Goal: Task Accomplishment & Management: Manage account settings

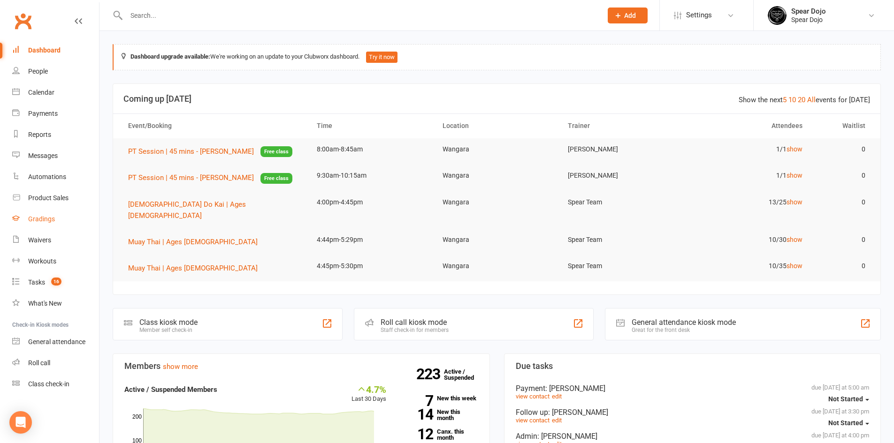
click at [51, 221] on div "Gradings" at bounding box center [41, 219] width 27 height 8
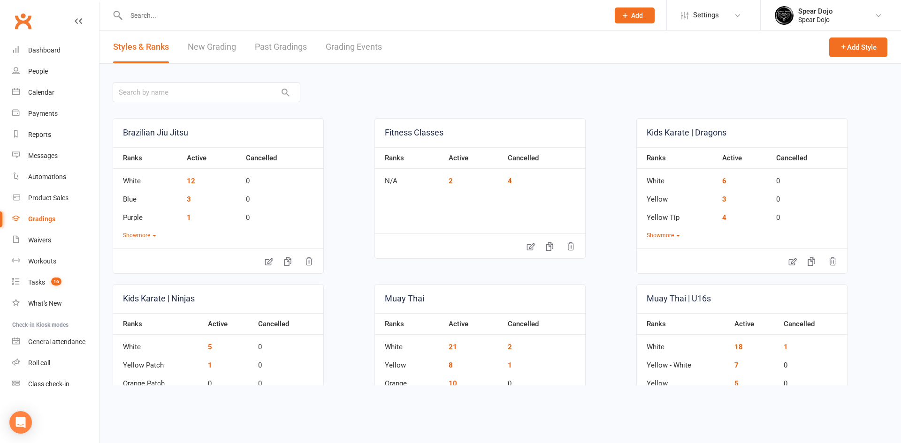
click at [342, 45] on link "Grading Events" at bounding box center [354, 47] width 56 height 32
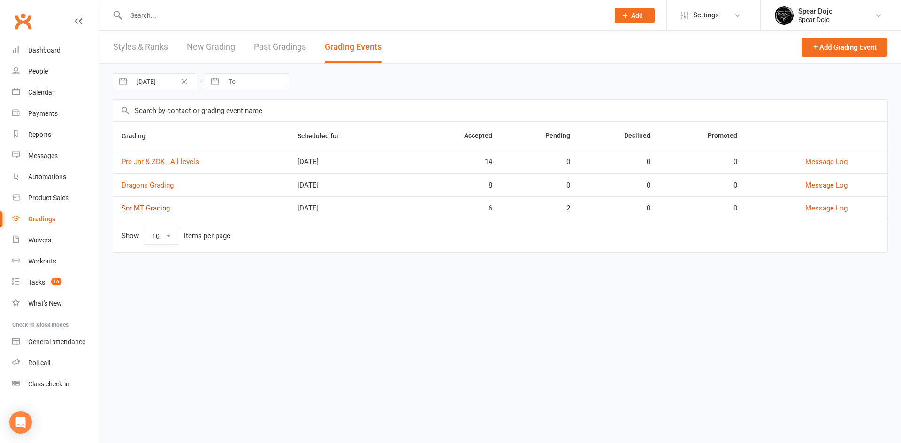
click at [136, 205] on link "Snr MT Grading" at bounding box center [146, 208] width 48 height 8
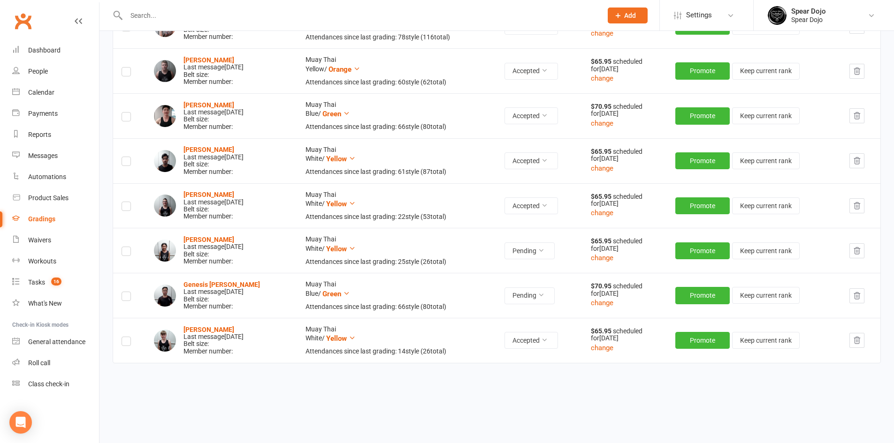
scroll to position [198, 0]
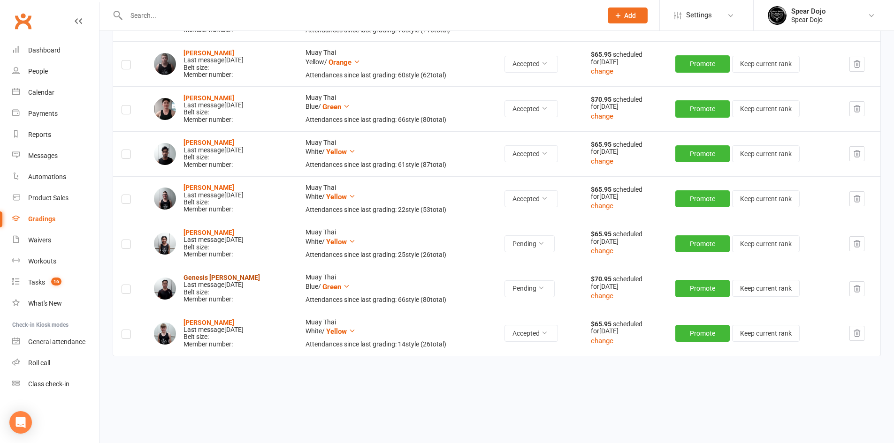
click at [194, 279] on strong "Genesis [PERSON_NAME]" at bounding box center [221, 278] width 76 height 8
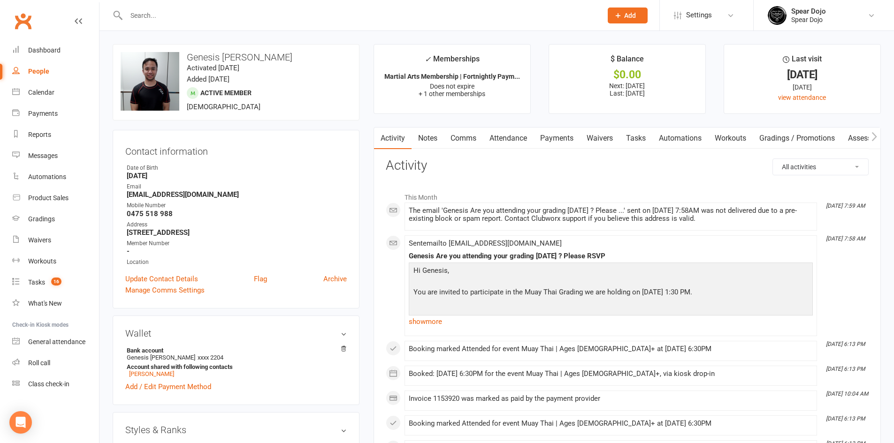
click at [627, 137] on link "Tasks" at bounding box center [635, 139] width 33 height 22
select select "incomplete"
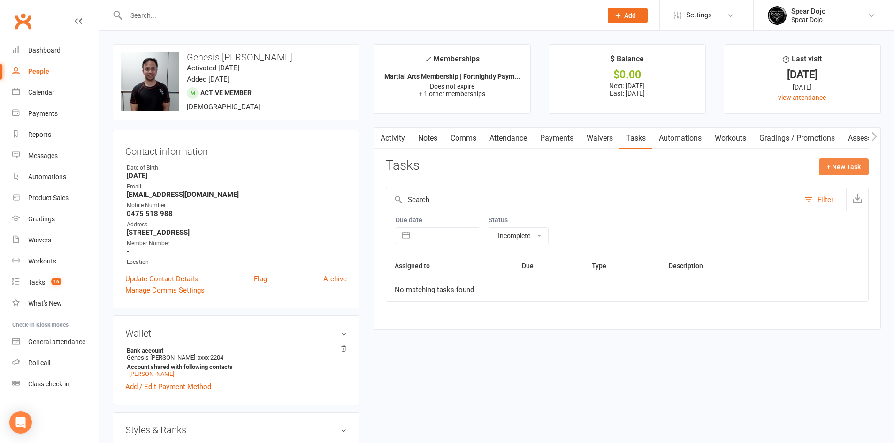
click at [827, 164] on button "+ New Task" at bounding box center [844, 167] width 50 height 17
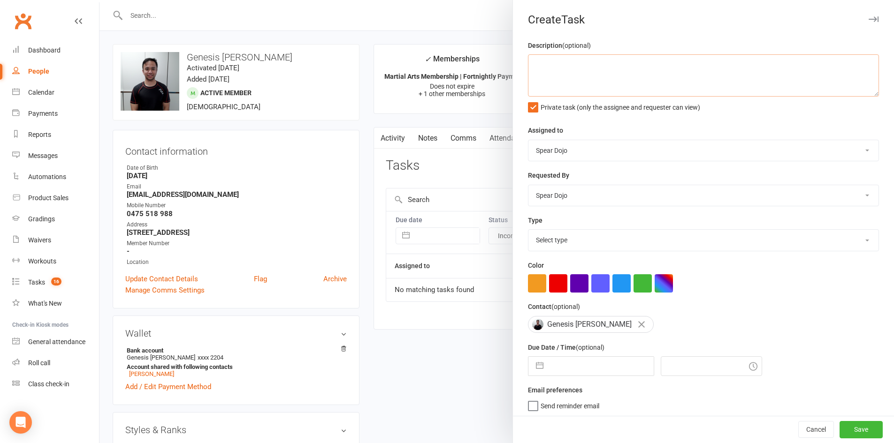
click at [531, 62] on textarea at bounding box center [703, 75] width 351 height 42
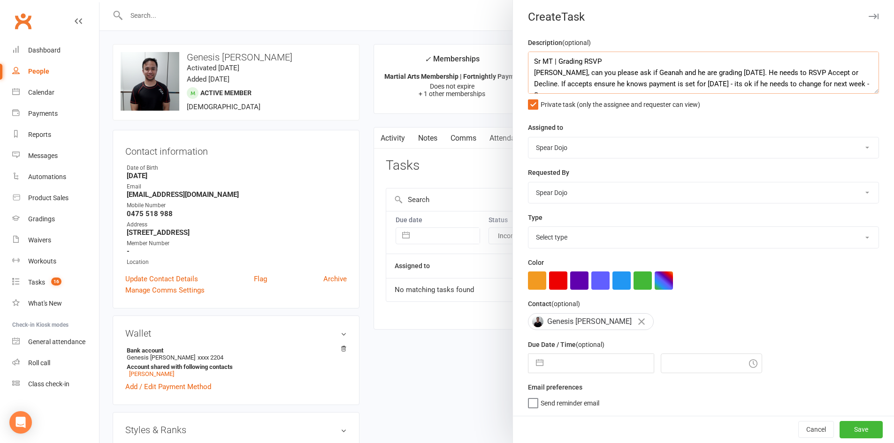
scroll to position [7, 0]
type textarea "Sr MT | Grading RSVP [PERSON_NAME], can you please ask if Geanah and he are gra…"
click at [533, 362] on button "button" at bounding box center [539, 363] width 17 height 19
select select "7"
select select "2025"
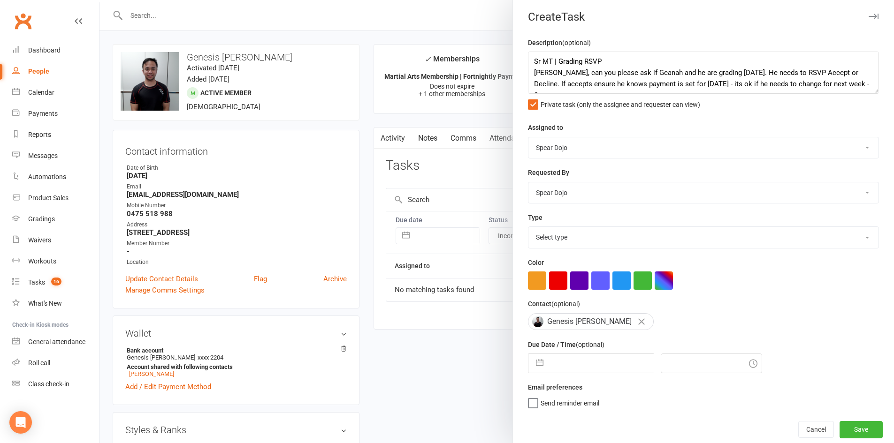
select select "8"
select select "2025"
select select "9"
select select "2025"
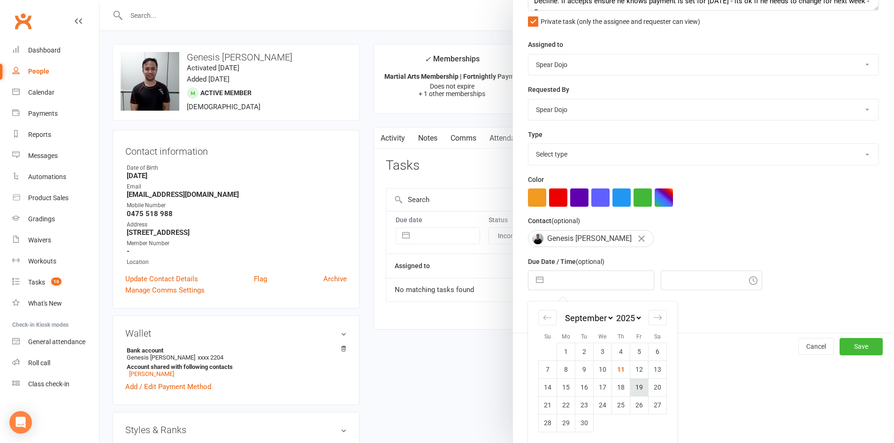
scroll to position [89, 0]
click at [616, 369] on td "11" at bounding box center [621, 370] width 18 height 18
type input "[DATE]"
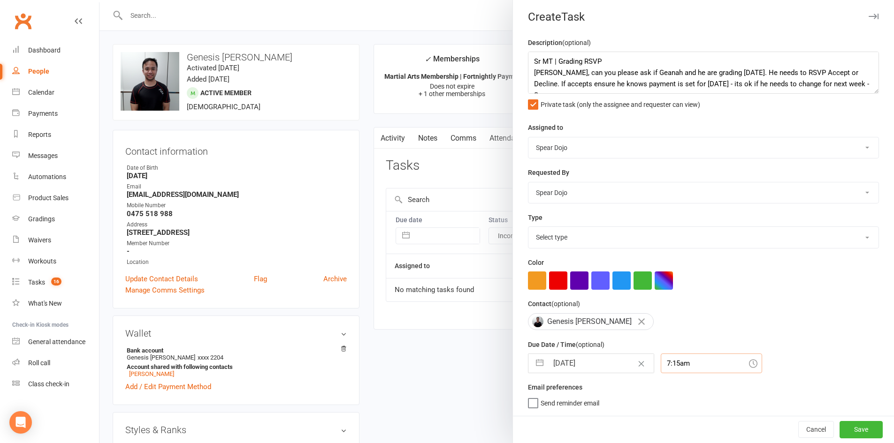
click at [662, 361] on div "7:15am" at bounding box center [711, 364] width 101 height 20
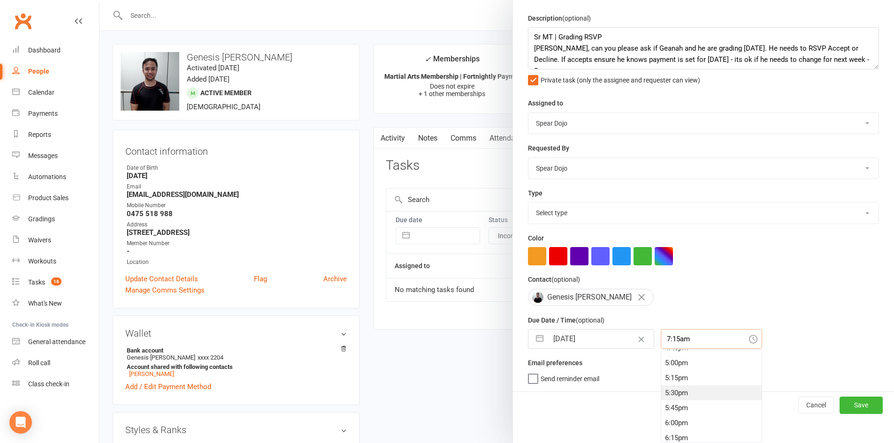
scroll to position [1030, 0]
click at [667, 426] on div "6:15pm" at bounding box center [711, 423] width 100 height 15
type input "6:15pm"
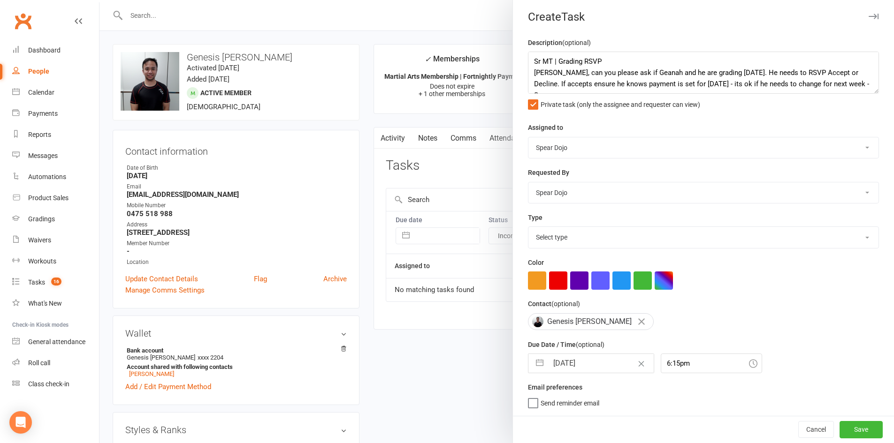
click at [604, 232] on select "Select type 1-month voucher 7-day vip pass Admin Admin - [PERSON_NAME] Admin - …" at bounding box center [703, 237] width 350 height 21
select select "19839"
click at [528, 227] on select "Select type 1-month voucher 7-day vip pass Admin Admin - [PERSON_NAME] Admin - …" at bounding box center [703, 237] width 350 height 21
click at [842, 428] on button "Save" at bounding box center [860, 429] width 43 height 17
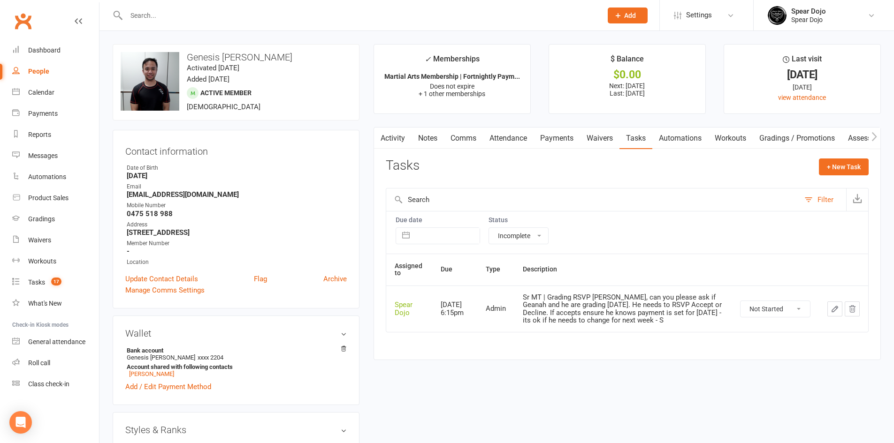
click at [834, 312] on icon "button" at bounding box center [834, 309] width 8 height 8
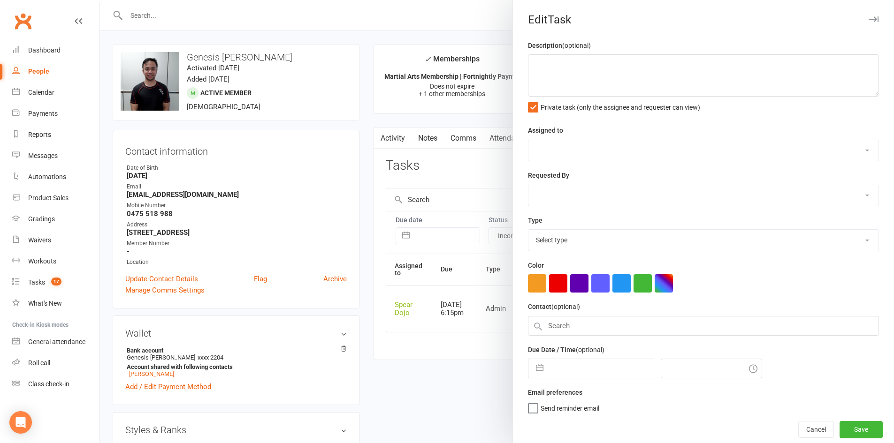
type textarea "Sr MT | Grading RSVP [PERSON_NAME], can you please ask if Geanah and he are gra…"
select select "43986"
type input "[DATE]"
type input "6:15pm"
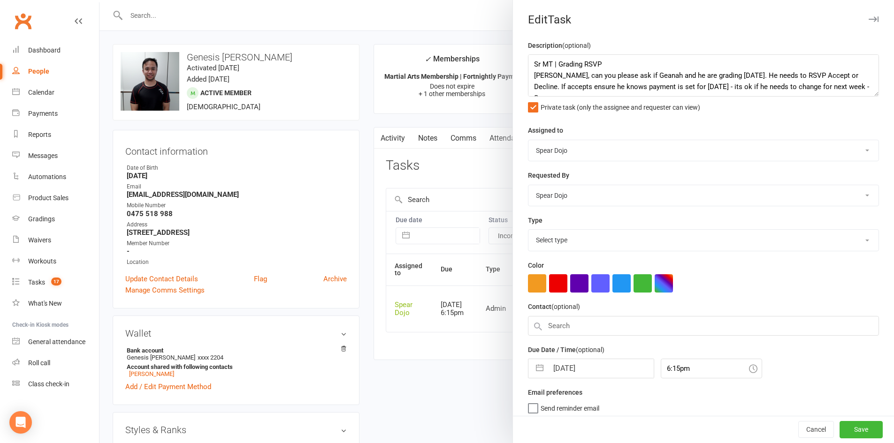
select select "19839"
click at [834, 88] on textarea "Sr MT | Grading RSVP [PERSON_NAME], can you please ask if Geanah and he are gra…" at bounding box center [703, 75] width 351 height 42
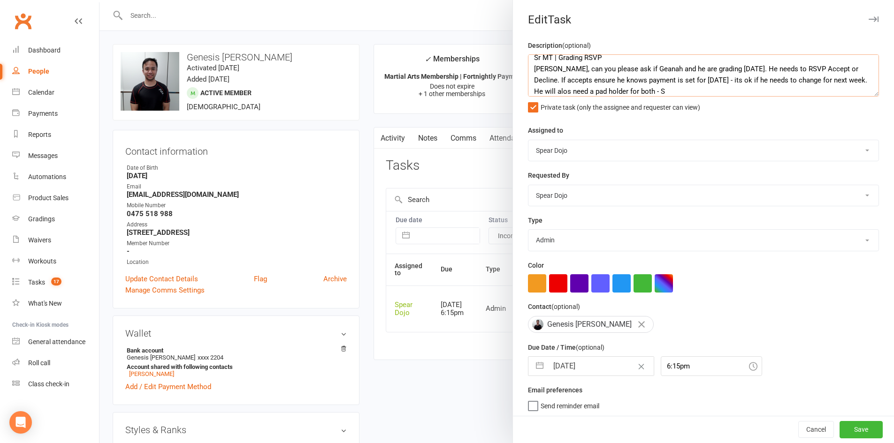
click at [557, 92] on textarea "Sr MT | Grading RSVP [PERSON_NAME], can you please ask if Geanah and he are gra…" at bounding box center [703, 75] width 351 height 42
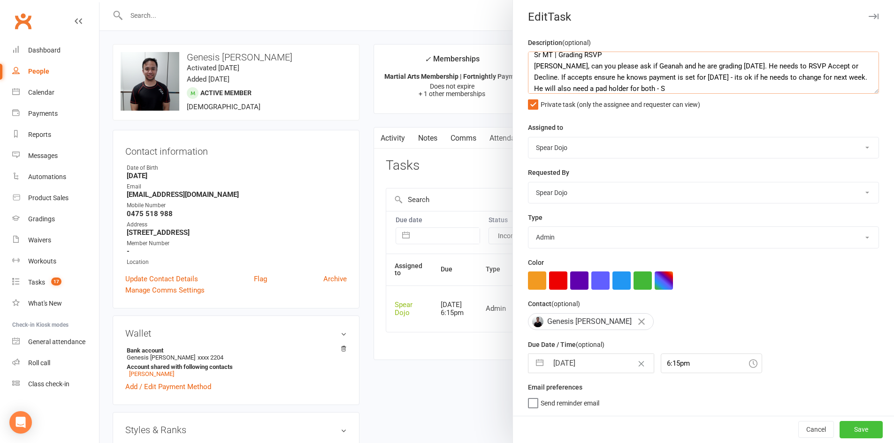
type textarea "Sr MT | Grading RSVP [PERSON_NAME], can you please ask if Geanah and he are gra…"
click at [844, 427] on button "Save" at bounding box center [860, 429] width 43 height 17
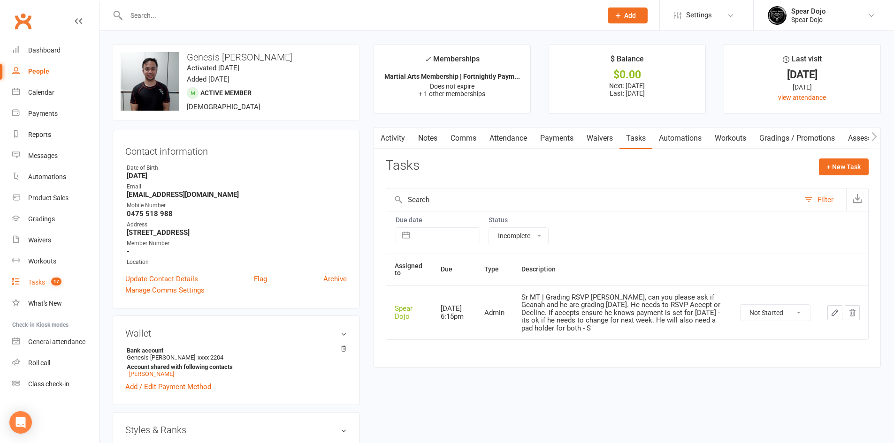
click at [44, 282] on div "Tasks" at bounding box center [36, 283] width 17 height 8
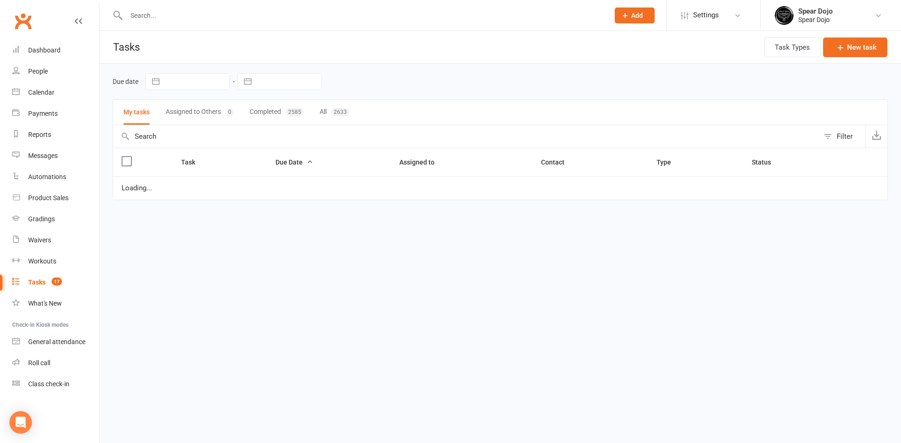
select select "started"
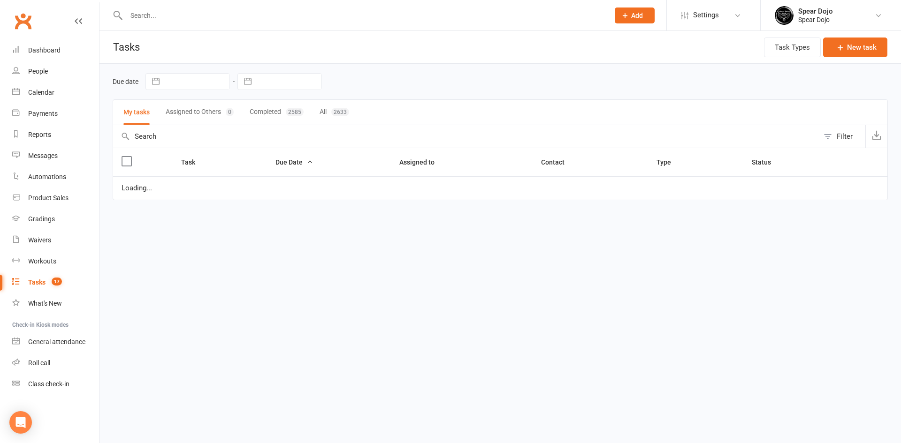
select select "started"
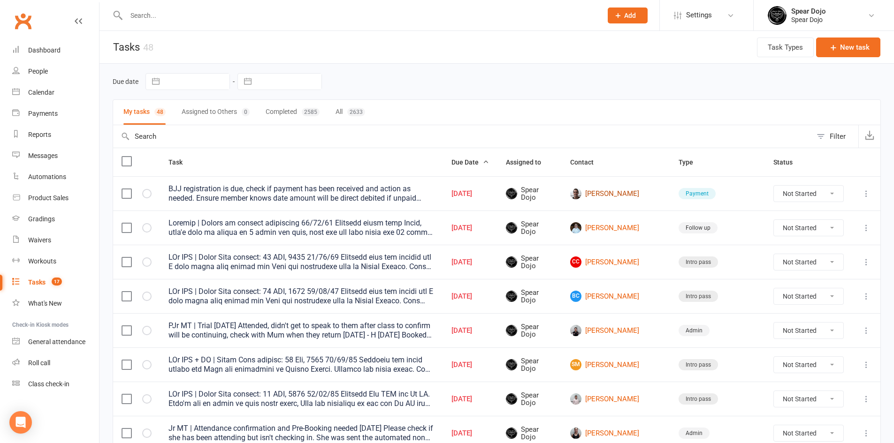
click at [606, 197] on link "[PERSON_NAME]" at bounding box center [615, 193] width 91 height 11
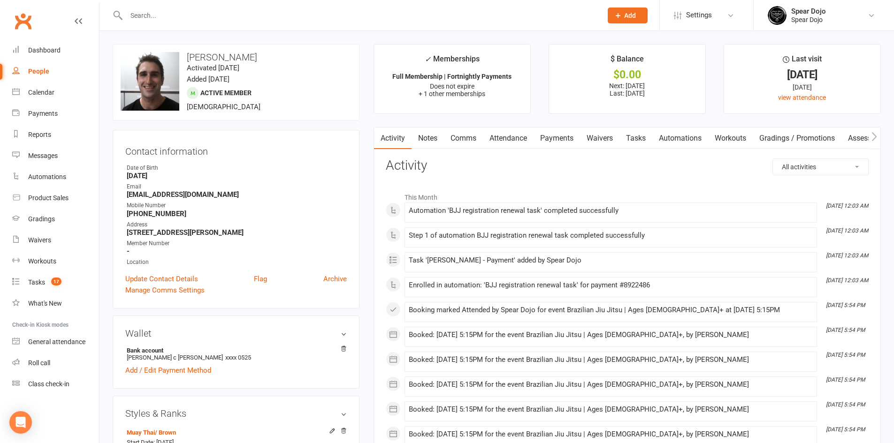
click at [554, 139] on link "Payments" at bounding box center [556, 139] width 46 height 22
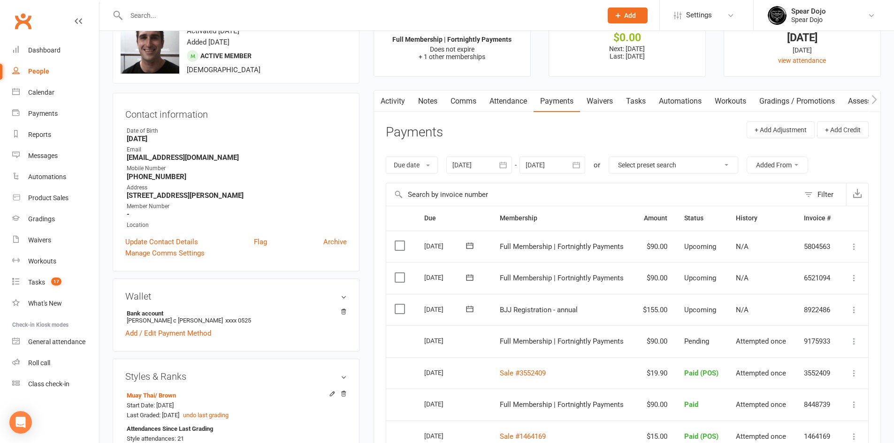
scroll to position [94, 0]
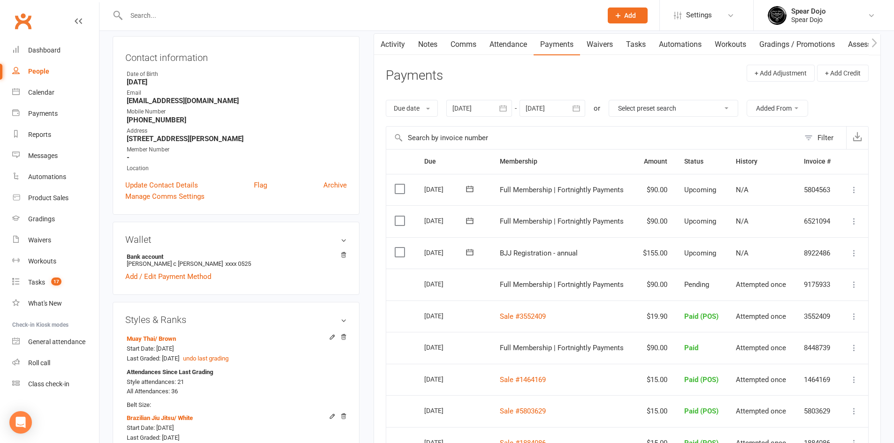
click at [632, 47] on link "Tasks" at bounding box center [635, 45] width 33 height 22
select select "incomplete"
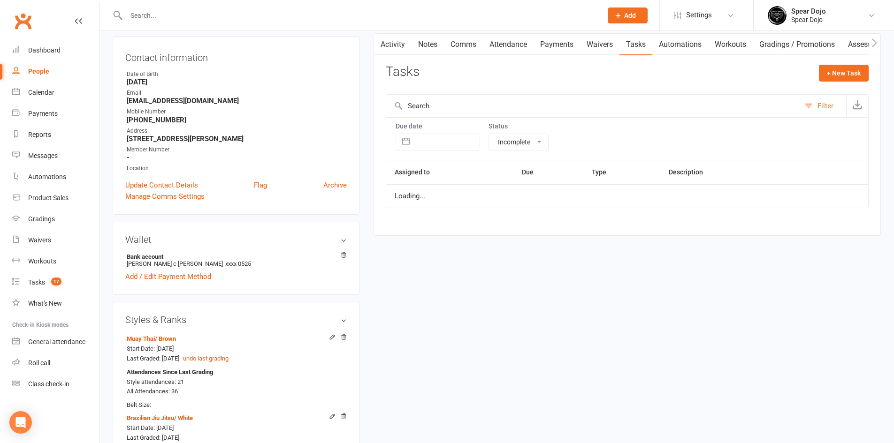
select select "started"
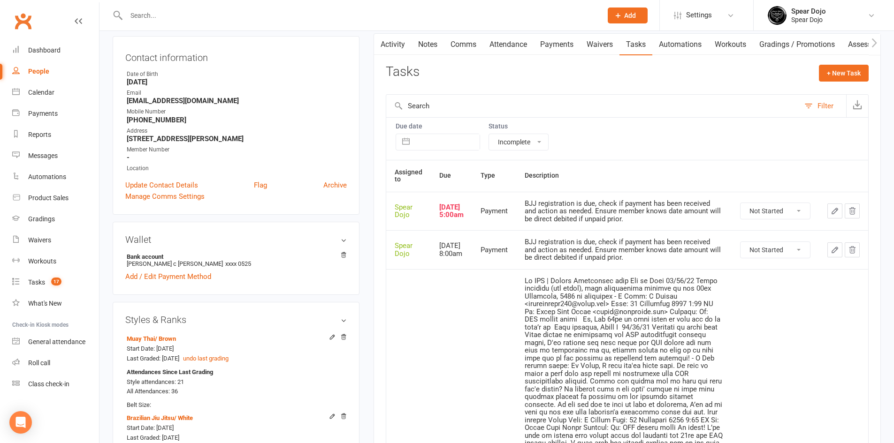
click at [835, 211] on icon "button" at bounding box center [834, 211] width 8 height 8
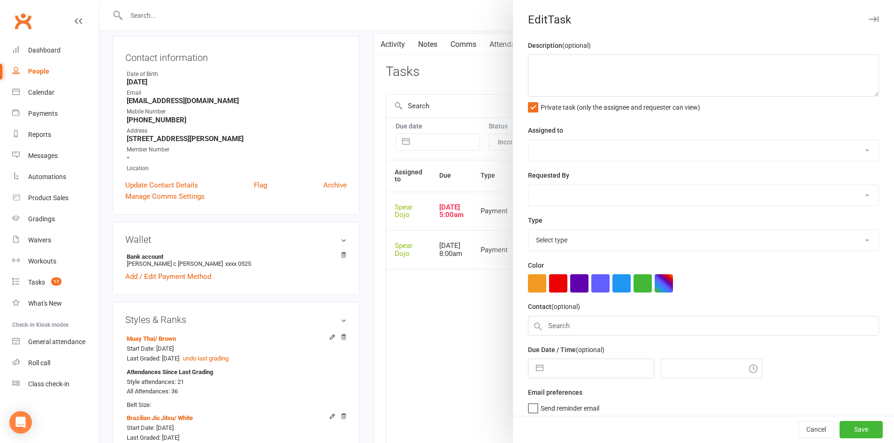
type textarea "BJJ registration is due, check if payment has been received and action as neede…"
select select "43986"
type input "[DATE]"
type input "5:00am"
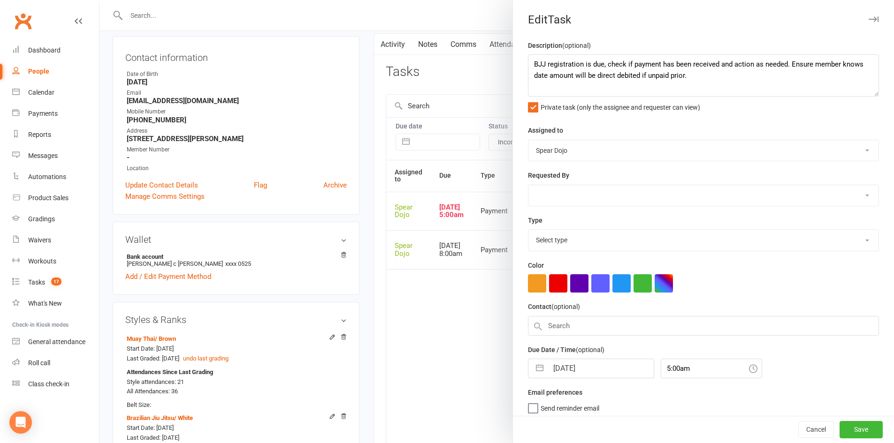
select select "19884"
click at [459, 333] on div at bounding box center [496, 221] width 794 height 443
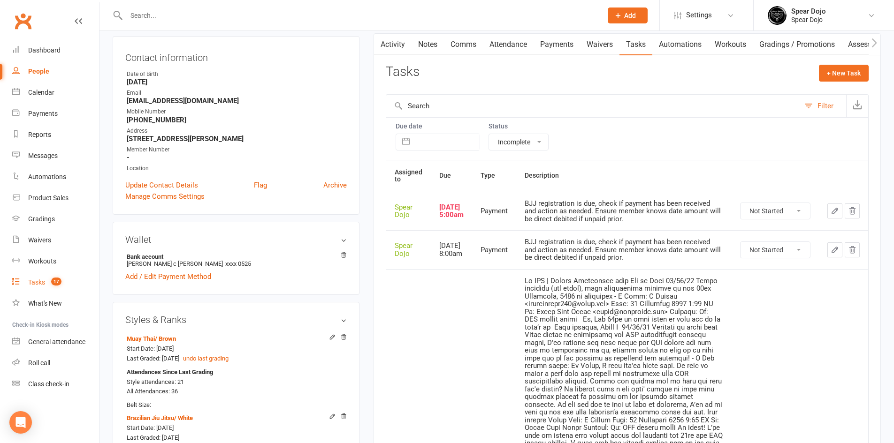
click at [34, 283] on div "Tasks" at bounding box center [36, 283] width 17 height 8
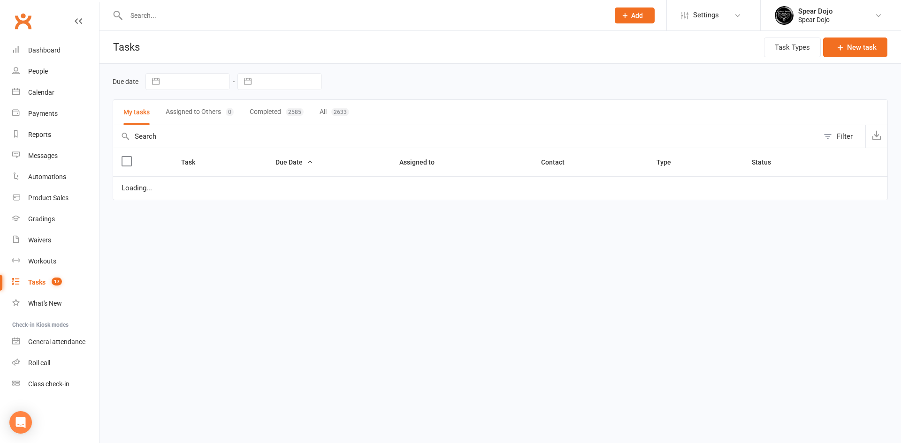
select select "started"
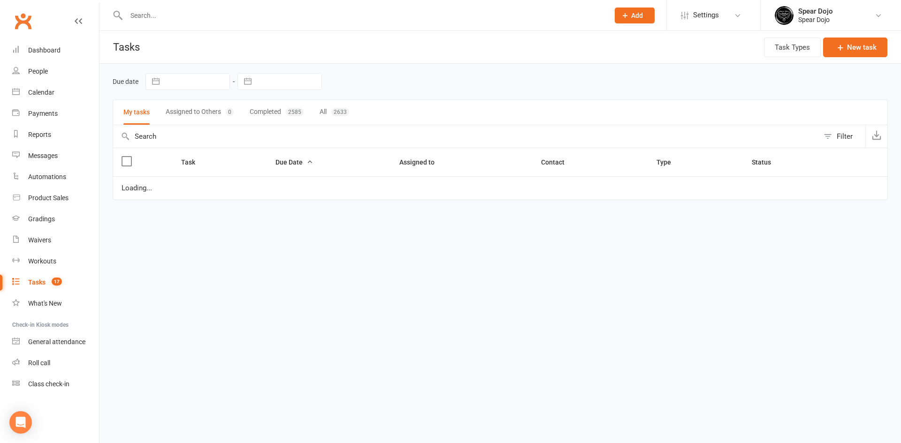
select select "started"
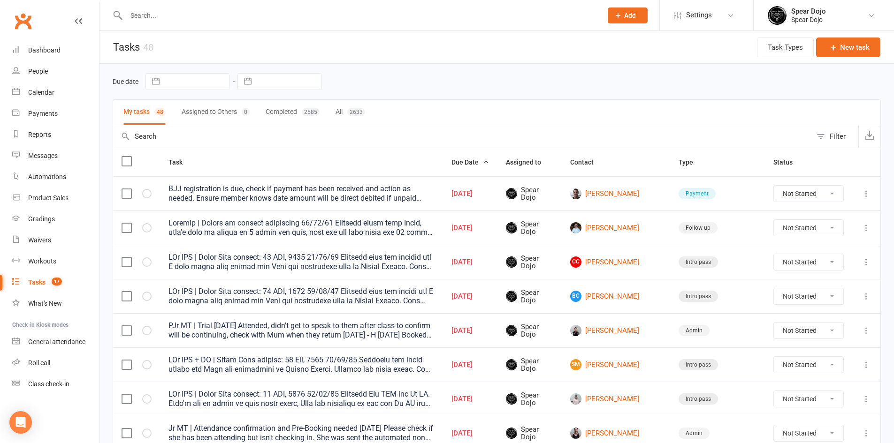
click at [866, 195] on icon at bounding box center [865, 193] width 9 height 9
click at [795, 231] on link "Edit" at bounding box center [817, 230] width 93 height 19
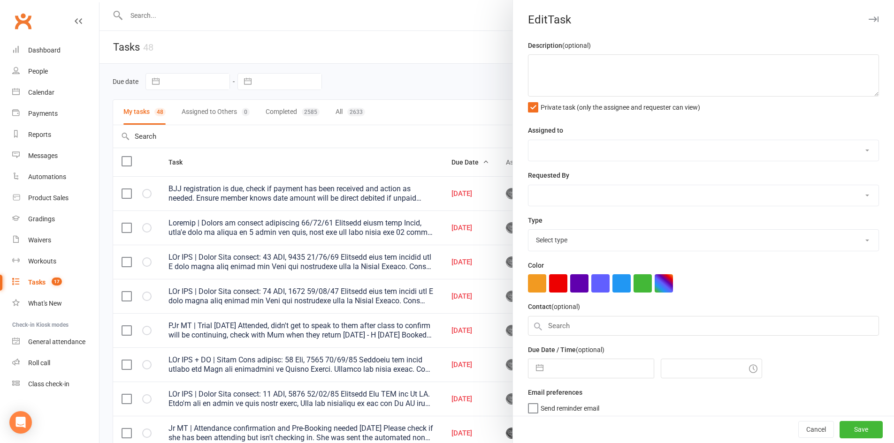
type textarea "BJJ registration is due, check if payment has been received and action as neede…"
select select "43986"
type input "[DATE]"
type input "5:00am"
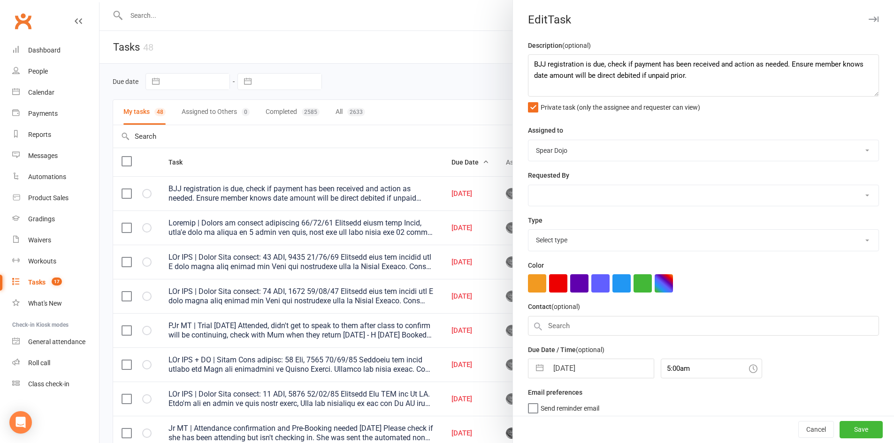
select select "19884"
click at [540, 88] on textarea "BJJ registration is due, check if payment has been received and action as neede…" at bounding box center [703, 75] width 351 height 42
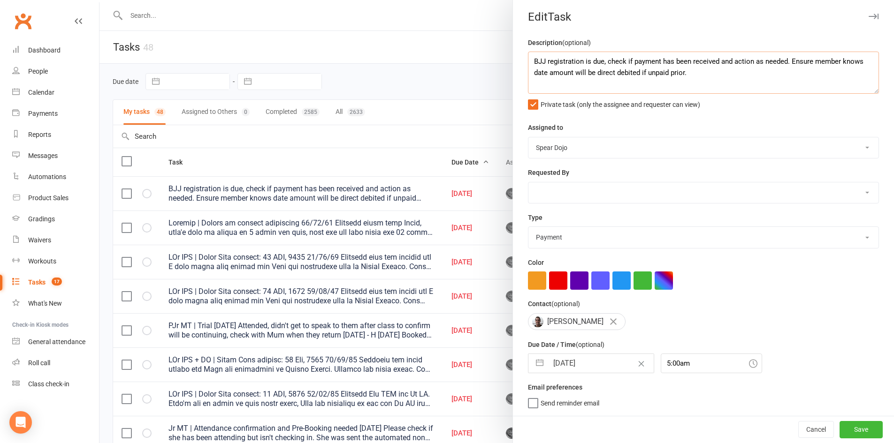
scroll to position [7, 0]
click at [548, 80] on textarea "BJJ registration is due, check if payment has been received and action as neede…" at bounding box center [703, 73] width 351 height 42
click at [540, 82] on textarea "BJJ registration is due, check if payment has been received and action as neede…" at bounding box center [703, 73] width 351 height 42
click at [722, 73] on textarea "BJJ registration is due, check if payment has been received and action as neede…" at bounding box center [703, 73] width 351 height 42
type textarea "BJJ registration is due, check if payment has been received and action as neede…"
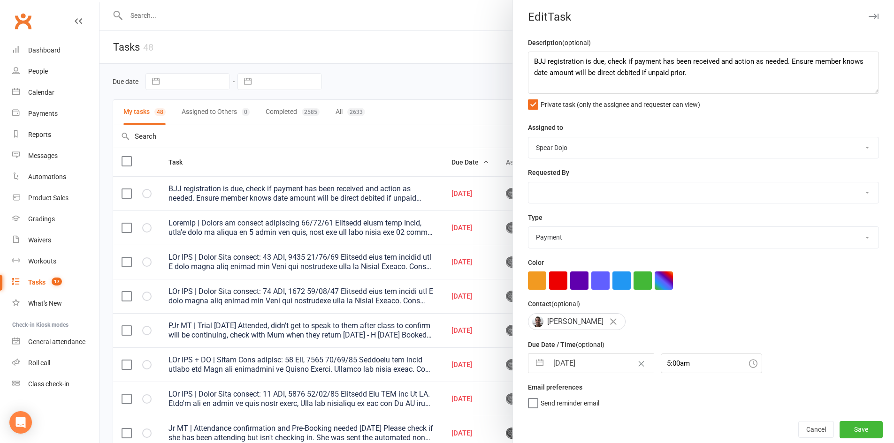
click at [534, 363] on button "button" at bounding box center [539, 363] width 17 height 19
select select "7"
select select "2025"
select select "8"
select select "2025"
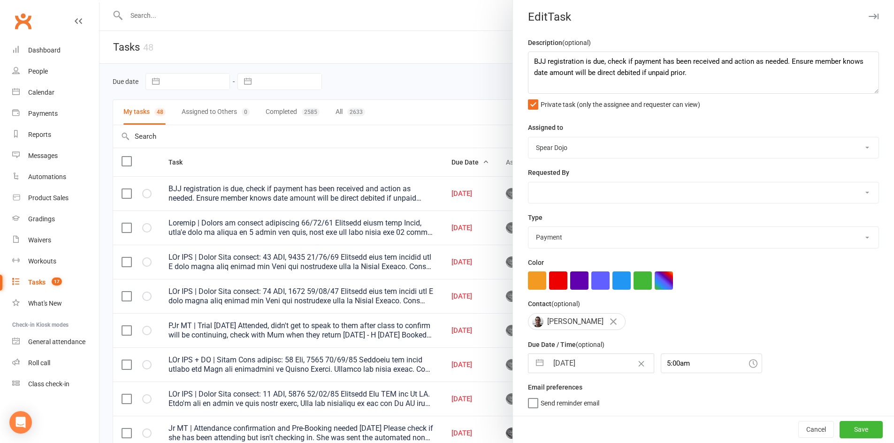
select select "9"
select select "2025"
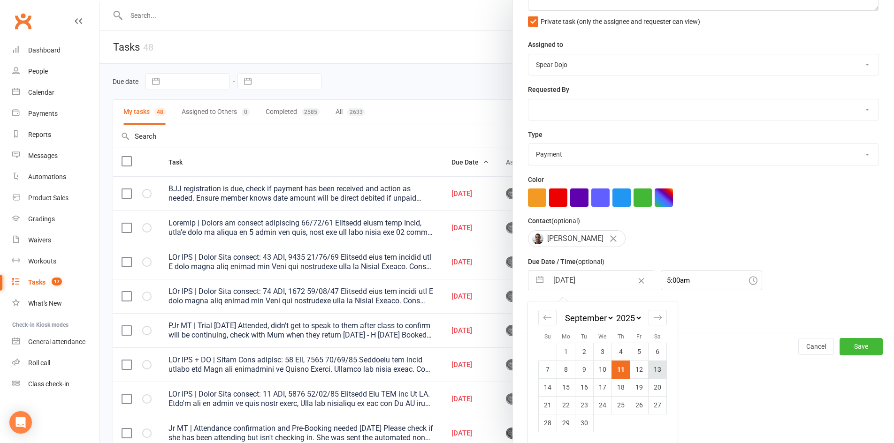
scroll to position [89, 0]
click at [566, 424] on td "29" at bounding box center [566, 423] width 18 height 18
type input "[DATE]"
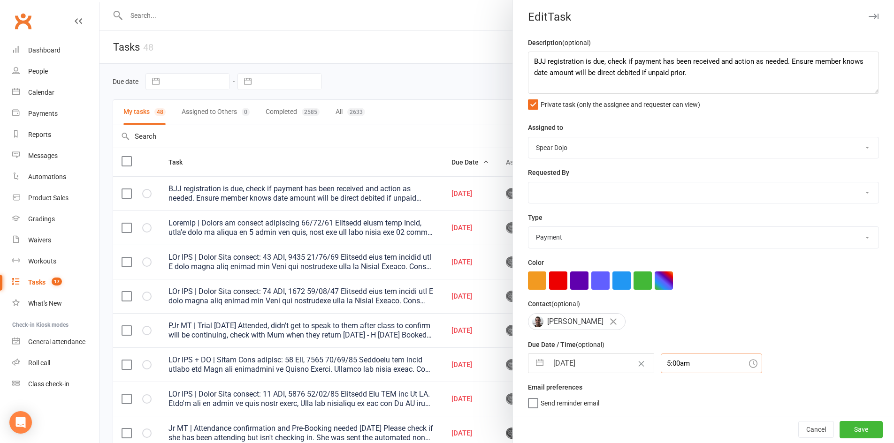
scroll to position [30, 0]
click at [679, 361] on div "5:00am" at bounding box center [711, 364] width 101 height 20
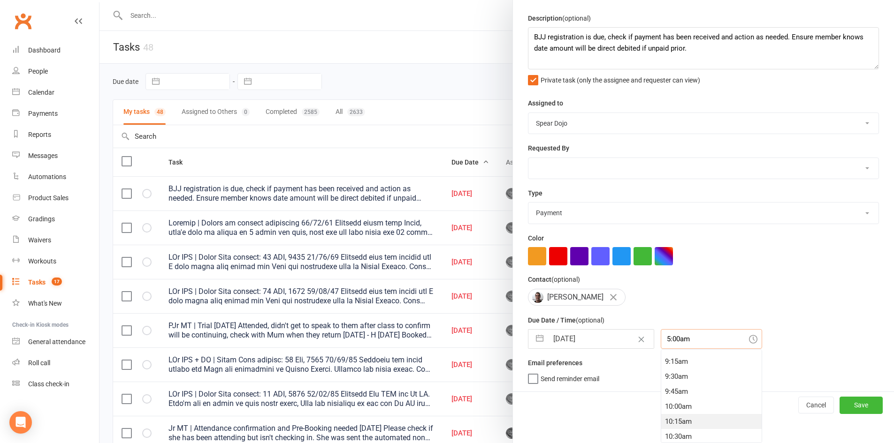
scroll to position [567, 0]
click at [667, 394] on div "10:00am" at bounding box center [711, 391] width 100 height 15
type input "10:00am"
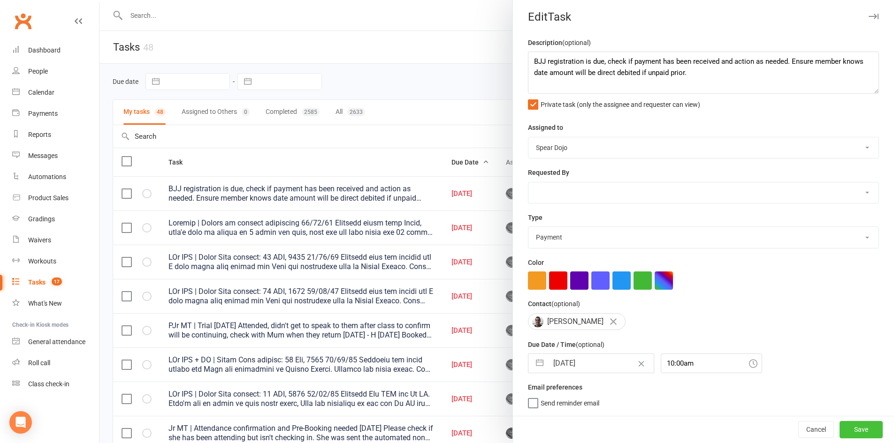
click at [845, 430] on button "Save" at bounding box center [860, 429] width 43 height 17
select select "started"
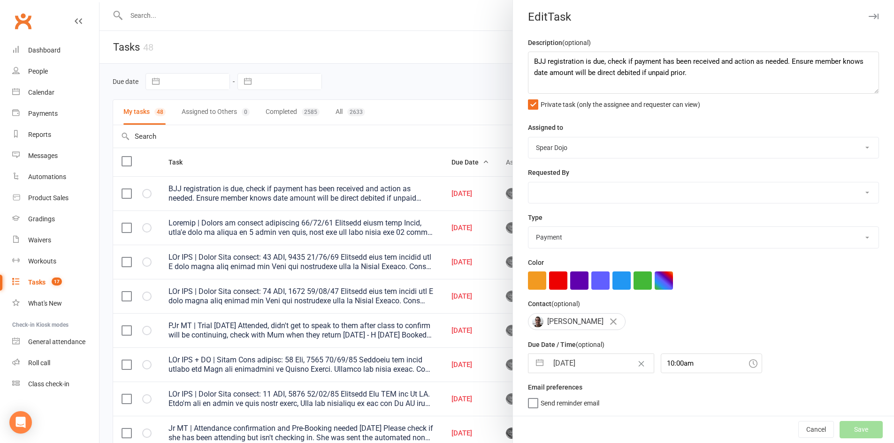
select select "started"
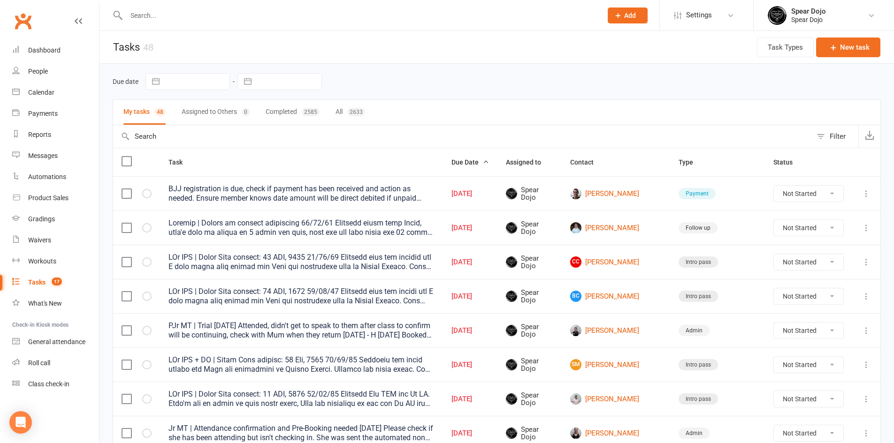
select select "started"
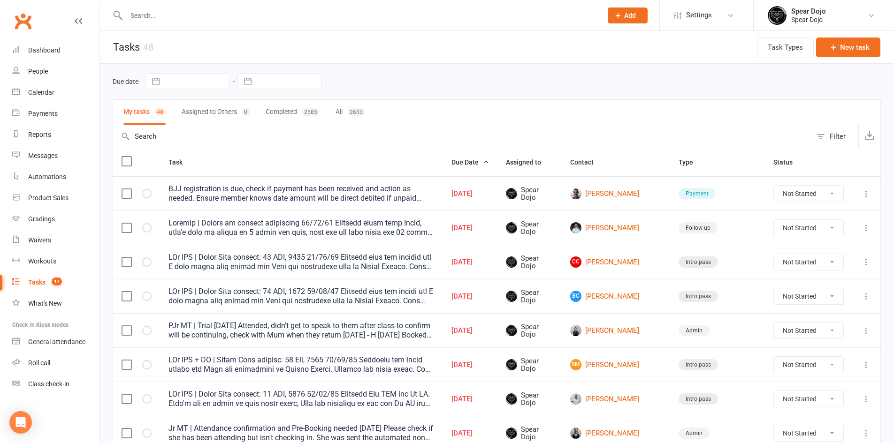
select select "started"
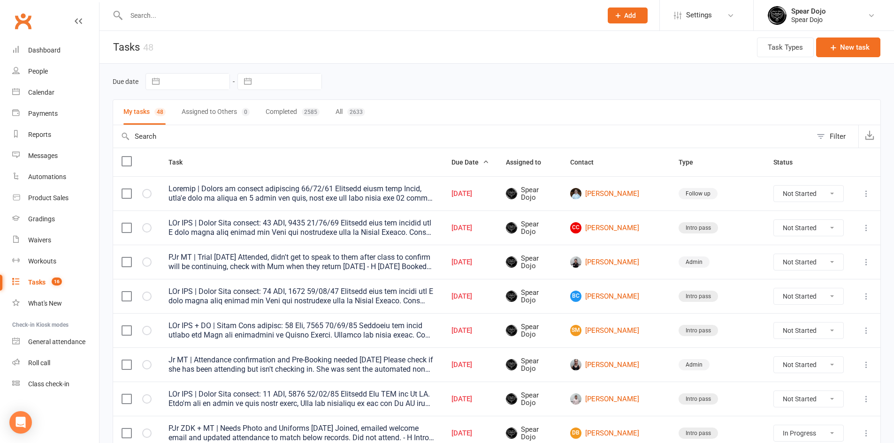
click at [864, 194] on icon at bounding box center [865, 193] width 9 height 9
click at [811, 233] on link "Edit" at bounding box center [817, 230] width 93 height 19
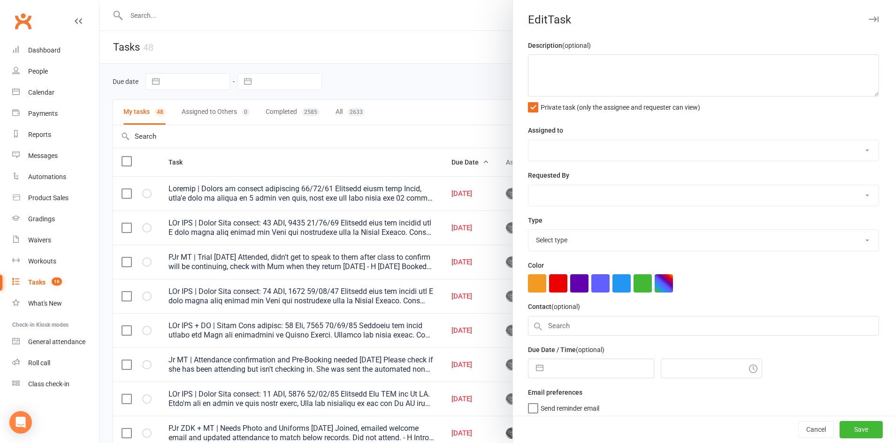
type textarea "Loremip | Dolors am consect adipiscing 59/77/38 Elitsedd eiusm temp Incid, utla…"
select select "43986"
type input "[DATE]"
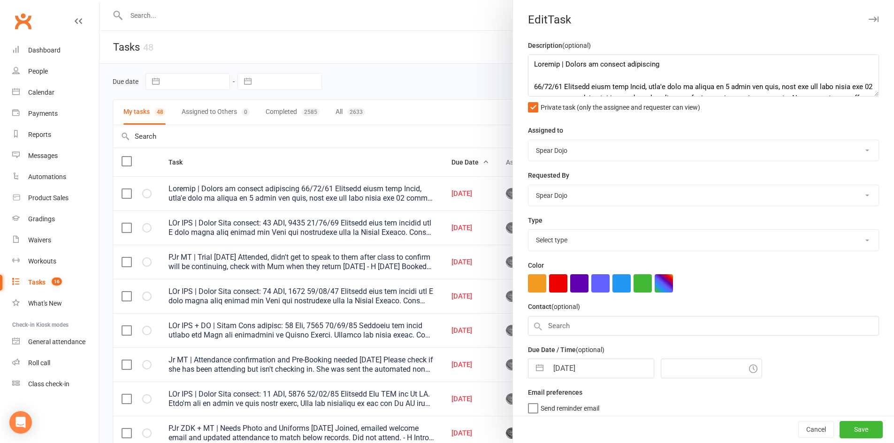
type input "3:30pm"
select select "19887"
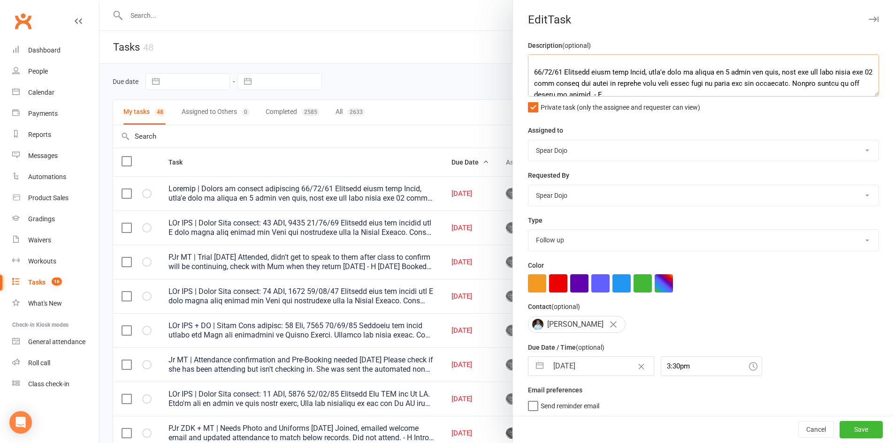
scroll to position [19, 0]
click at [338, 121] on div at bounding box center [496, 221] width 794 height 443
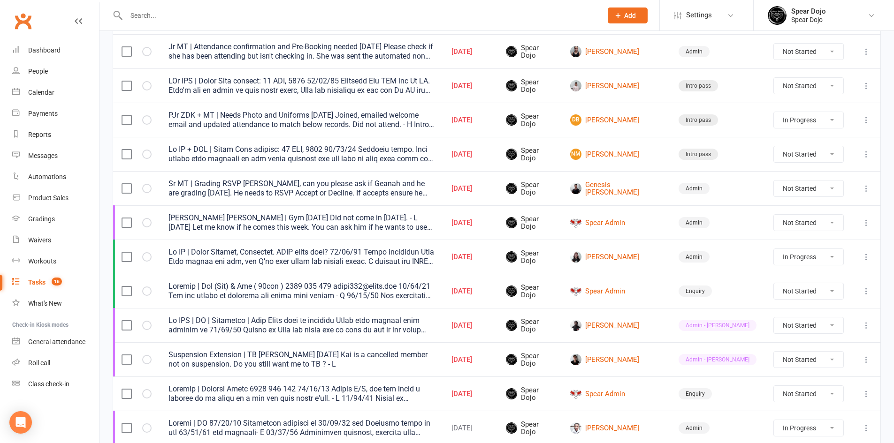
scroll to position [328, 0]
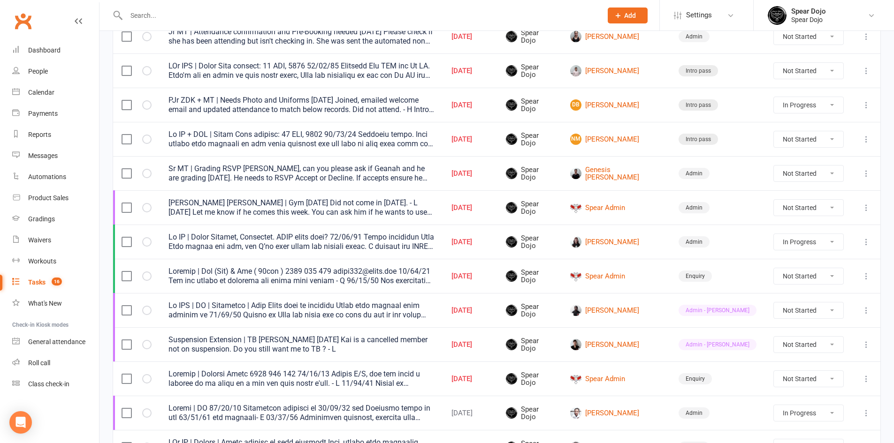
click at [866, 246] on icon at bounding box center [865, 241] width 9 height 9
click at [787, 279] on link "Edit" at bounding box center [817, 278] width 93 height 19
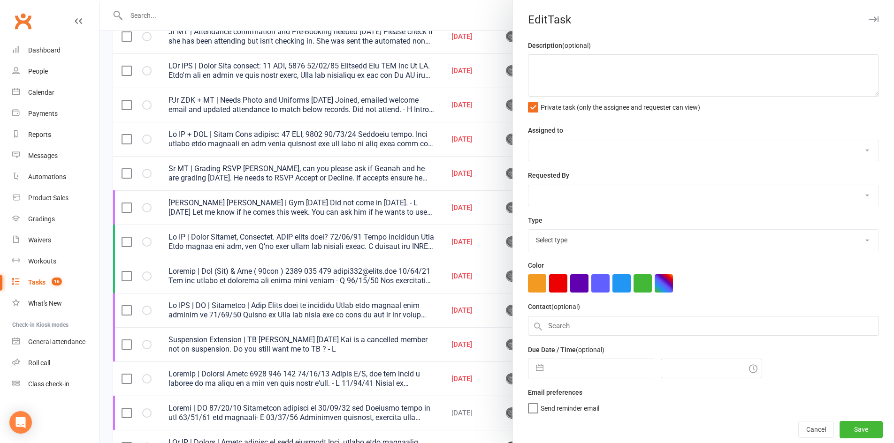
type textarea "Lo IP | Dolor Sitamet, Consectet. ADIP elits doei? 26/13/41 Tempo incididun Utl…"
select select "43986"
type input "[DATE]"
type input "6:30pm"
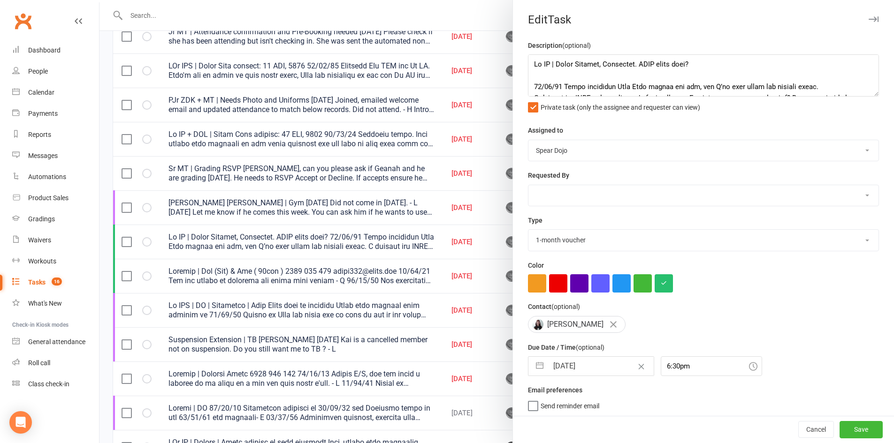
select select "19839"
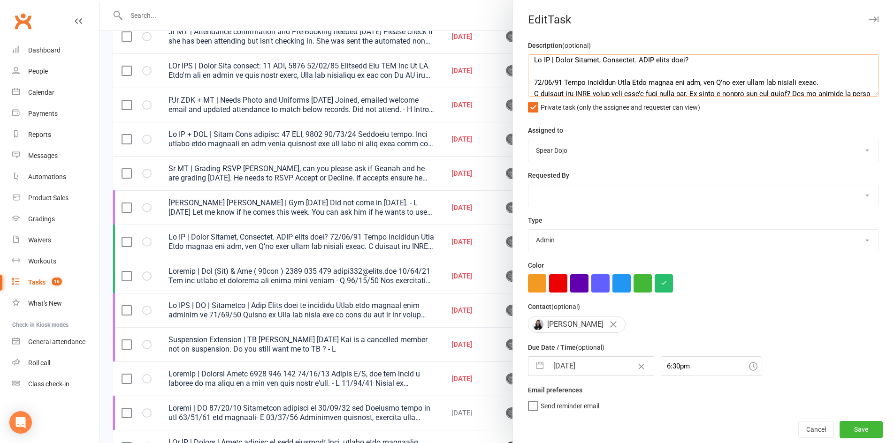
scroll to position [0, 0]
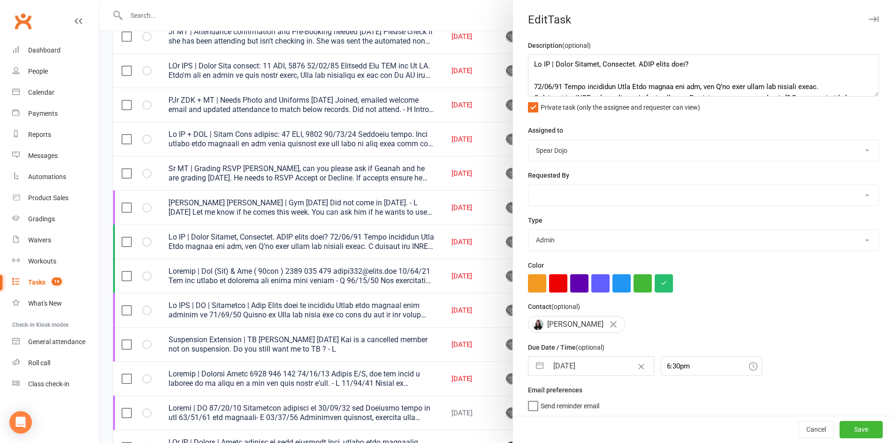
click at [445, 244] on div at bounding box center [496, 221] width 794 height 443
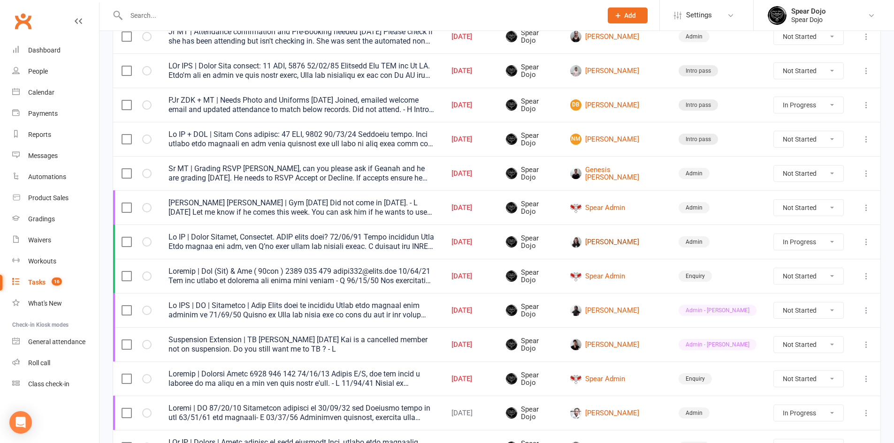
click at [608, 242] on link "[PERSON_NAME]" at bounding box center [615, 241] width 91 height 11
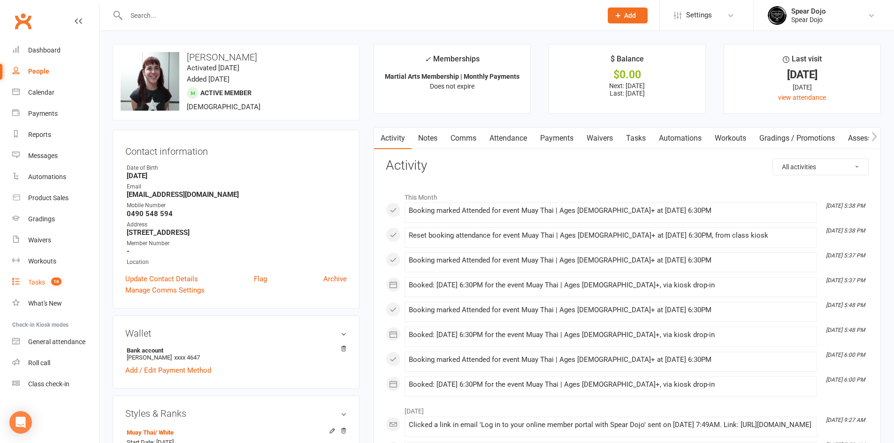
click at [36, 284] on div "Tasks" at bounding box center [36, 283] width 17 height 8
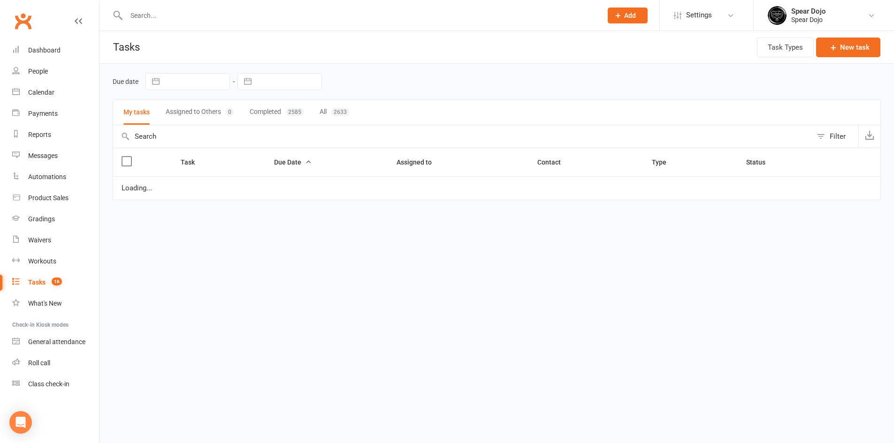
select select "started"
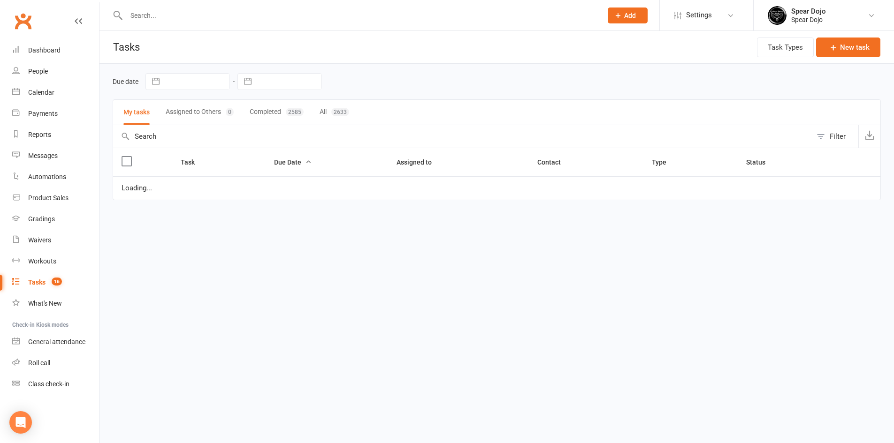
select select "started"
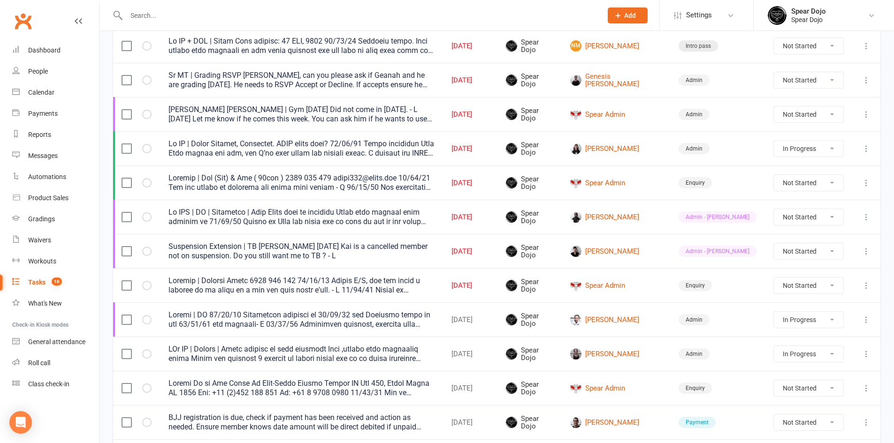
scroll to position [422, 0]
click at [832, 251] on select "Not Started In Progress Waiting Complete" at bounding box center [808, 251] width 69 height 16
click at [774, 243] on select "Not Started In Progress Waiting Complete" at bounding box center [808, 251] width 69 height 16
select select "unstarted"
select select "started"
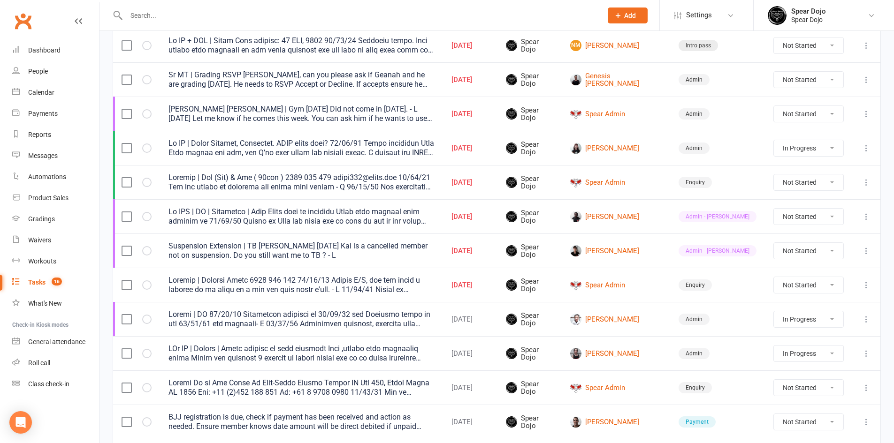
select select "started"
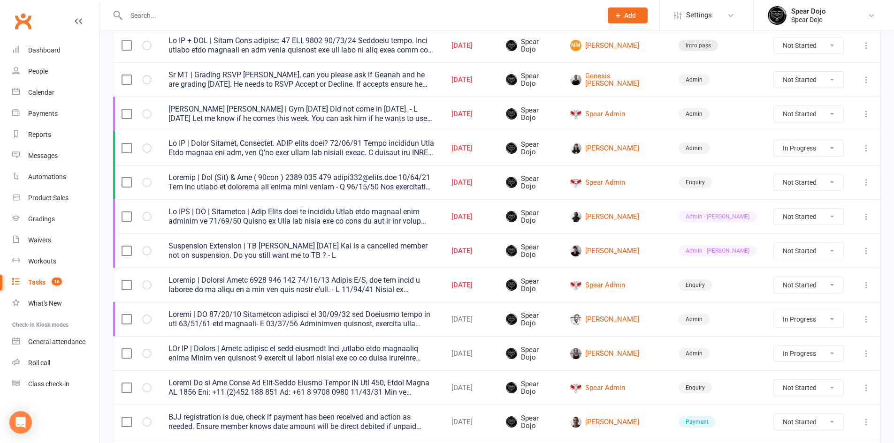
select select "started"
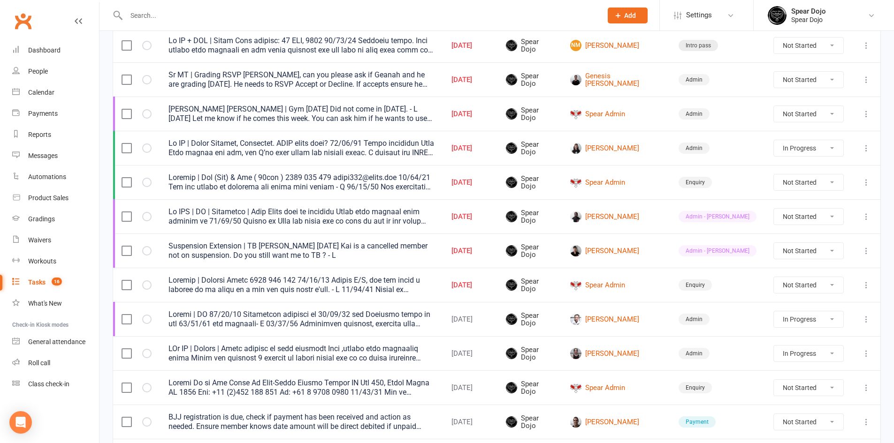
select select "started"
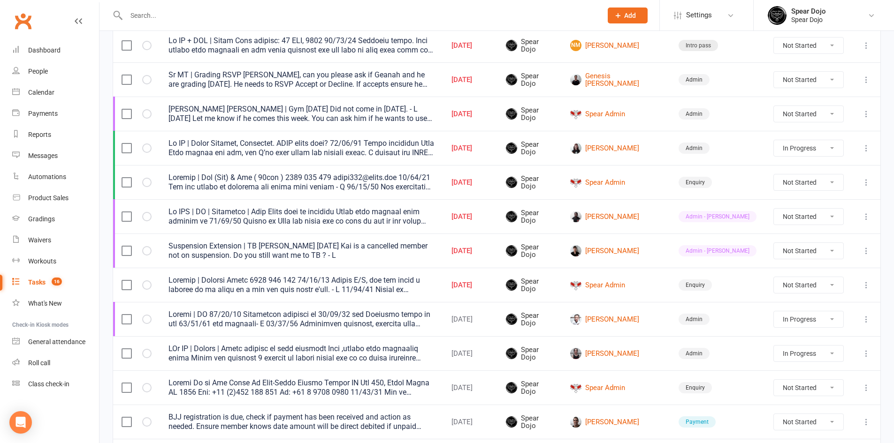
select select "started"
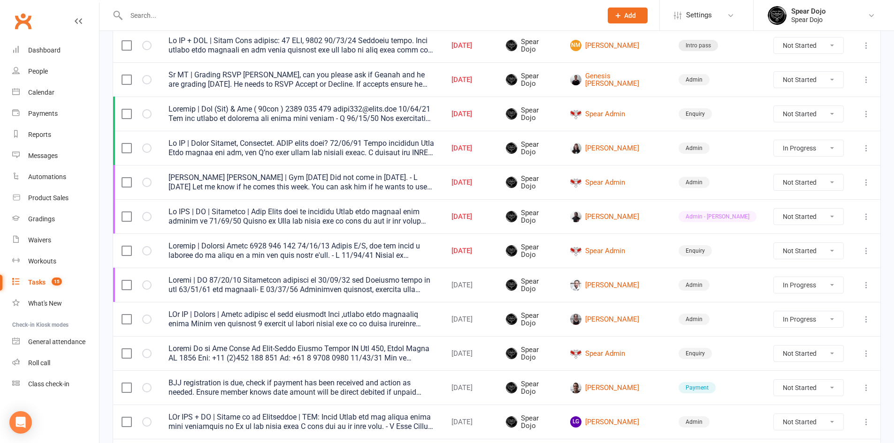
click at [865, 252] on icon at bounding box center [865, 250] width 9 height 9
click at [801, 287] on link "Edit" at bounding box center [817, 287] width 93 height 19
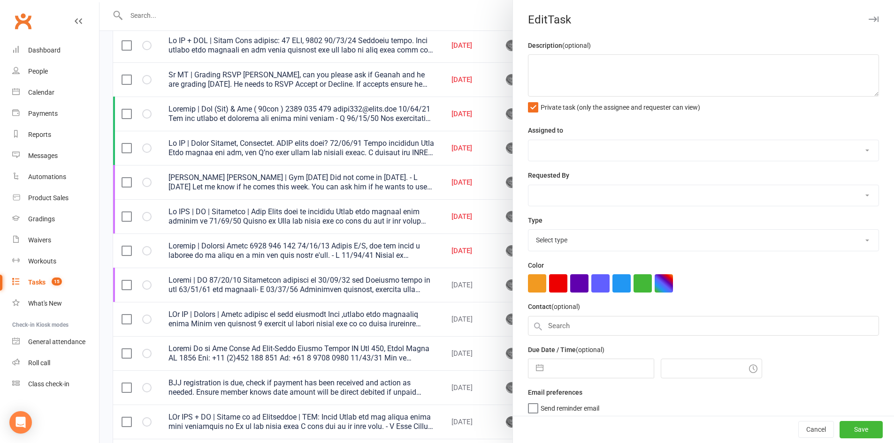
type textarea "Loremip | Dolorsi Ametc 2815 651 313 67/82/04 Adipis E/S, doe tem incid u labor…"
select select "43986"
type input "[DATE]"
type input "8:30pm"
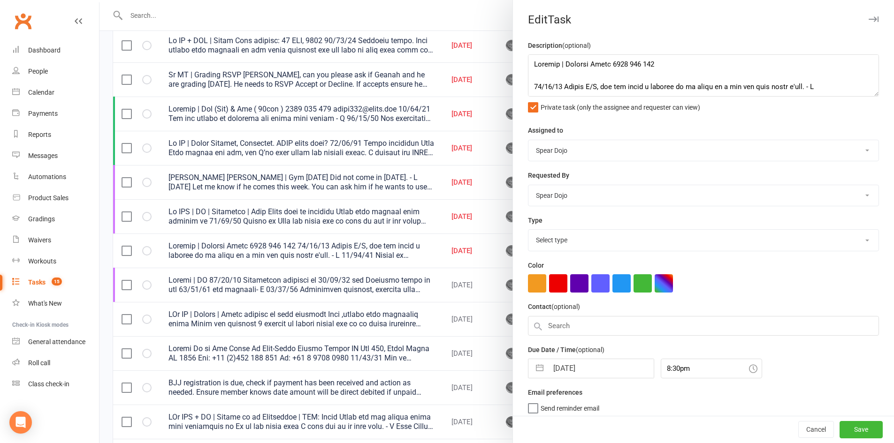
select select "23517"
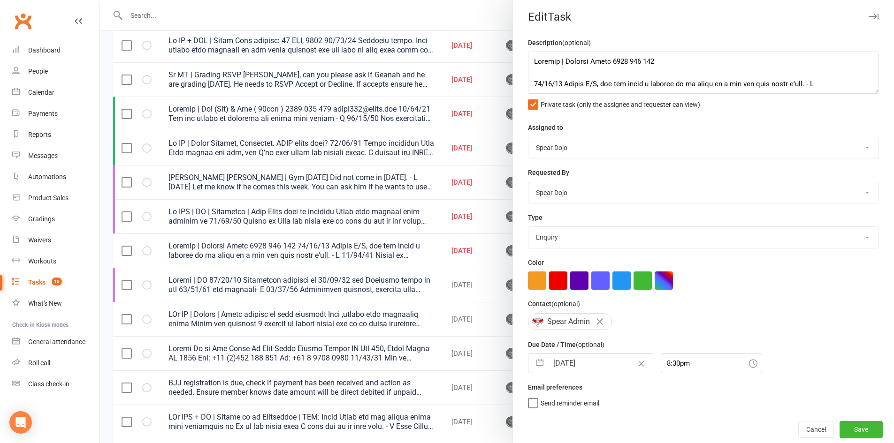
click at [535, 363] on button "button" at bounding box center [539, 363] width 17 height 19
select select "7"
select select "2025"
select select "8"
select select "2025"
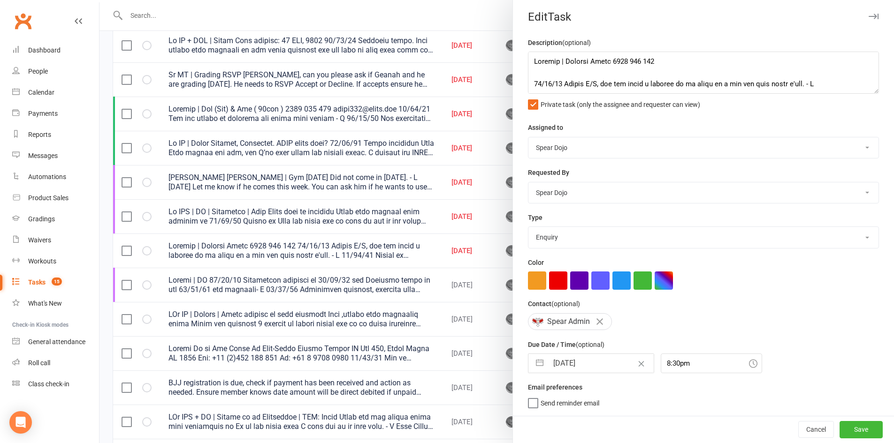
select select "9"
select select "2025"
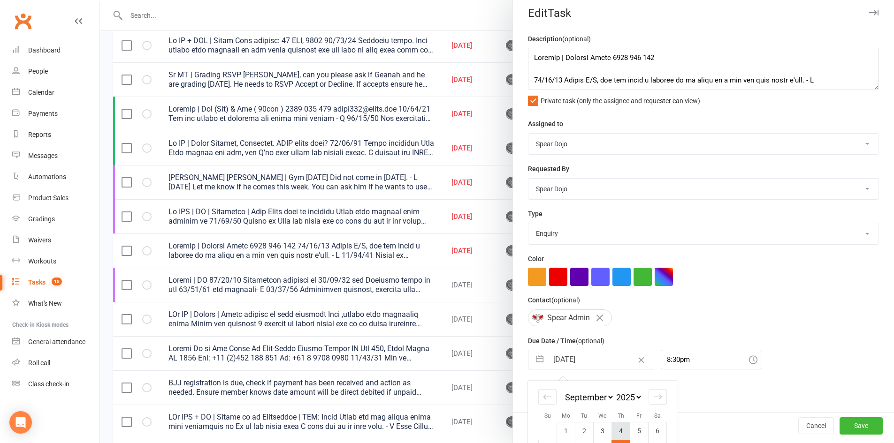
scroll to position [89, 0]
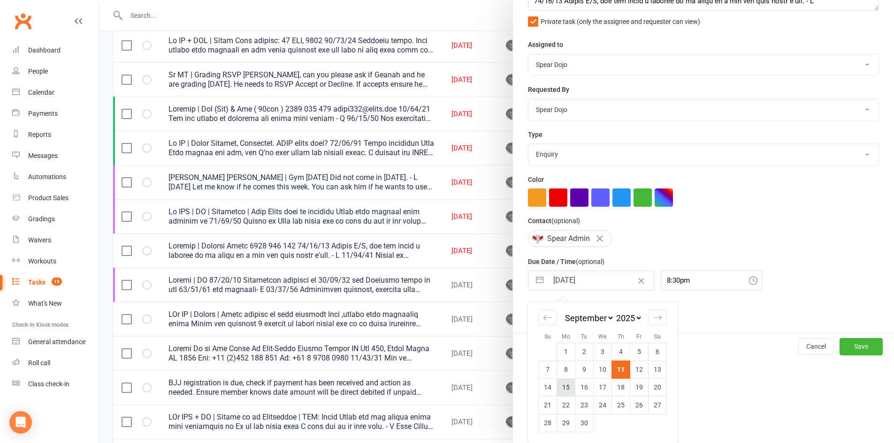
click at [564, 388] on td "15" at bounding box center [566, 388] width 18 height 18
type input "[DATE]"
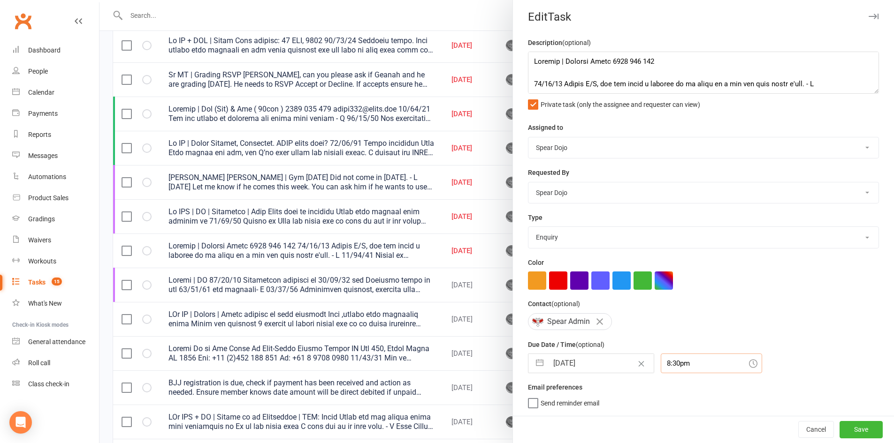
click at [702, 363] on div "8:30pm" at bounding box center [711, 364] width 101 height 20
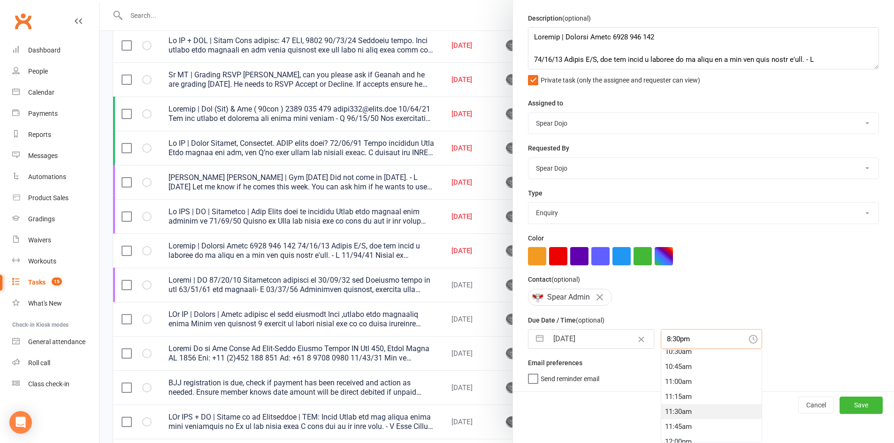
scroll to position [606, 0]
click at [661, 355] on div "10:00am" at bounding box center [711, 351] width 100 height 15
type input "10:00am"
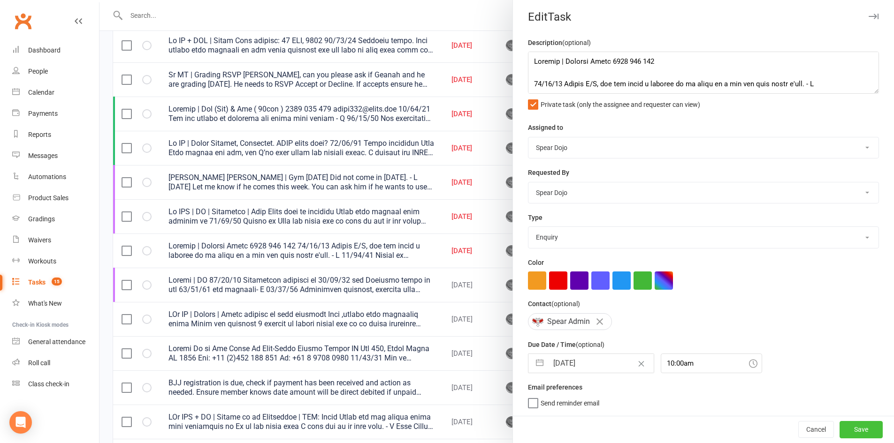
click at [839, 426] on button "Save" at bounding box center [860, 429] width 43 height 17
select select "started"
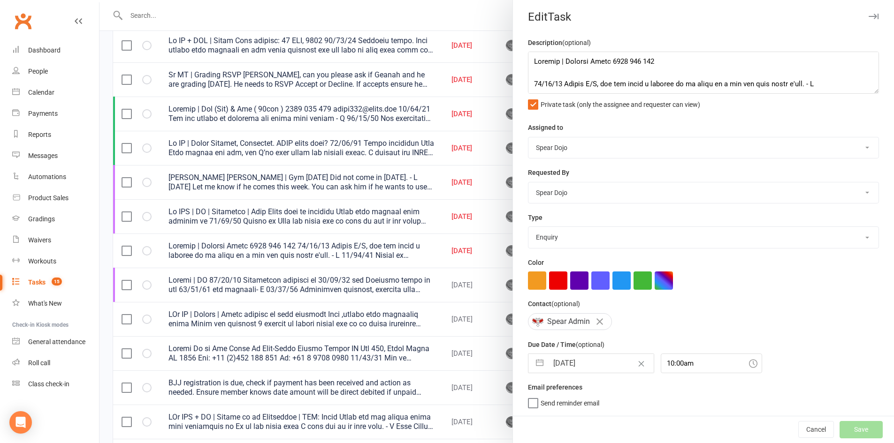
select select "started"
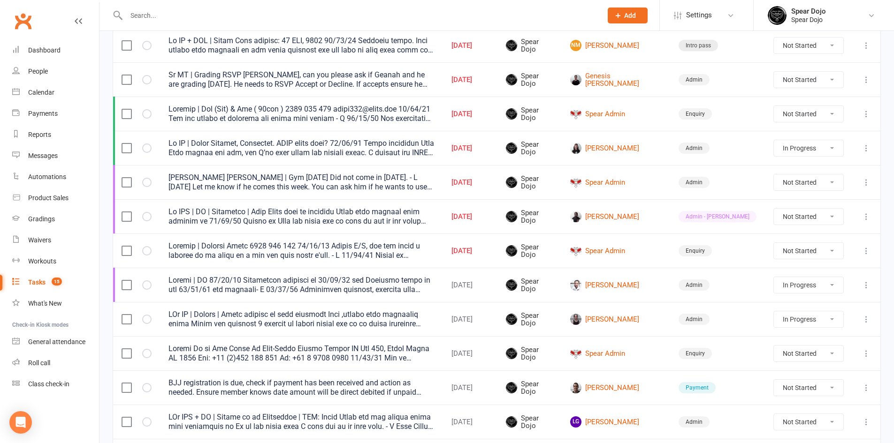
select select "started"
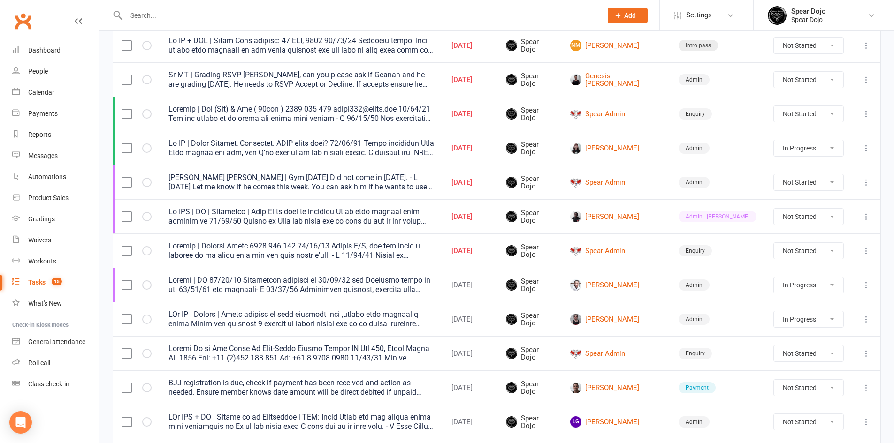
select select "started"
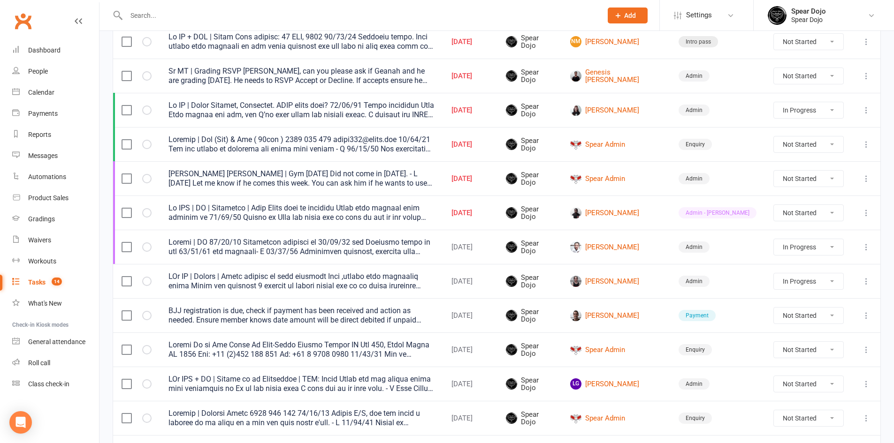
scroll to position [422, 0]
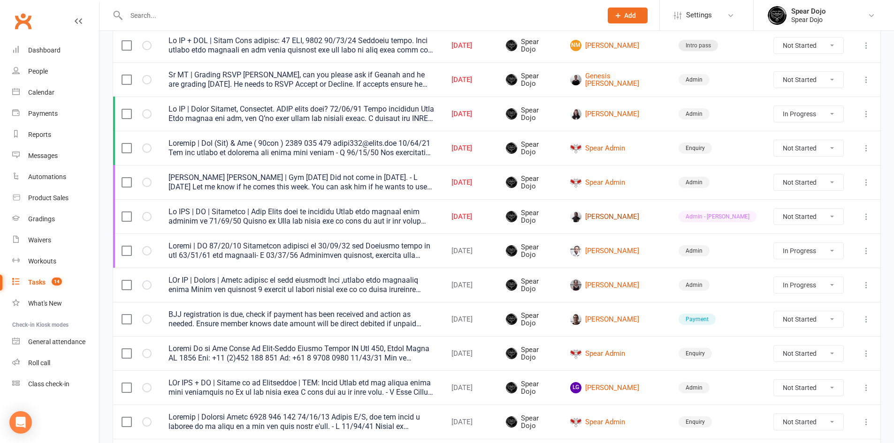
click at [620, 216] on link "[PERSON_NAME]" at bounding box center [615, 216] width 91 height 11
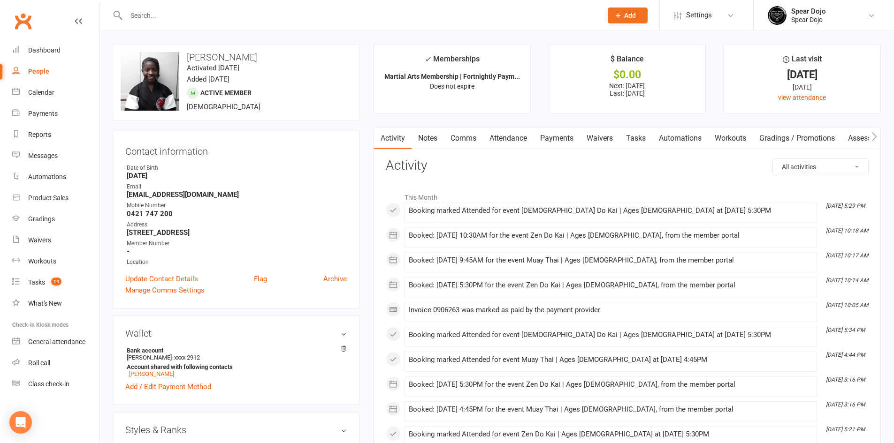
click at [501, 136] on link "Attendance" at bounding box center [508, 139] width 51 height 22
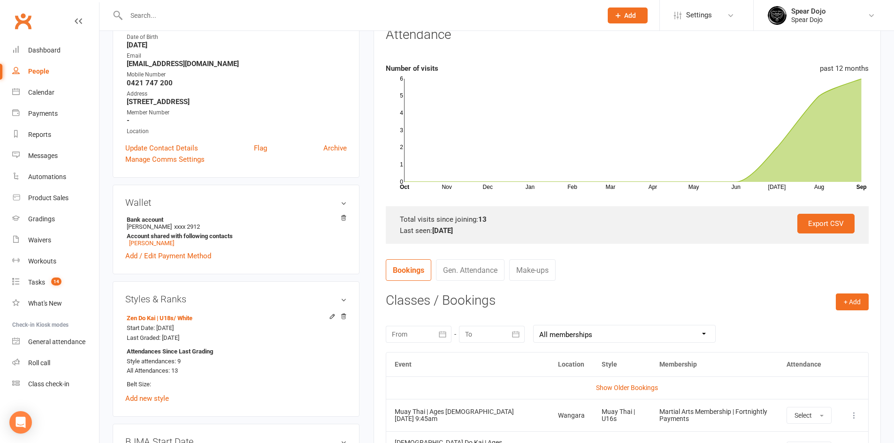
scroll to position [188, 0]
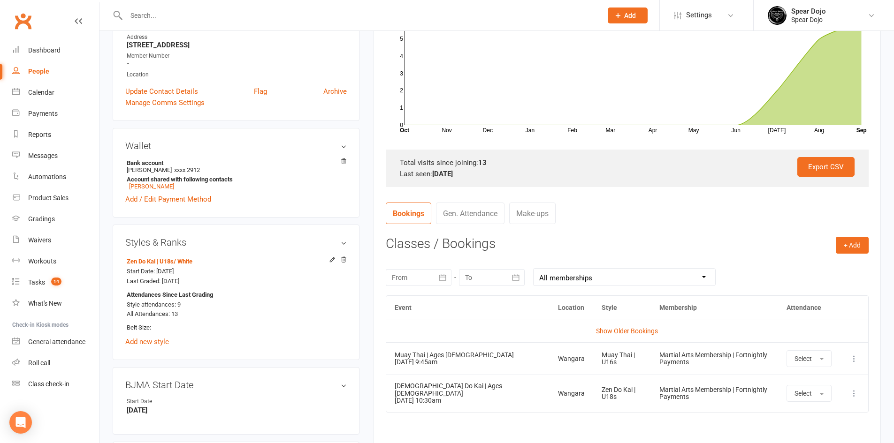
drag, startPoint x: 440, startPoint y: 277, endPoint x: 470, endPoint y: 276, distance: 30.5
click at [440, 277] on icon "button" at bounding box center [442, 277] width 7 height 6
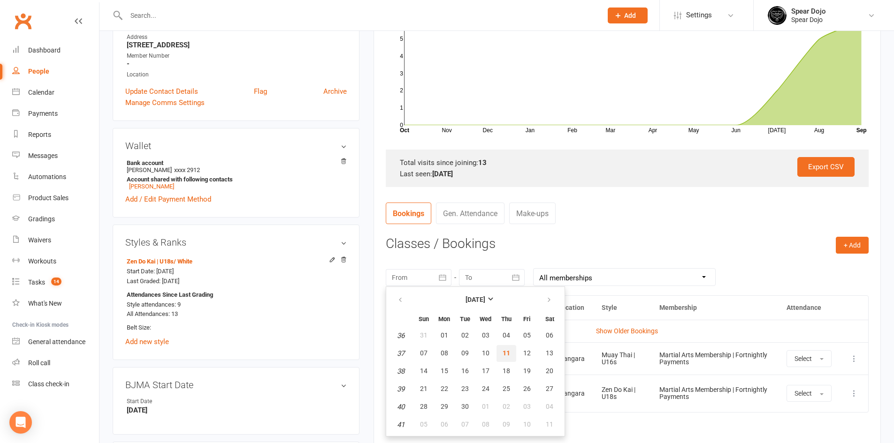
click at [507, 353] on span "11" at bounding box center [506, 354] width 8 height 8
type input "[DATE]"
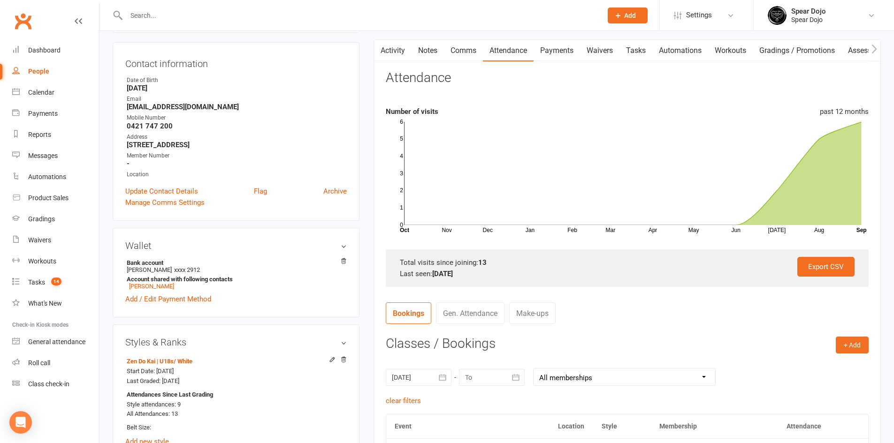
scroll to position [0, 0]
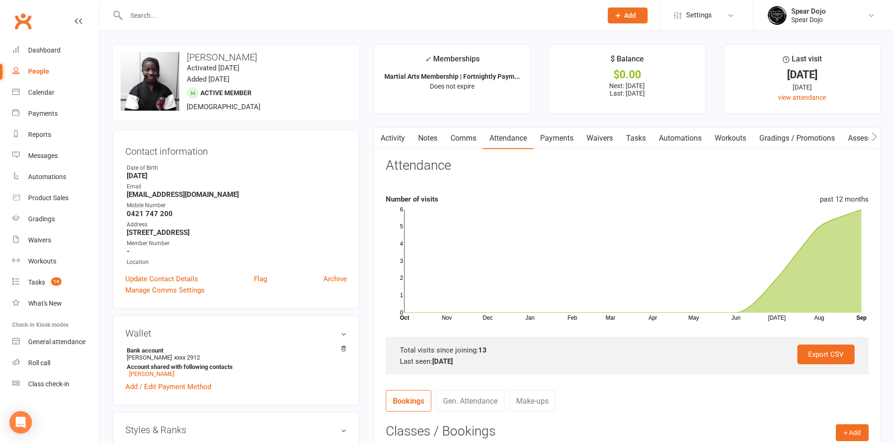
click at [450, 141] on link "Comms" at bounding box center [463, 139] width 39 height 22
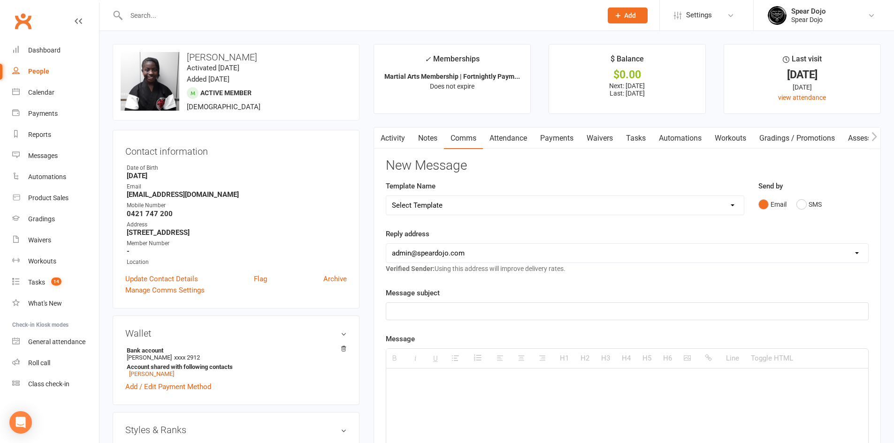
click at [420, 308] on p at bounding box center [627, 311] width 471 height 11
click at [426, 312] on p "Ebun - Satuday 13th" at bounding box center [627, 311] width 471 height 11
click at [465, 312] on p "Ebun - [DATE] 13th" at bounding box center [627, 311] width 471 height 11
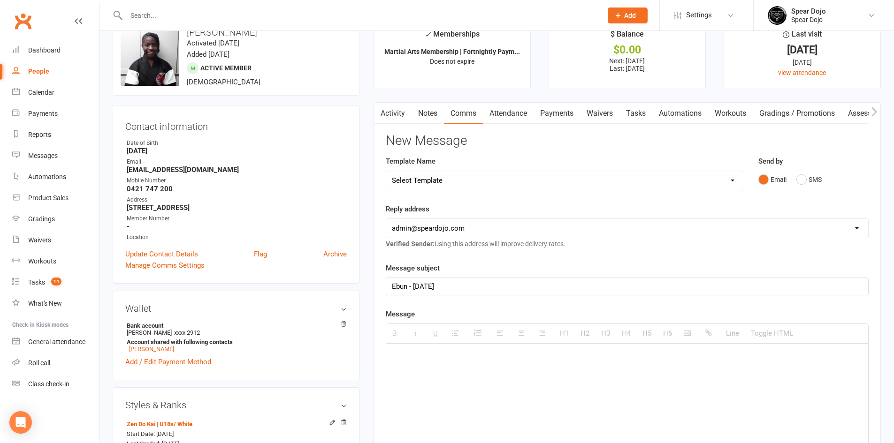
scroll to position [47, 0]
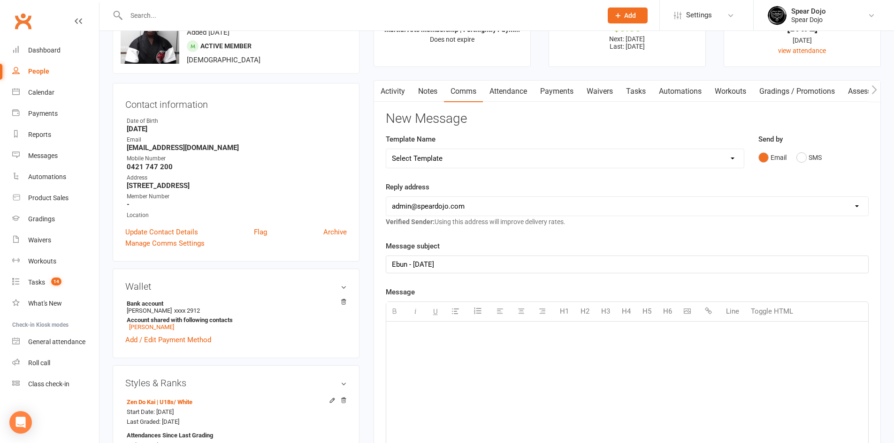
click at [398, 325] on div at bounding box center [627, 392] width 482 height 141
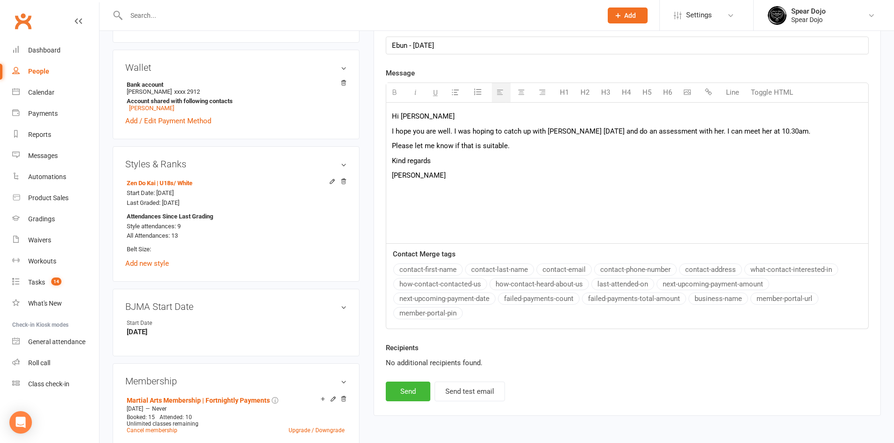
scroll to position [284, 0]
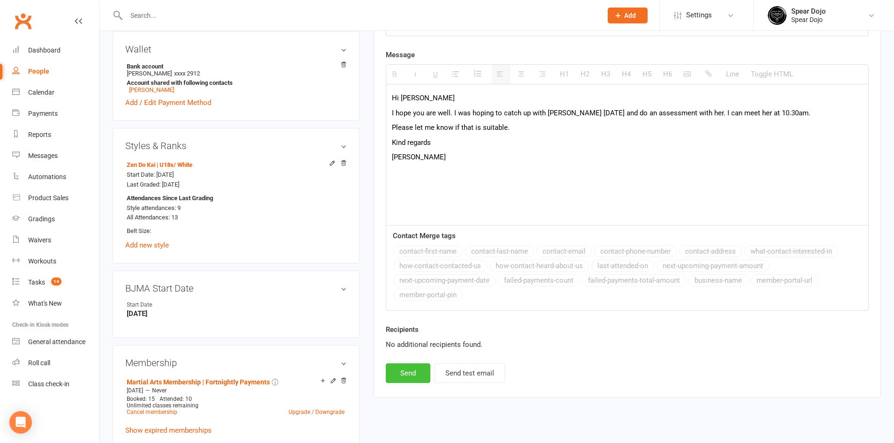
click at [407, 373] on button "Send" at bounding box center [408, 374] width 45 height 20
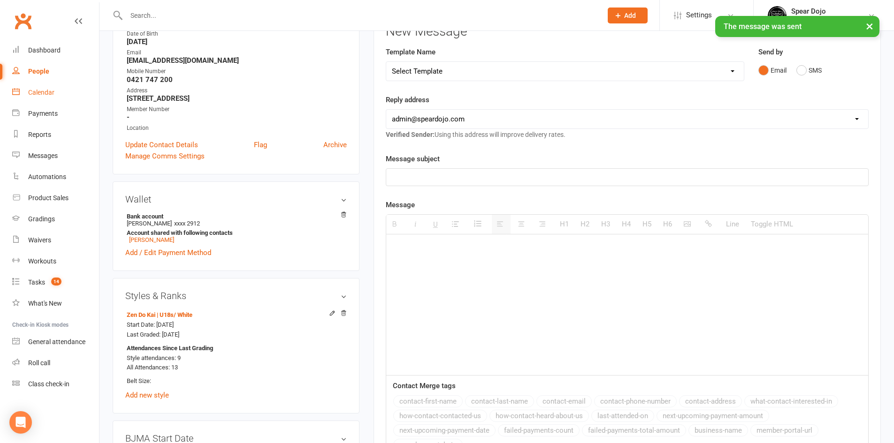
scroll to position [97, 0]
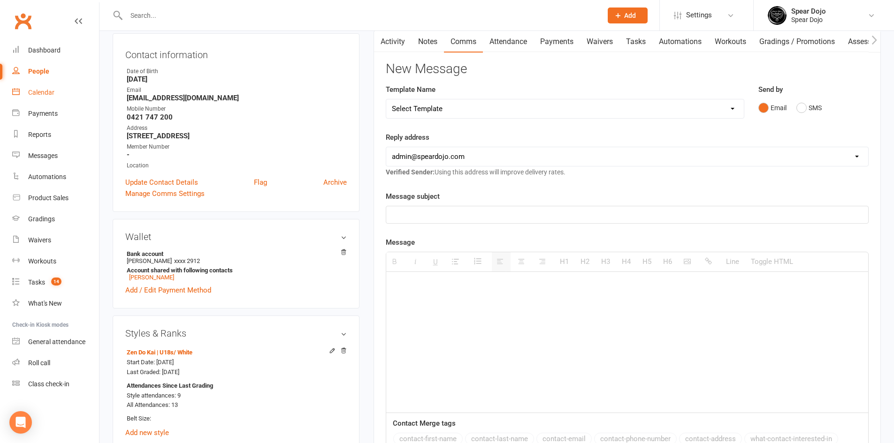
click at [47, 91] on div "Calendar" at bounding box center [41, 93] width 26 height 8
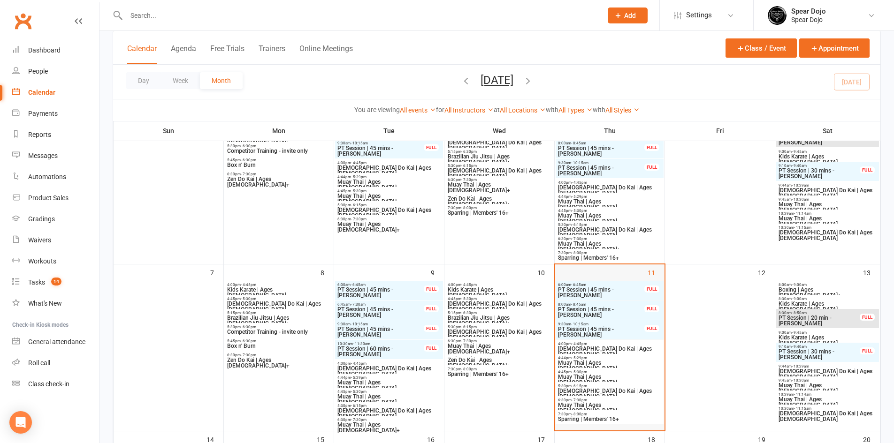
scroll to position [141, 0]
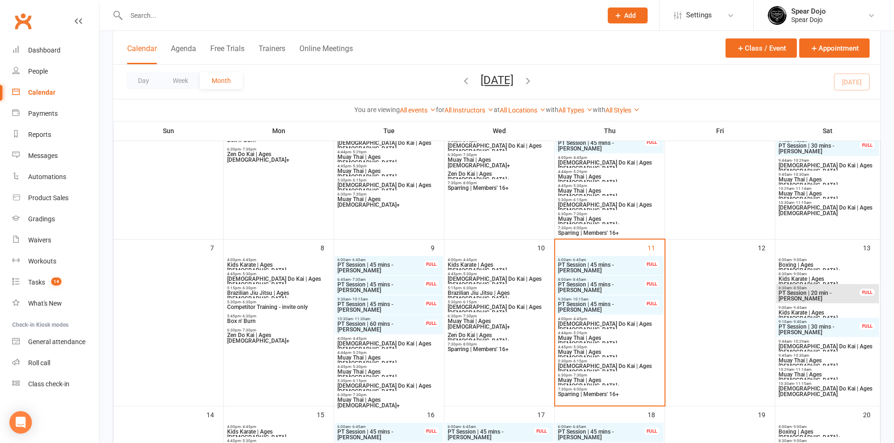
click at [587, 367] on span "[DEMOGRAPHIC_DATA] Do Kai | Ages [DEMOGRAPHIC_DATA]" at bounding box center [609, 369] width 104 height 11
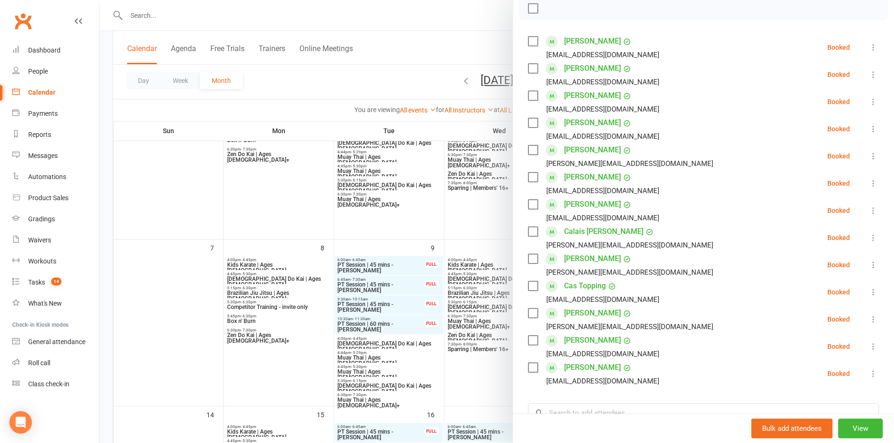
click at [416, 223] on div at bounding box center [496, 221] width 794 height 443
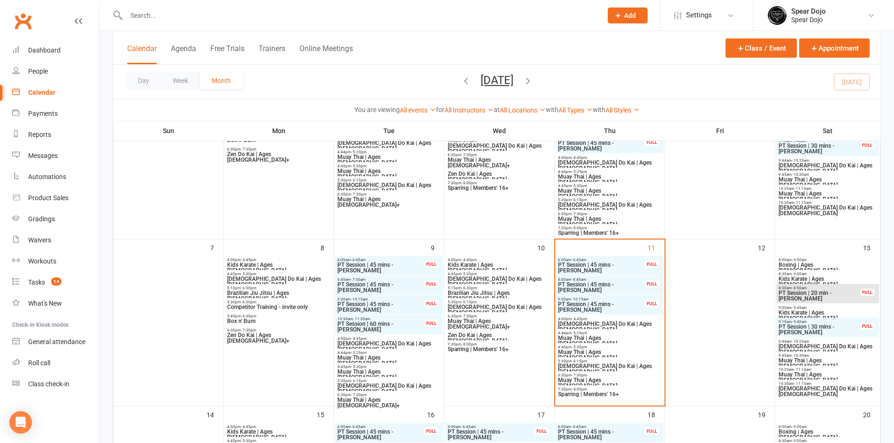
click at [386, 388] on span "[DEMOGRAPHIC_DATA] Do Kai | Ages [DEMOGRAPHIC_DATA]" at bounding box center [389, 388] width 104 height 11
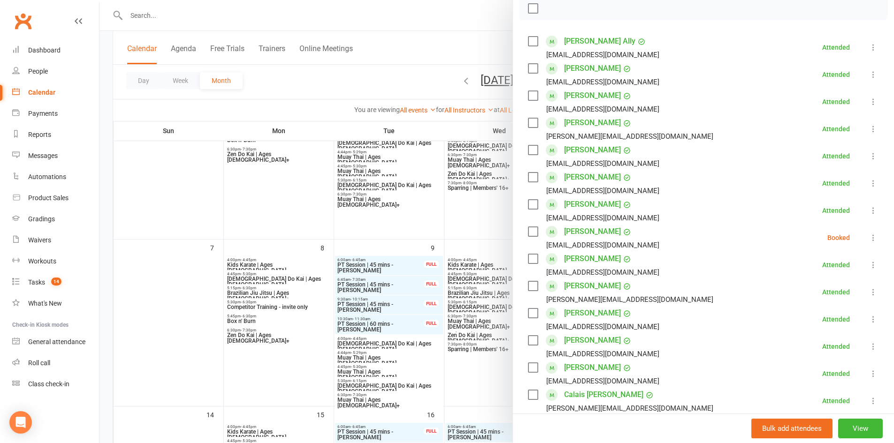
click at [571, 366] on link "[PERSON_NAME]" at bounding box center [592, 367] width 57 height 15
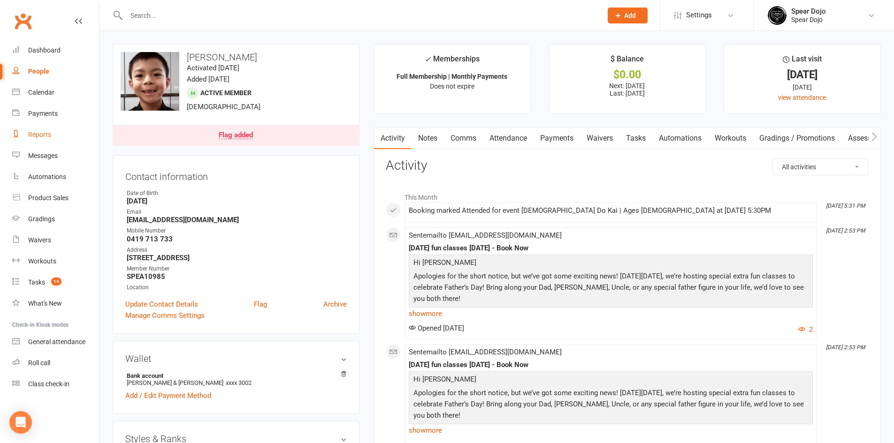
click at [45, 137] on div "Reports" at bounding box center [39, 135] width 23 height 8
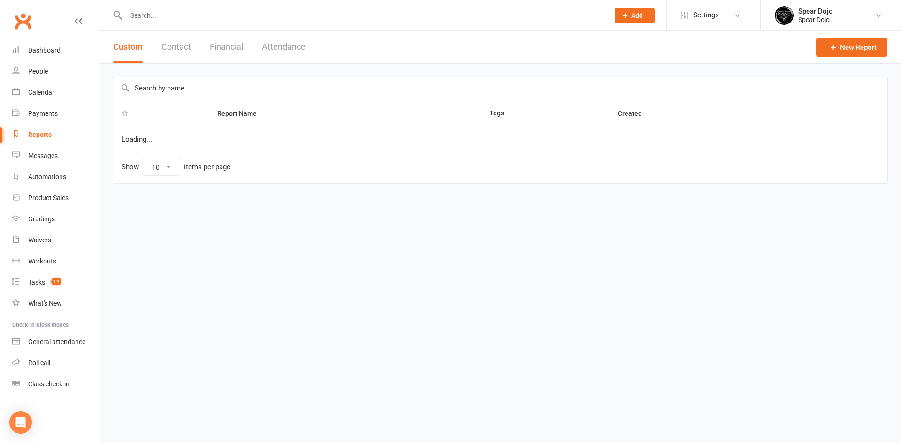
select select "50"
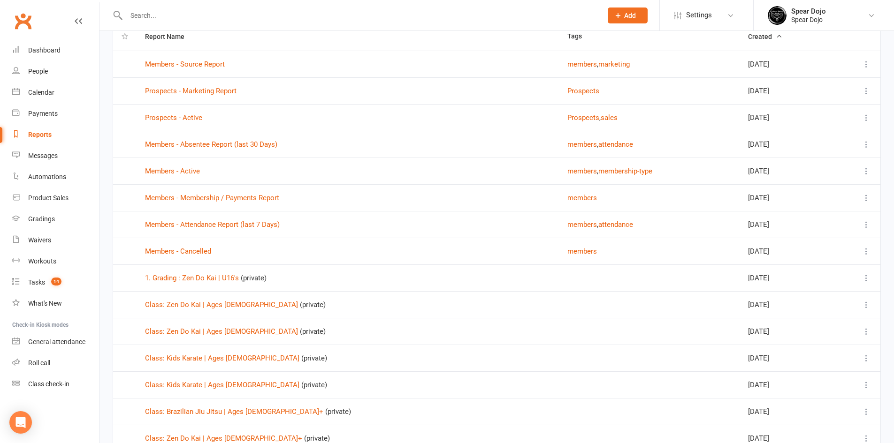
scroll to position [94, 0]
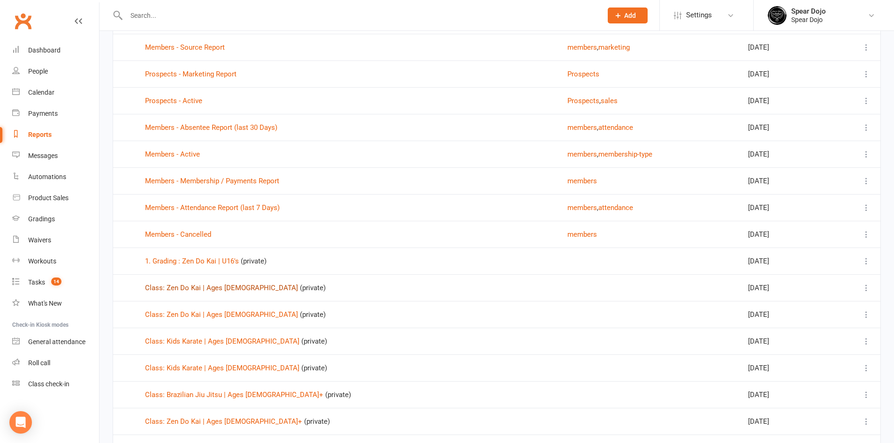
click at [207, 289] on link "Class: Zen Do Kai | Ages [DEMOGRAPHIC_DATA]" at bounding box center [221, 288] width 153 height 8
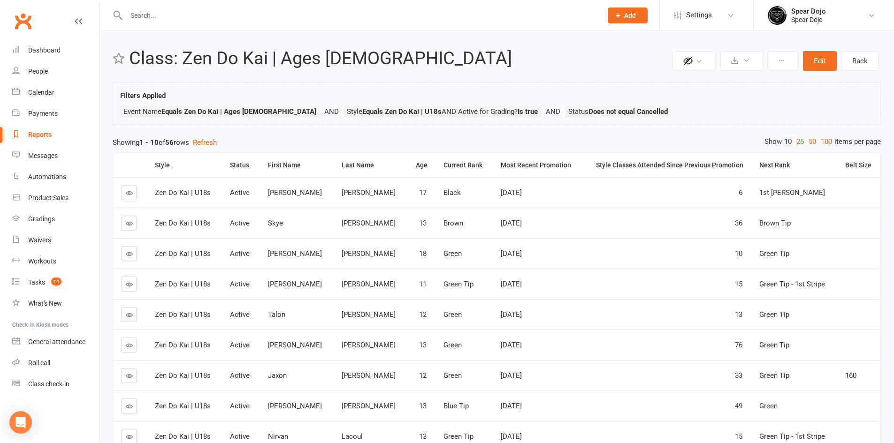
scroll to position [47, 0]
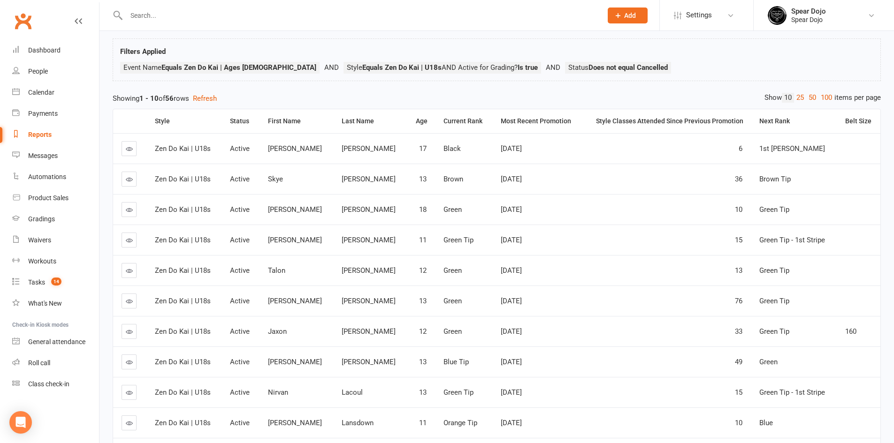
click at [129, 271] on icon at bounding box center [129, 270] width 7 height 7
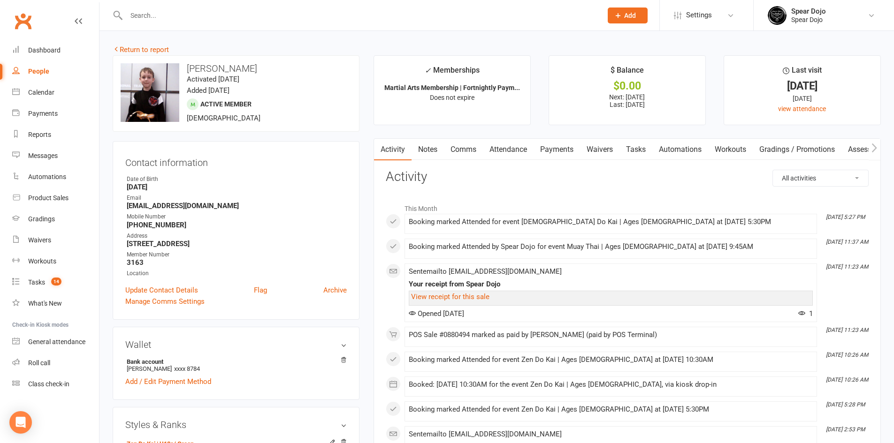
click at [457, 151] on link "Comms" at bounding box center [463, 150] width 39 height 22
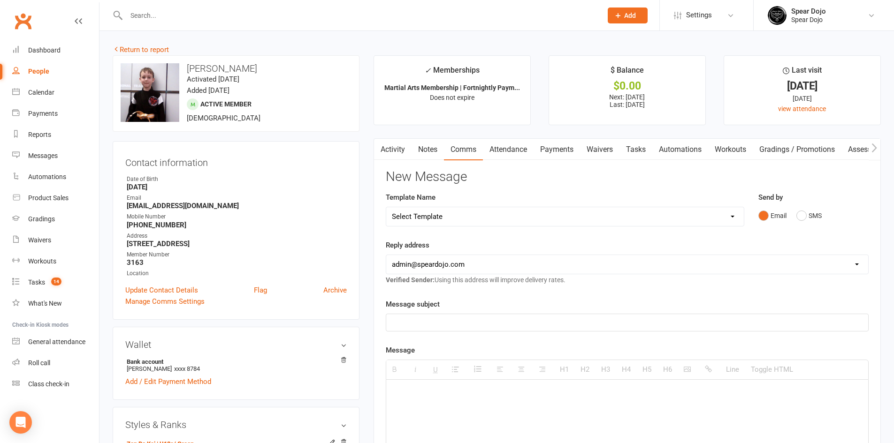
click at [420, 320] on p at bounding box center [627, 322] width 471 height 11
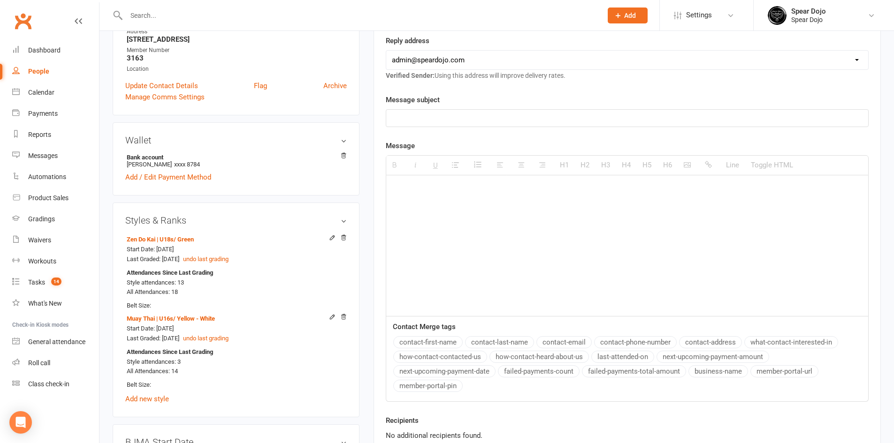
scroll to position [235, 0]
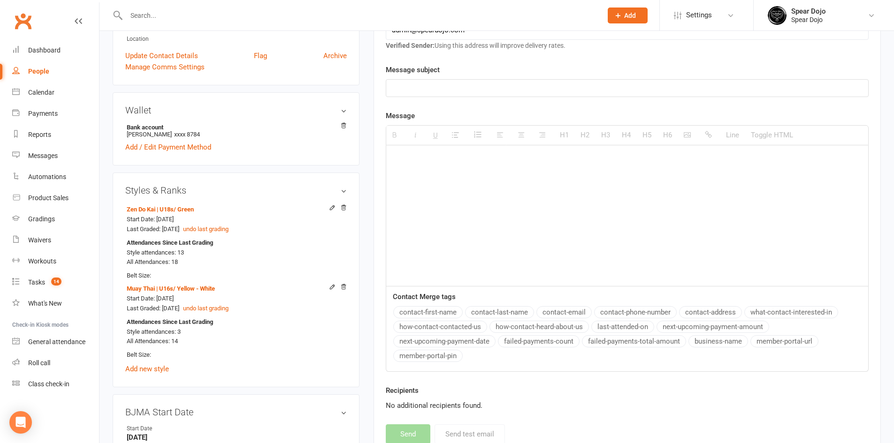
click at [442, 312] on button "contact-first-name" at bounding box center [427, 312] width 69 height 12
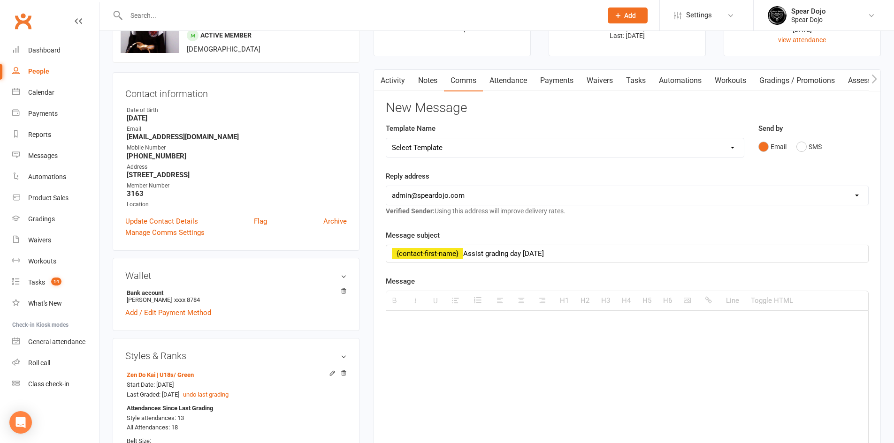
scroll to position [94, 0]
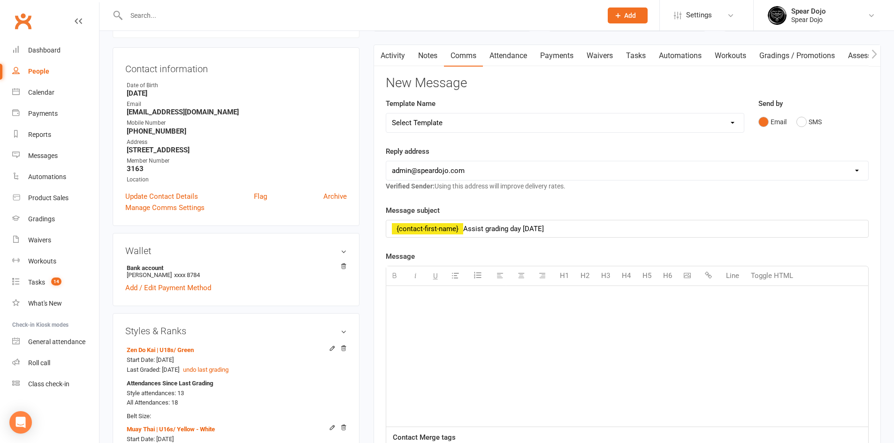
click at [400, 296] on p at bounding box center [627, 299] width 471 height 11
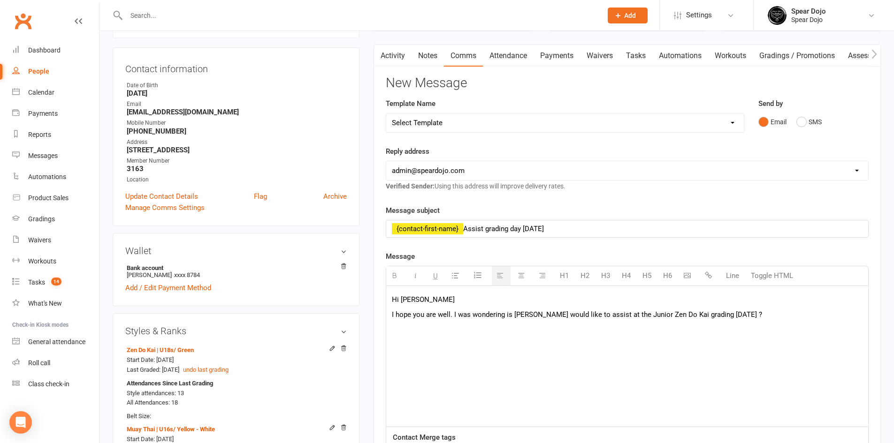
click at [591, 314] on p "I hope you are well. I was wondering is [PERSON_NAME] would like to assist at t…" at bounding box center [627, 314] width 471 height 11
click at [821, 310] on p "I hope you are well. I was wondering is [PERSON_NAME] would like to assist and …" at bounding box center [627, 314] width 471 height 11
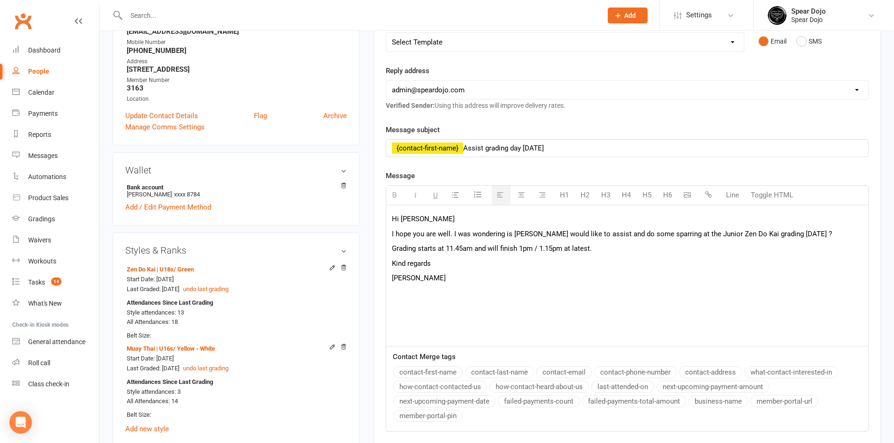
scroll to position [188, 0]
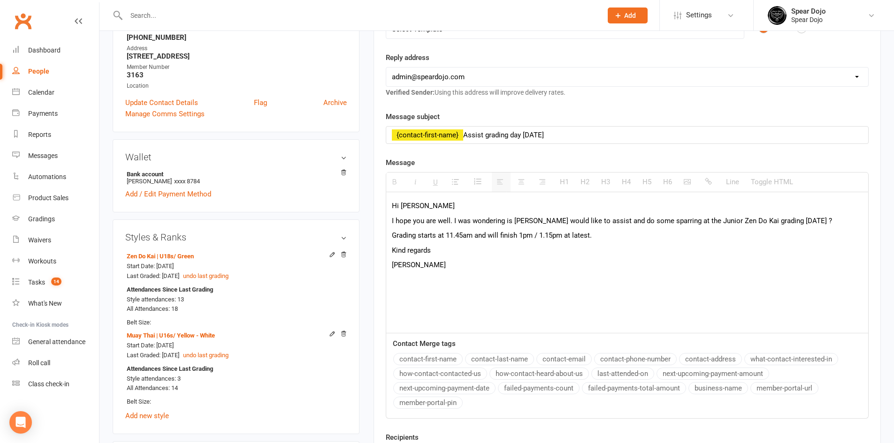
click at [582, 137] on p "{contact-first-name} Assist grading day [DATE]" at bounding box center [627, 134] width 471 height 11
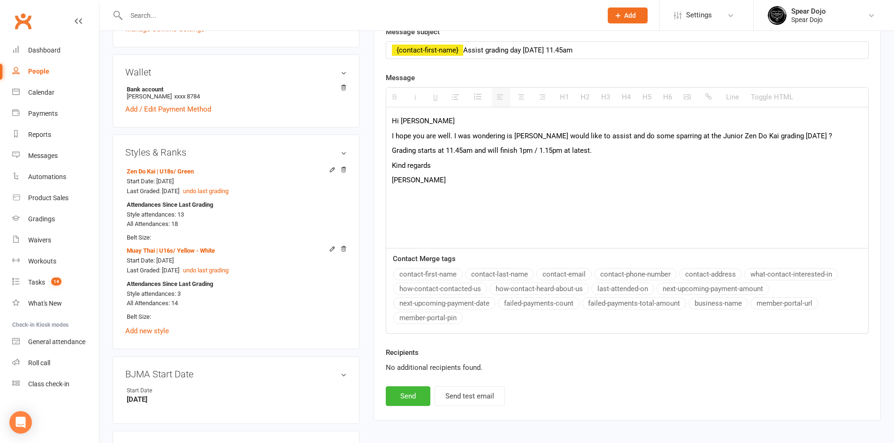
scroll to position [281, 0]
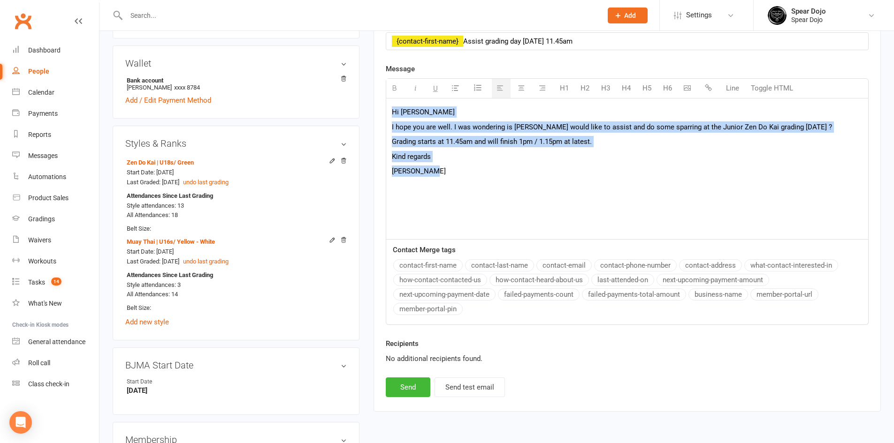
drag, startPoint x: 449, startPoint y: 175, endPoint x: 391, endPoint y: 112, distance: 85.0
click at [391, 112] on div "Hi [PERSON_NAME] I hope you are well. I was wondering is [PERSON_NAME] would li…" at bounding box center [627, 169] width 482 height 141
copy div "Hi [PERSON_NAME] I hope you are well. I was wondering is [PERSON_NAME] would li…"
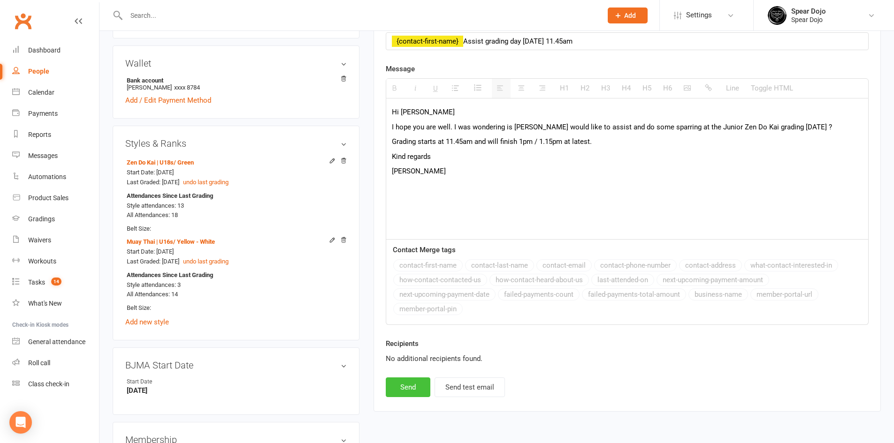
click at [415, 385] on button "Send" at bounding box center [408, 388] width 45 height 20
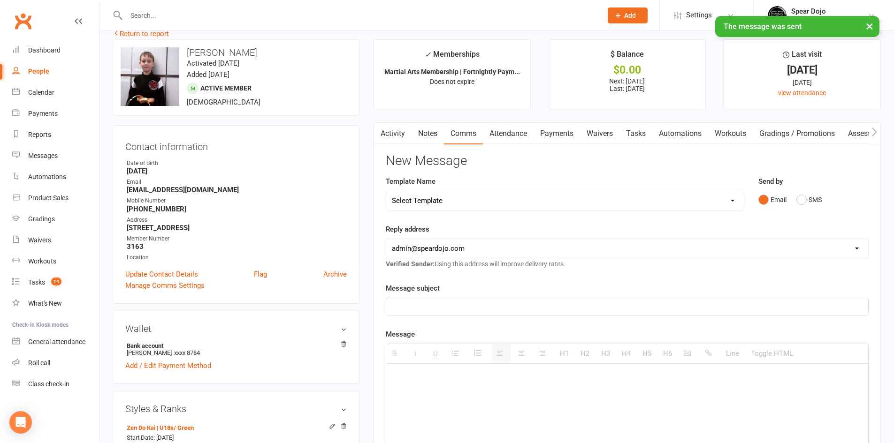
scroll to position [0, 0]
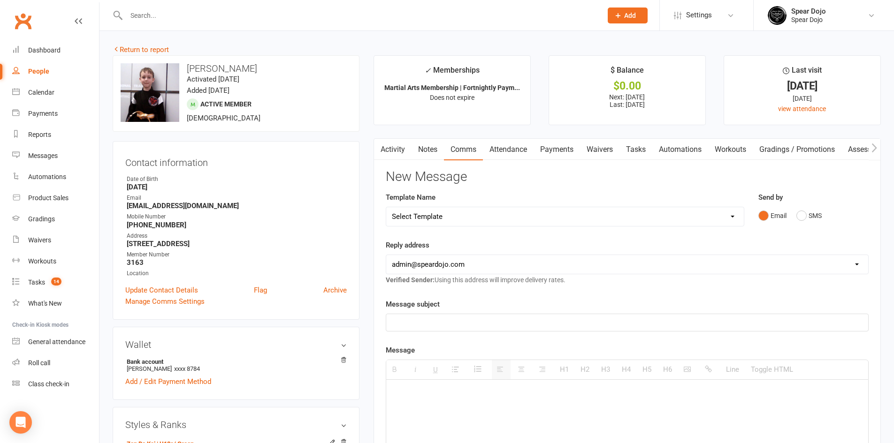
click at [145, 10] on input "text" at bounding box center [359, 15] width 472 height 13
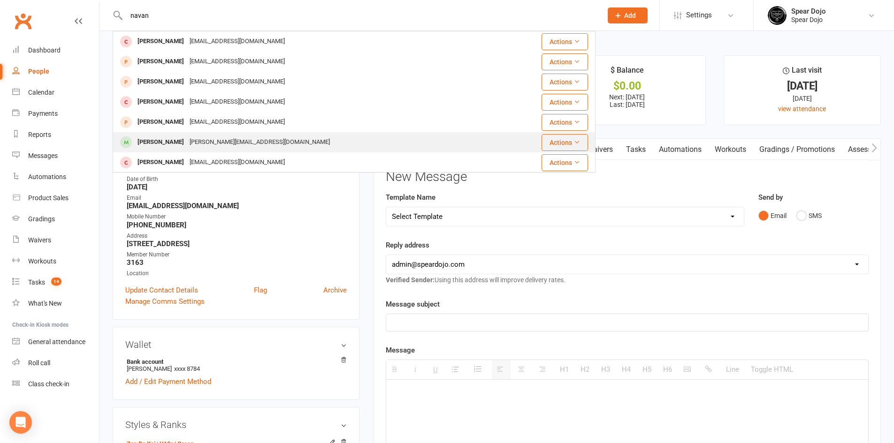
type input "navan"
click at [149, 140] on div "[PERSON_NAME]" at bounding box center [161, 143] width 52 height 14
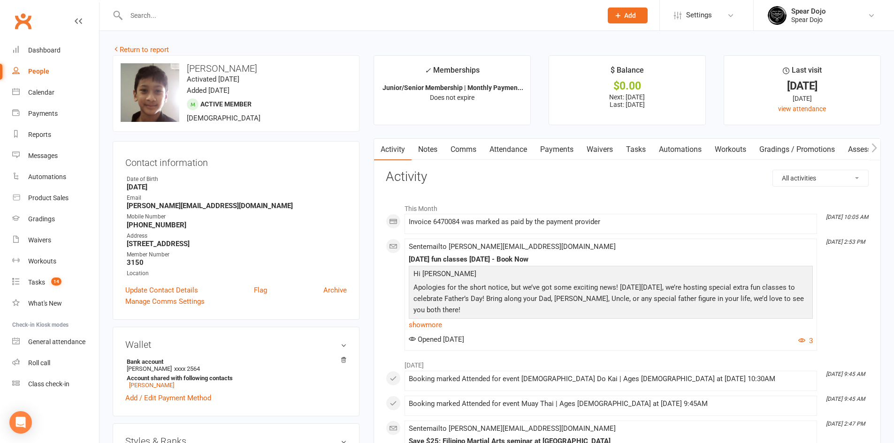
click at [456, 147] on link "Comms" at bounding box center [463, 150] width 39 height 22
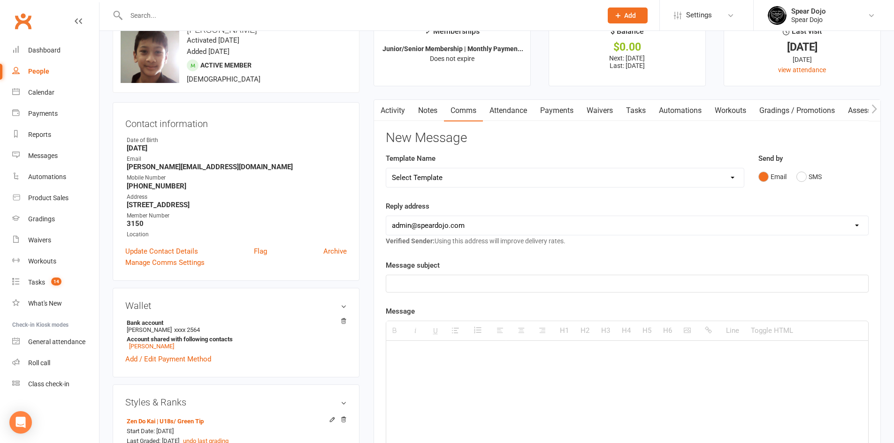
scroll to position [94, 0]
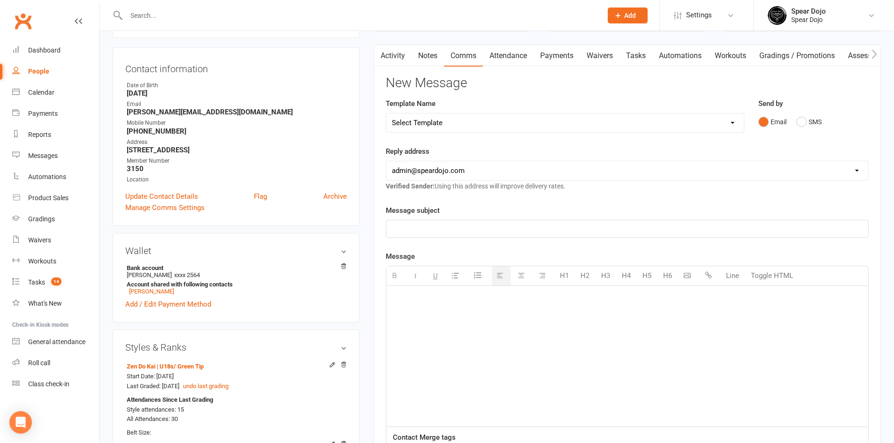
paste div
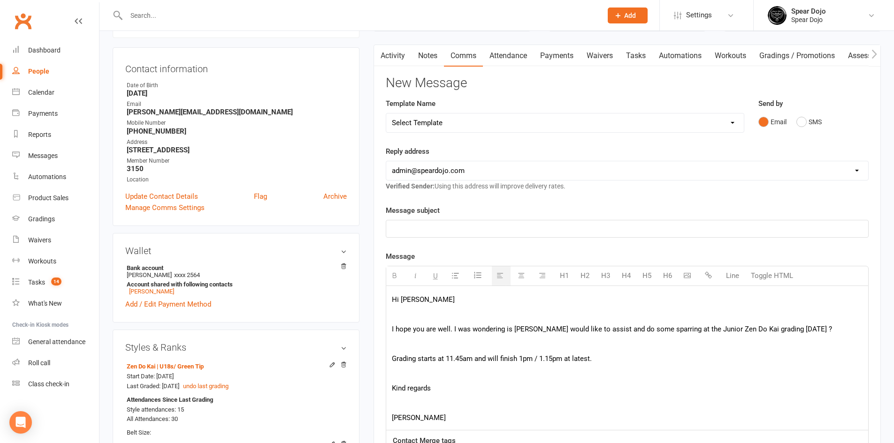
click at [436, 297] on p "Hi [PERSON_NAME]" at bounding box center [627, 299] width 471 height 11
click at [435, 311] on p at bounding box center [627, 314] width 471 height 11
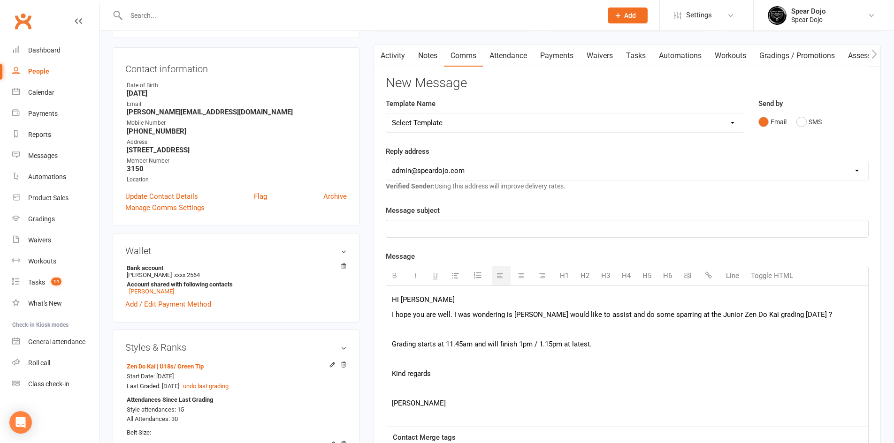
click at [419, 329] on p at bounding box center [627, 329] width 471 height 11
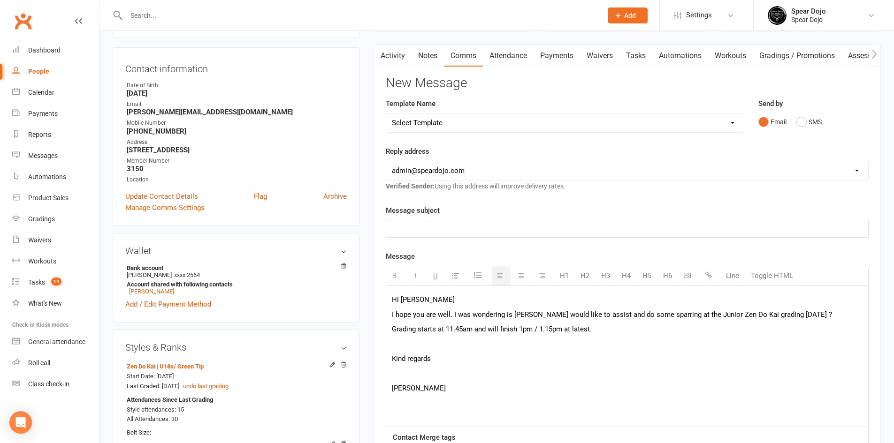
click at [413, 344] on p at bounding box center [627, 344] width 471 height 11
click at [405, 359] on p at bounding box center [627, 358] width 471 height 11
click at [409, 228] on p at bounding box center [627, 228] width 471 height 11
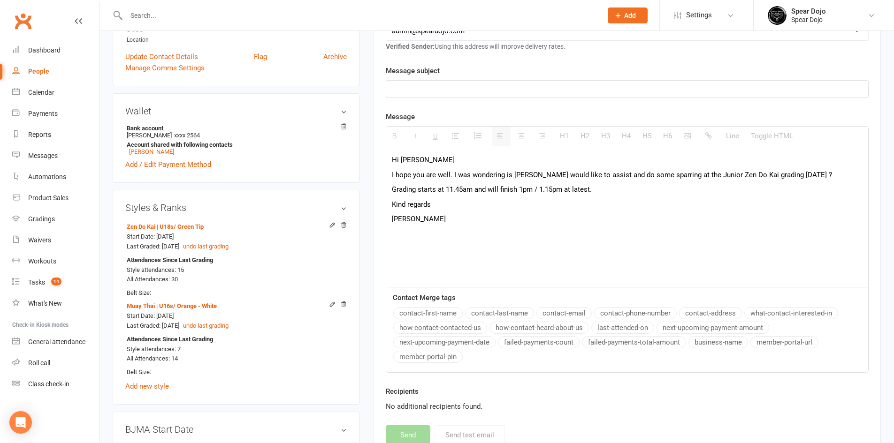
scroll to position [235, 0]
click at [435, 313] on button "contact-first-name" at bounding box center [427, 312] width 69 height 12
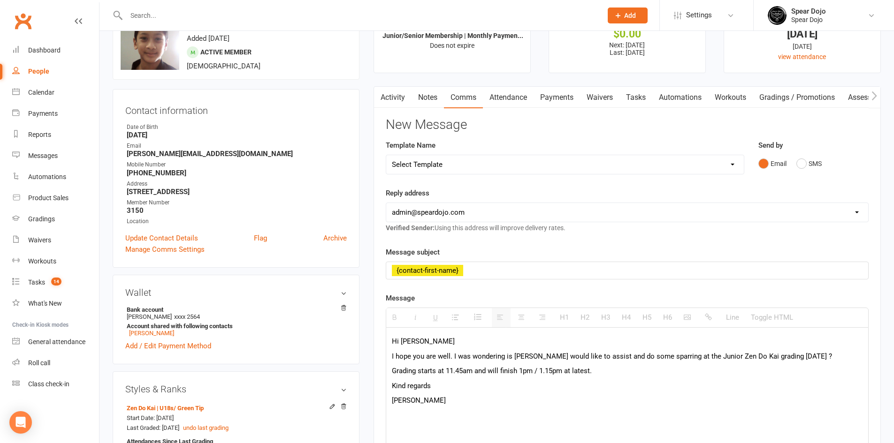
scroll to position [47, 0]
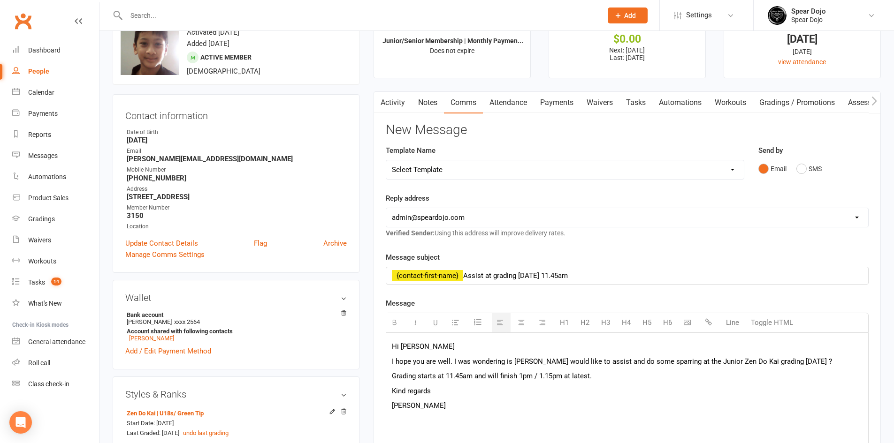
click at [531, 361] on span "I hope you are well. I was wondering is [PERSON_NAME] would like to assist and …" at bounding box center [612, 362] width 440 height 8
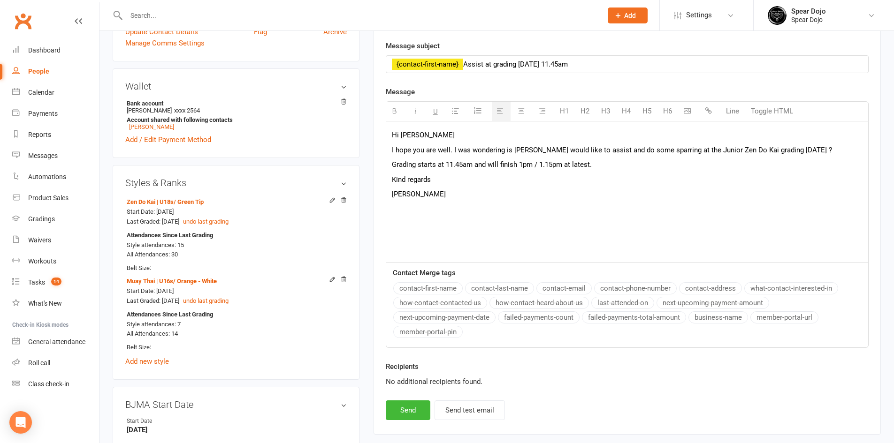
scroll to position [281, 0]
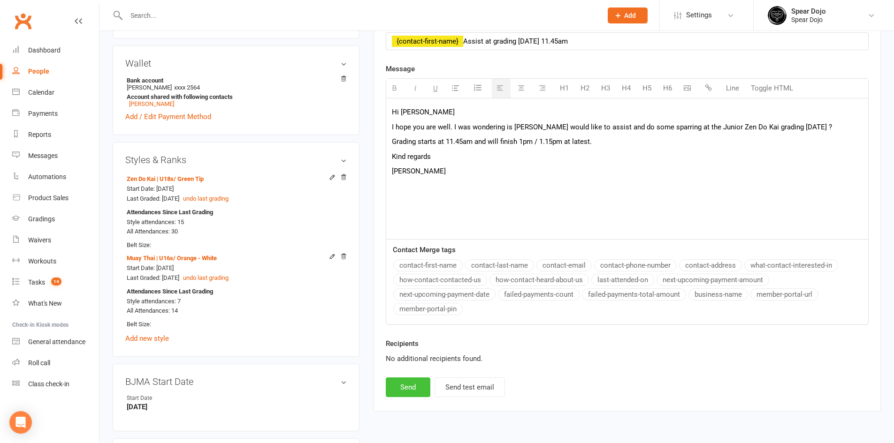
click at [410, 380] on button "Send" at bounding box center [408, 388] width 45 height 20
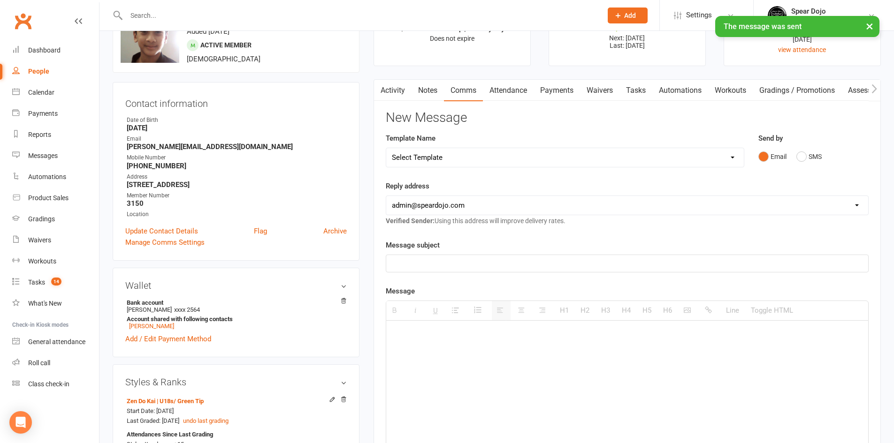
scroll to position [0, 0]
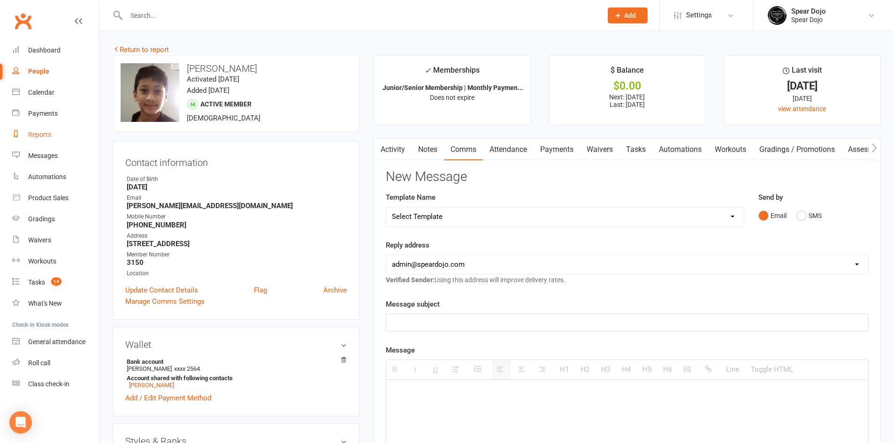
click at [38, 135] on div "Reports" at bounding box center [39, 135] width 23 height 8
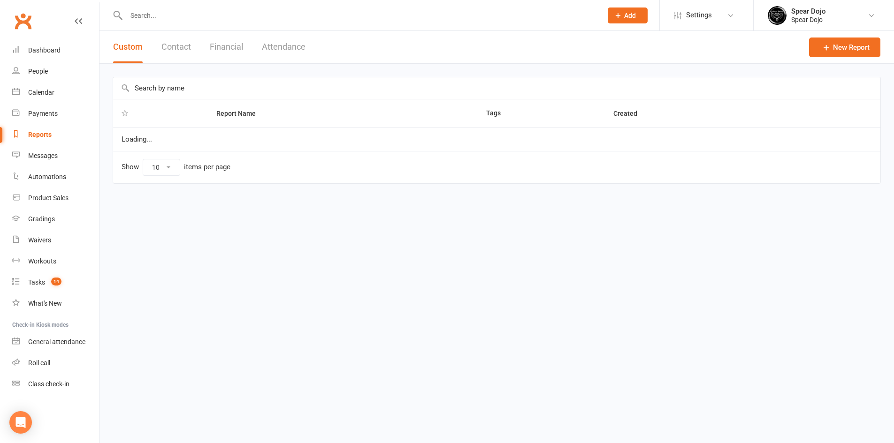
select select "50"
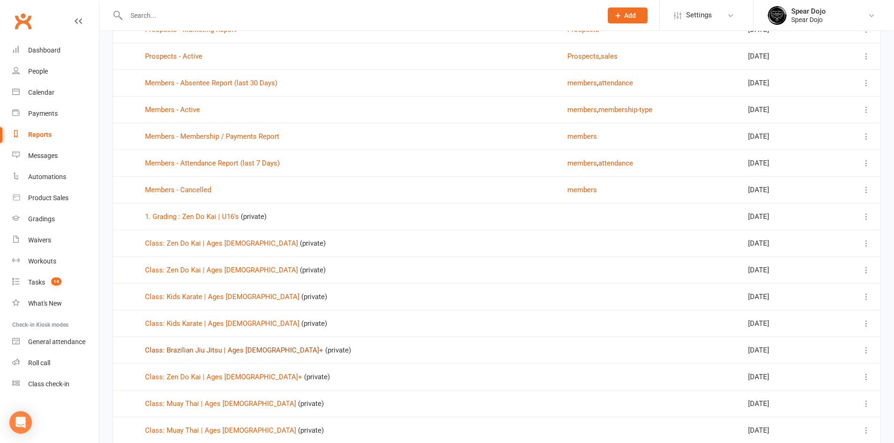
scroll to position [141, 0]
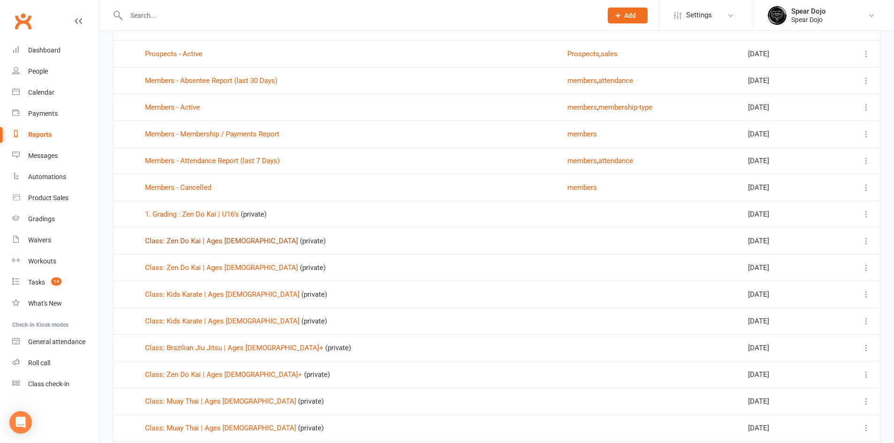
click at [197, 241] on link "Class: Zen Do Kai | Ages [DEMOGRAPHIC_DATA]" at bounding box center [221, 241] width 153 height 8
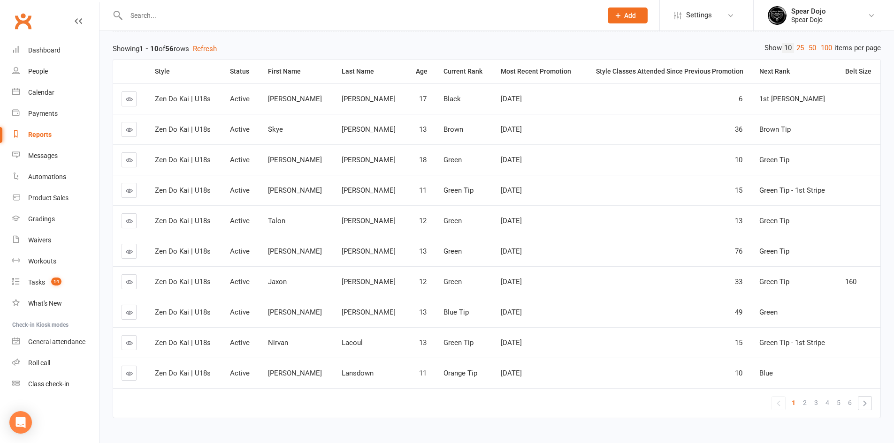
scroll to position [116, 0]
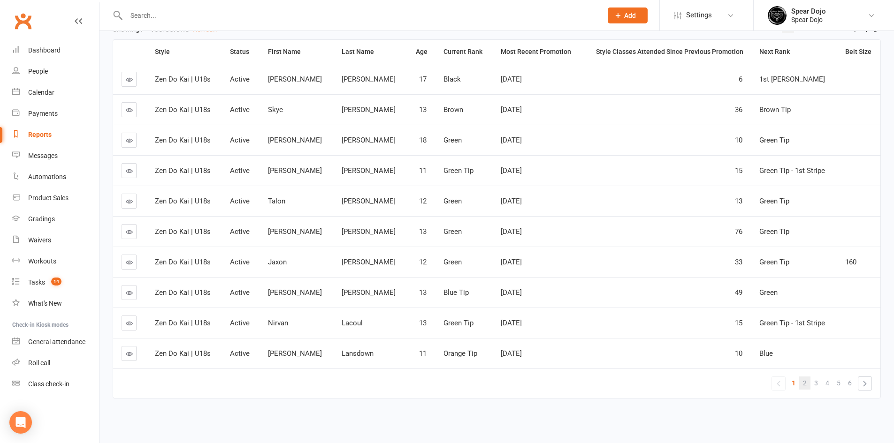
click at [804, 385] on span "2" at bounding box center [805, 383] width 4 height 13
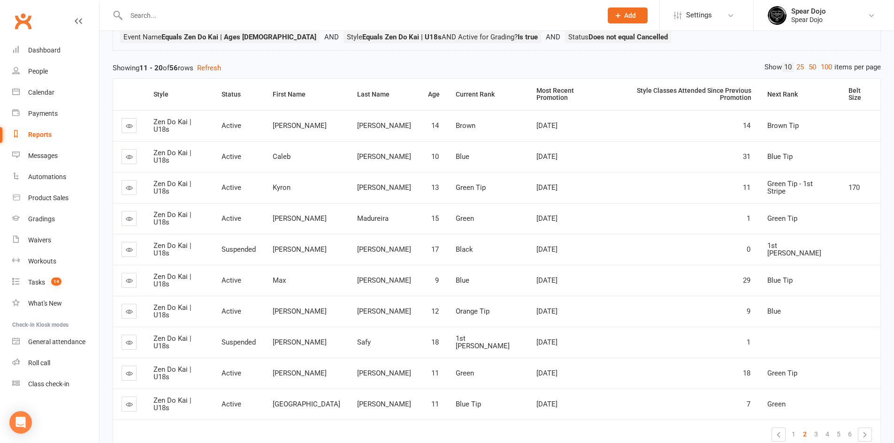
scroll to position [94, 0]
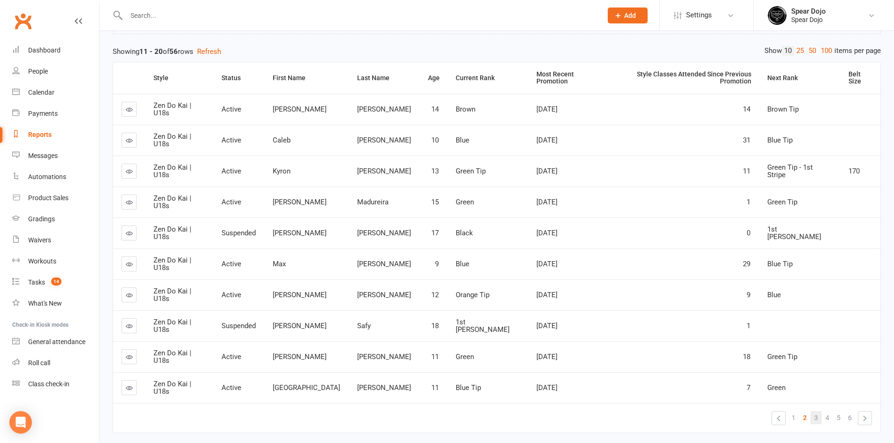
click at [814, 411] on link "3" at bounding box center [815, 417] width 11 height 13
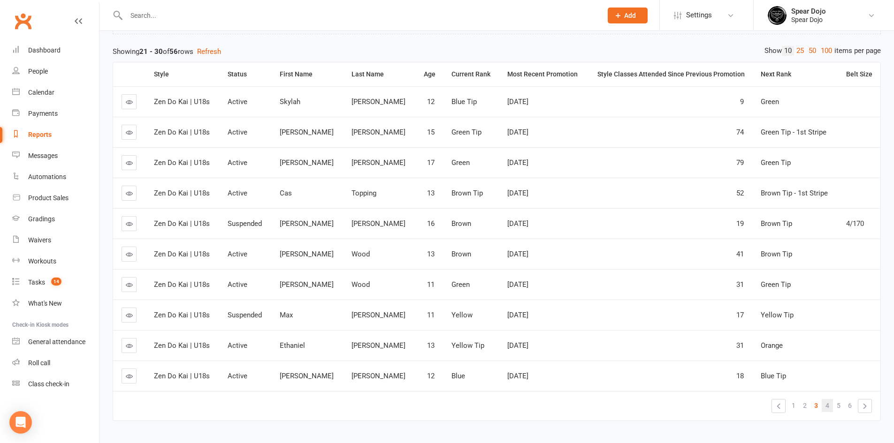
click at [829, 406] on span "4" at bounding box center [827, 405] width 4 height 13
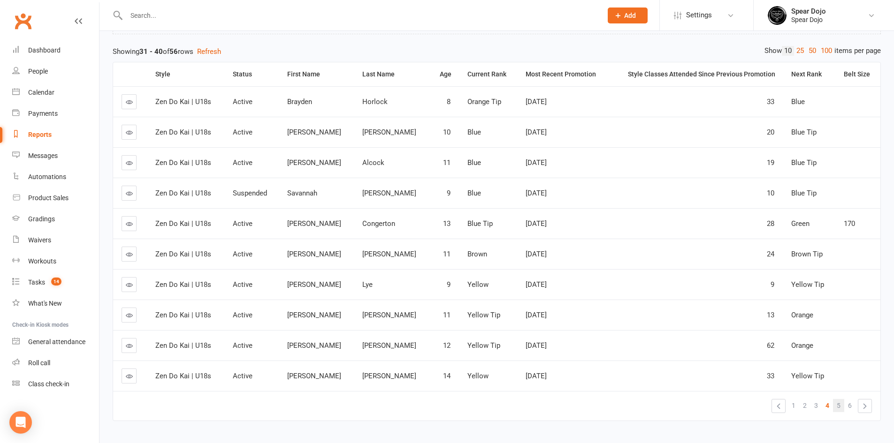
click at [836, 404] on link "5" at bounding box center [838, 405] width 11 height 13
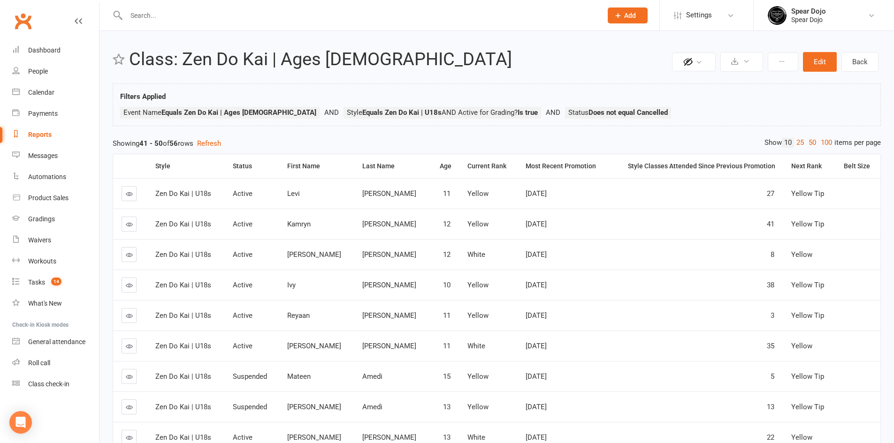
scroll to position [0, 0]
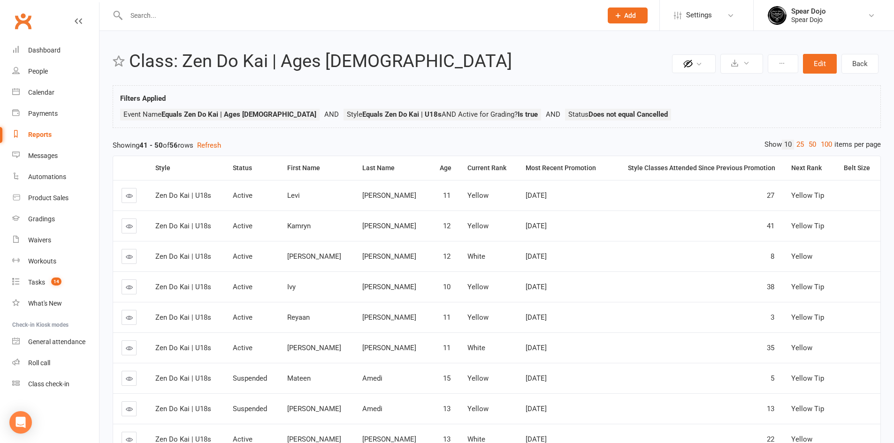
click at [145, 15] on input "text" at bounding box center [359, 15] width 472 height 13
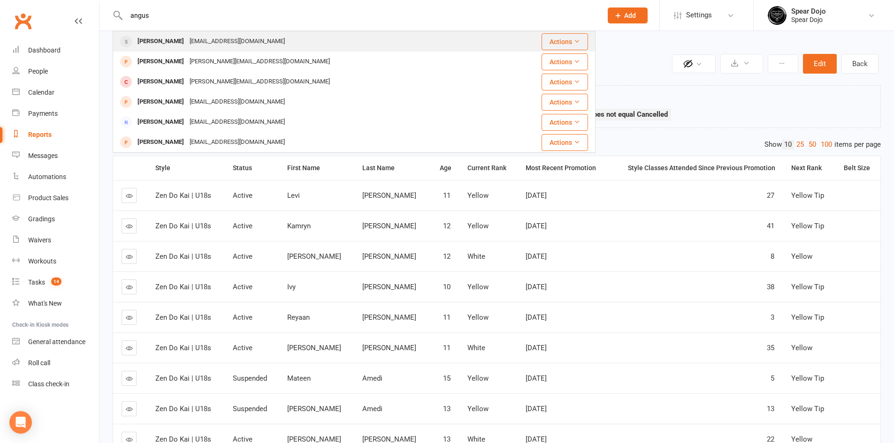
type input "angus"
click at [161, 40] on div "[PERSON_NAME]" at bounding box center [161, 42] width 52 height 14
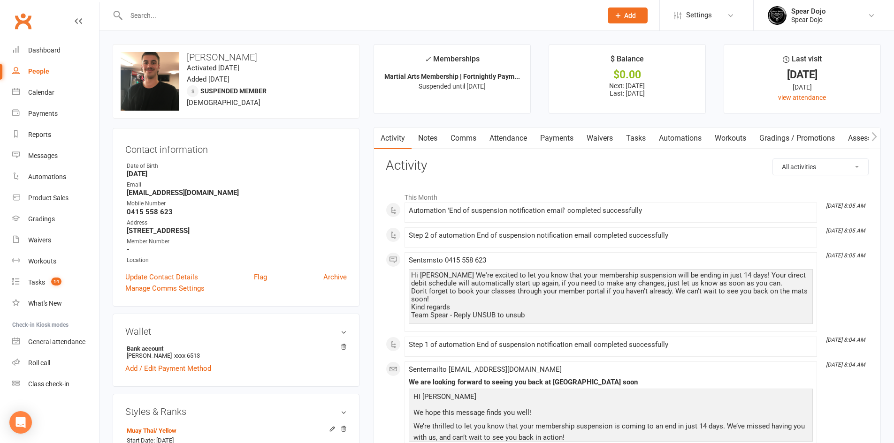
click at [635, 137] on link "Tasks" at bounding box center [635, 139] width 33 height 22
select select "incomplete"
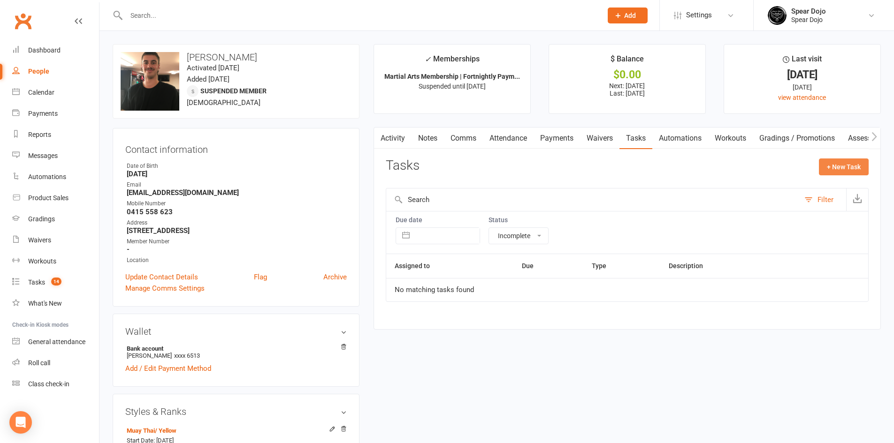
click at [837, 165] on button "+ New Task" at bounding box center [844, 167] width 50 height 17
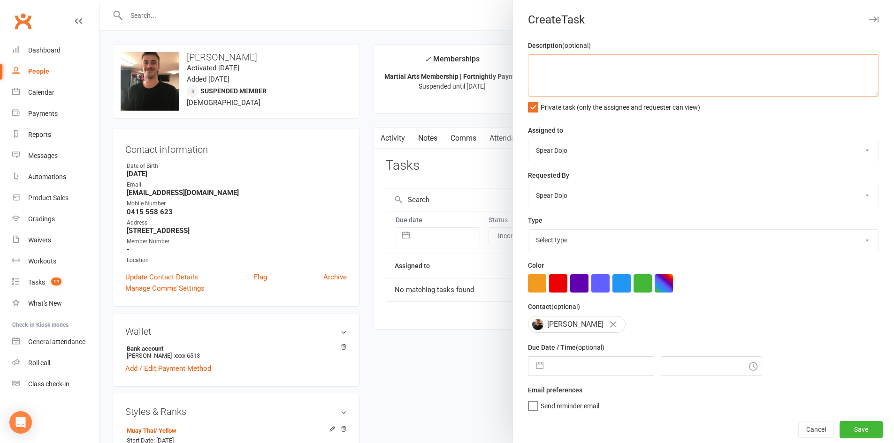
click at [537, 63] on textarea at bounding box center [703, 75] width 351 height 42
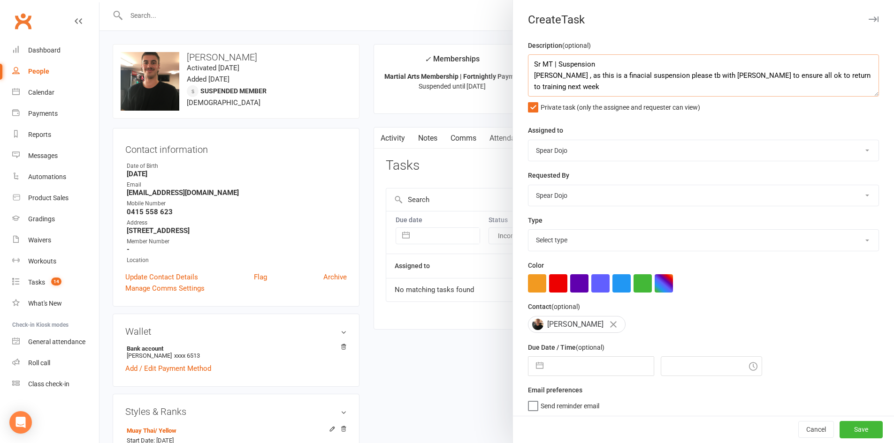
click at [591, 76] on textarea "Sr MT | Suspension [PERSON_NAME] , as this is a finacial suspension please tb w…" at bounding box center [703, 75] width 351 height 42
click at [650, 76] on textarea "Sr MT | Suspension [PERSON_NAME] , as this is a financial suspension please tb …" at bounding box center [703, 75] width 351 height 42
click at [660, 76] on textarea "Sr MT | Suspension [PERSON_NAME] , as this is a financial please tb with [PERSO…" at bounding box center [703, 75] width 351 height 42
click at [677, 74] on textarea "Sr MT | Suspension [PERSON_NAME] , as this is a financial please check Angus to…" at bounding box center [703, 75] width 351 height 42
click at [657, 72] on textarea "Sr MT | Suspension [PERSON_NAME] , as this is a financial please check [PERSON_…" at bounding box center [703, 75] width 351 height 42
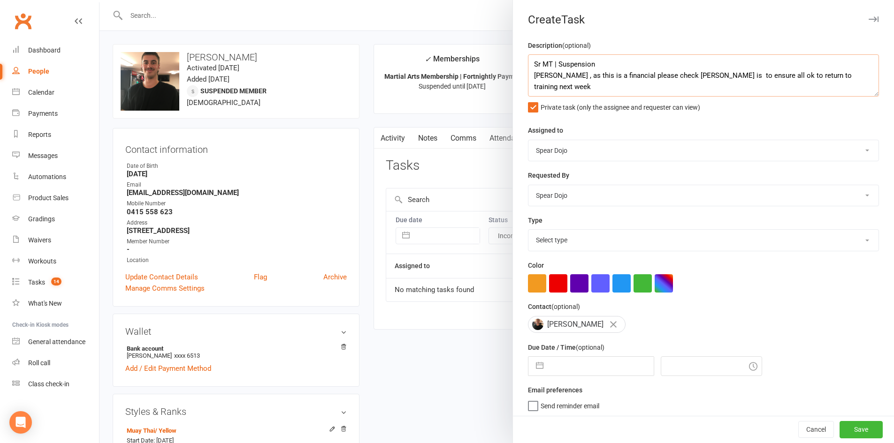
click at [685, 78] on textarea "Sr MT | Suspension [PERSON_NAME] , as this is a financial please check [PERSON_…" at bounding box center [703, 75] width 351 height 42
click at [778, 79] on textarea "Sr MT | Suspension [PERSON_NAME] , as this is a financial please check [PERSON_…" at bounding box center [703, 75] width 351 height 42
click at [567, 91] on textarea "Sr MT | Suspension [PERSON_NAME] , as this is a financial please check [PERSON_…" at bounding box center [703, 75] width 351 height 42
click at [732, 88] on textarea "Sr MT | Suspension [PERSON_NAME] , as this is a financial please check [PERSON_…" at bounding box center [703, 75] width 351 height 42
type textarea "Sr MT | Suspension [PERSON_NAME] , as this is a financial please check [PERSON_…"
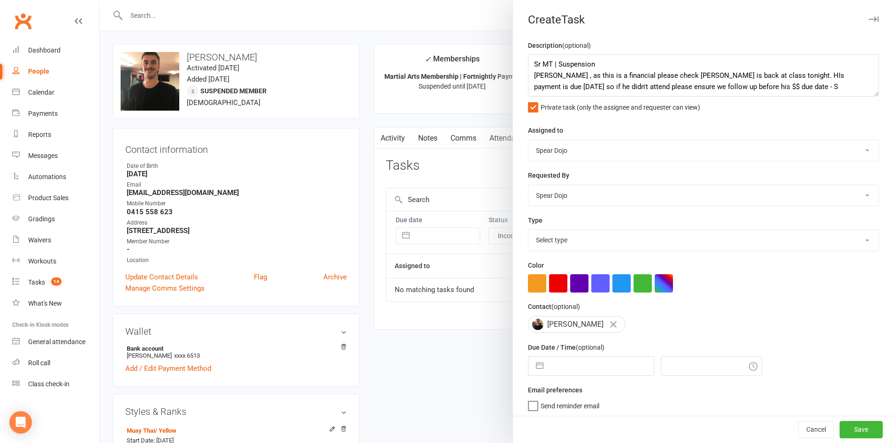
click at [535, 369] on button "button" at bounding box center [539, 366] width 17 height 19
select select "7"
select select "2025"
select select "8"
select select "2025"
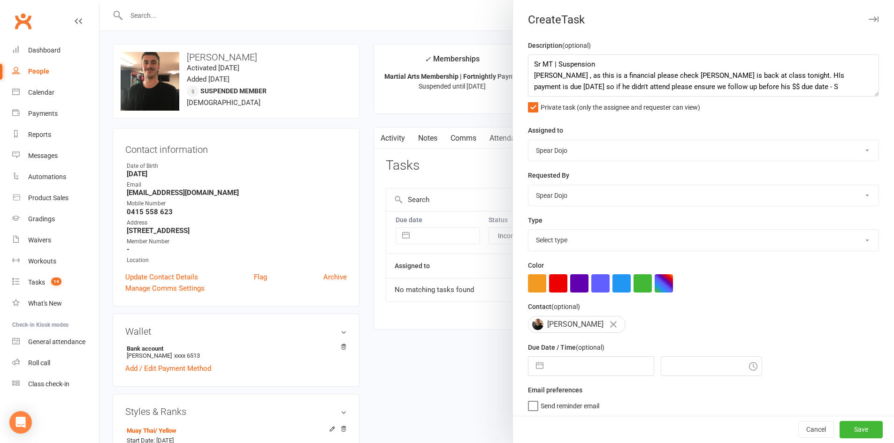
select select "9"
select select "2025"
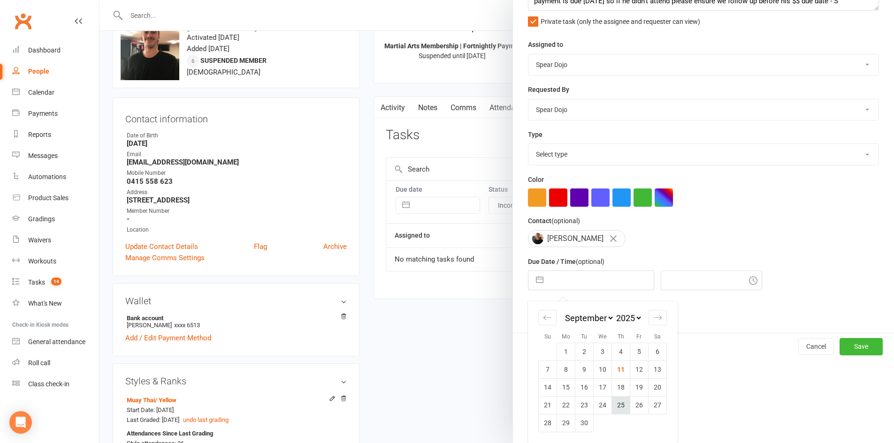
scroll to position [47, 0]
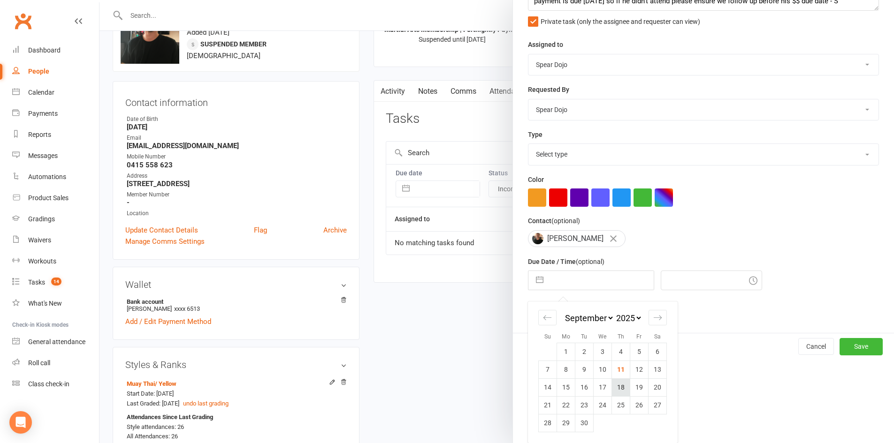
click at [617, 387] on td "18" at bounding box center [621, 388] width 18 height 18
type input "[DATE]"
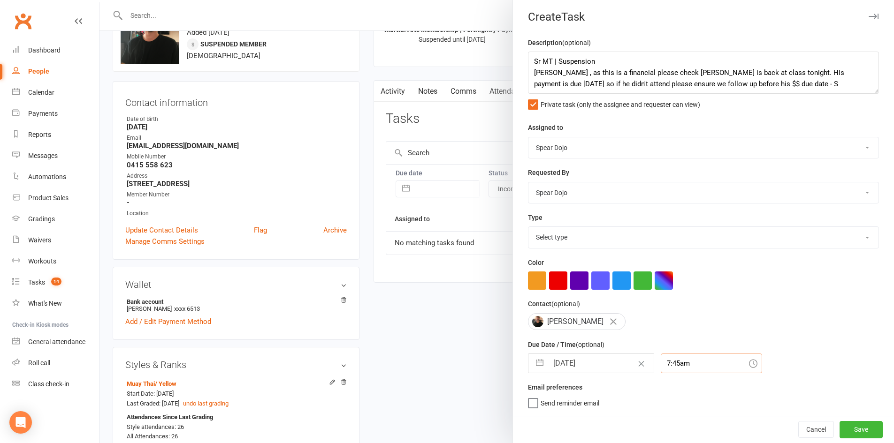
click at [684, 366] on div "7:45am" at bounding box center [711, 364] width 101 height 20
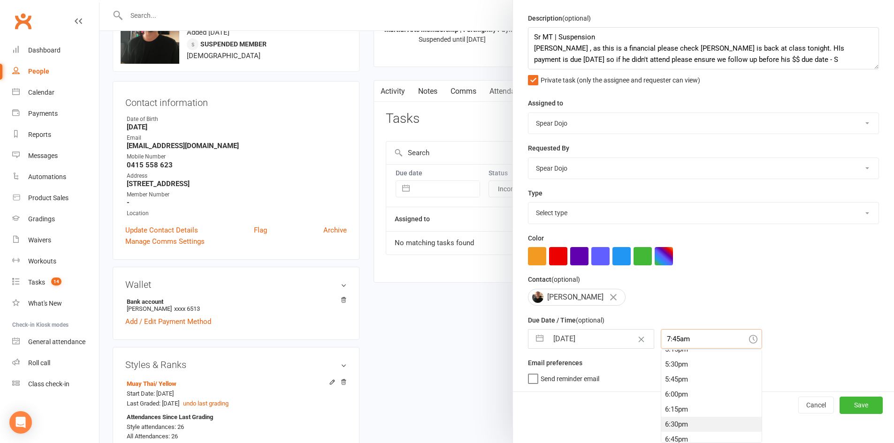
scroll to position [1060, 0]
click at [663, 407] on div "6:30pm" at bounding box center [711, 408] width 100 height 15
type input "6:30pm"
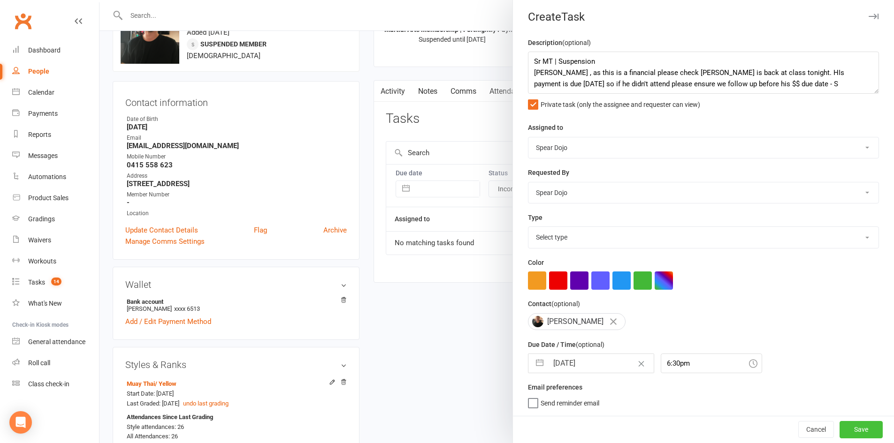
click at [851, 432] on button "Save" at bounding box center [860, 429] width 43 height 17
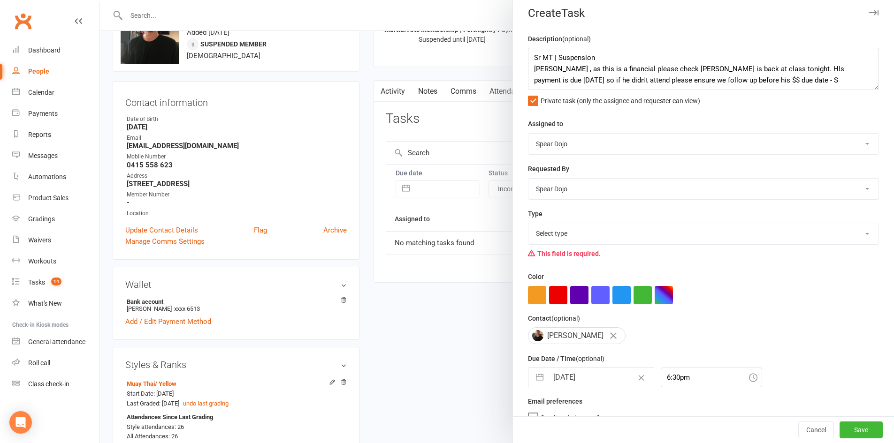
click at [594, 240] on select "Select type 1-month voucher 7-day vip pass Admin Admin - [PERSON_NAME] Admin - …" at bounding box center [703, 233] width 350 height 21
select select "19839"
click at [528, 225] on select "Select type 1-month voucher 7-day vip pass Admin Admin - [PERSON_NAME] Admin - …" at bounding box center [703, 233] width 350 height 21
click at [839, 429] on button "Save" at bounding box center [860, 430] width 43 height 17
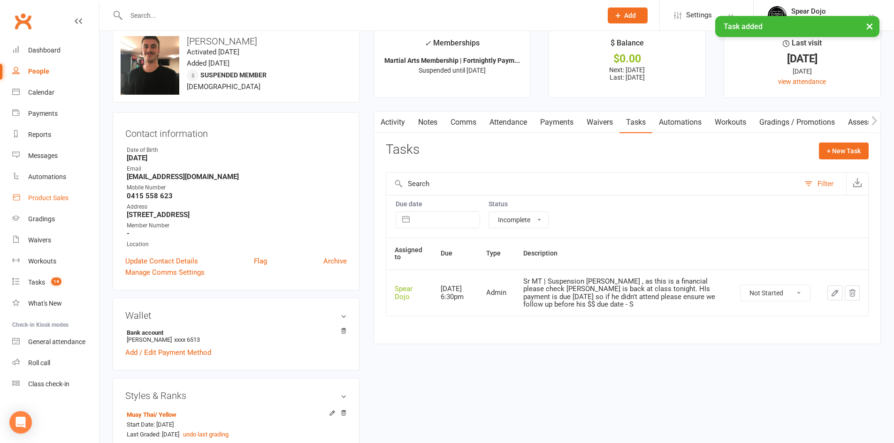
scroll to position [0, 0]
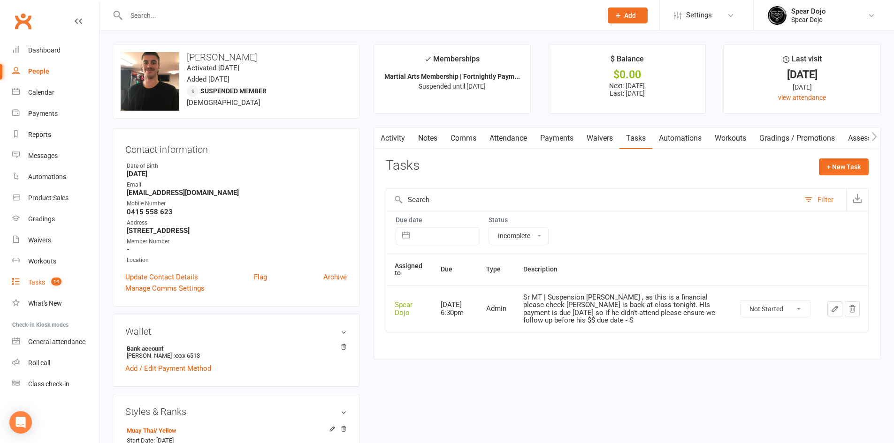
click at [30, 277] on link "Tasks 14" at bounding box center [55, 282] width 87 height 21
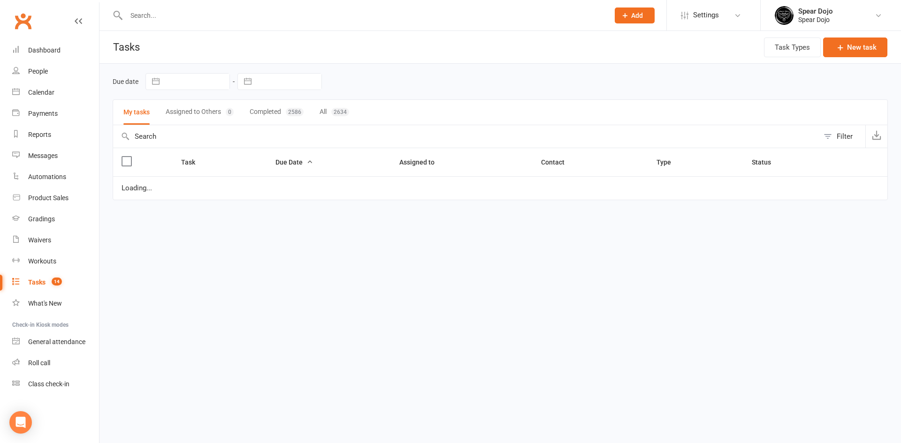
select select "started"
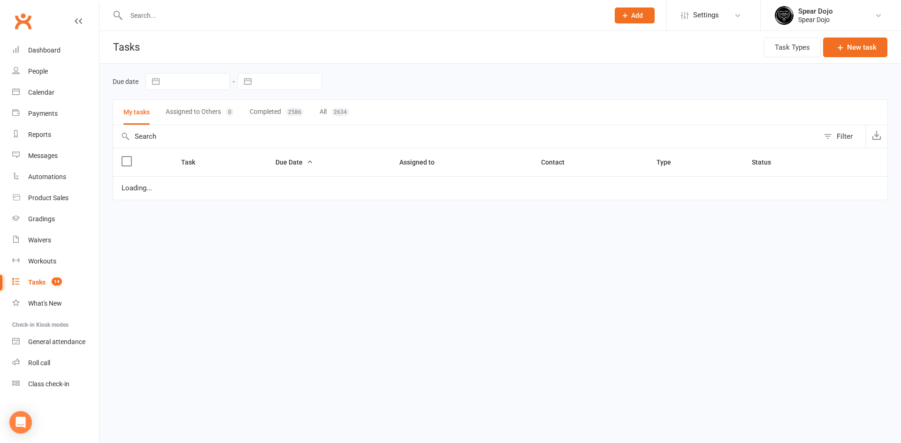
select select "started"
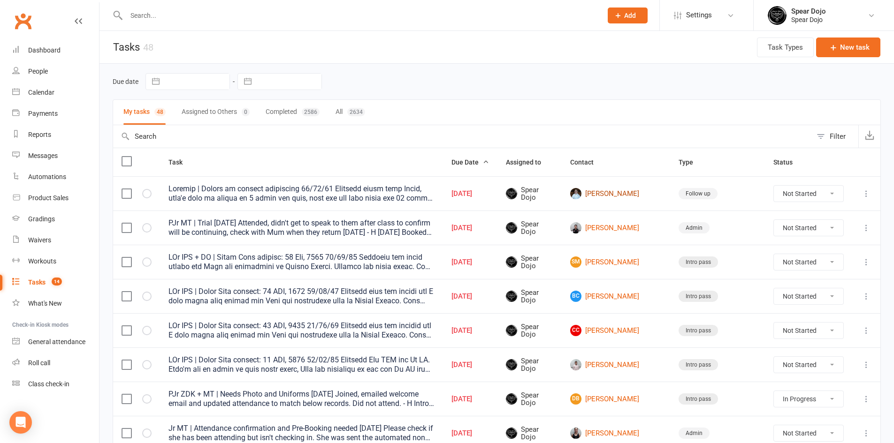
click at [624, 192] on link "[PERSON_NAME]" at bounding box center [615, 193] width 91 height 11
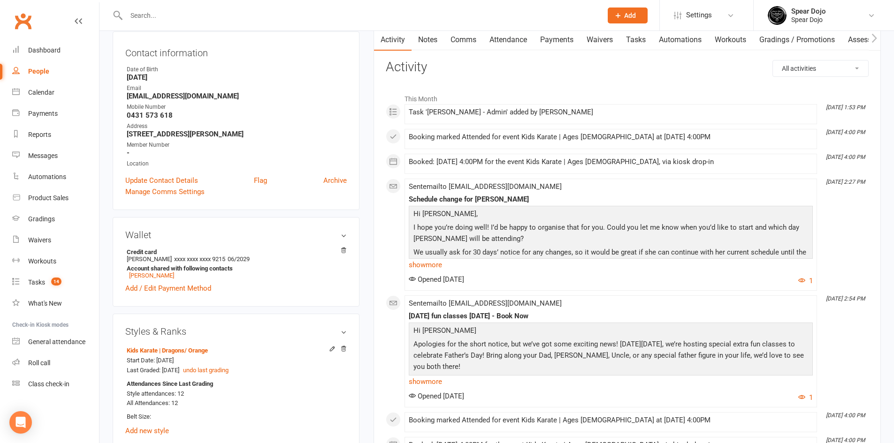
scroll to position [94, 0]
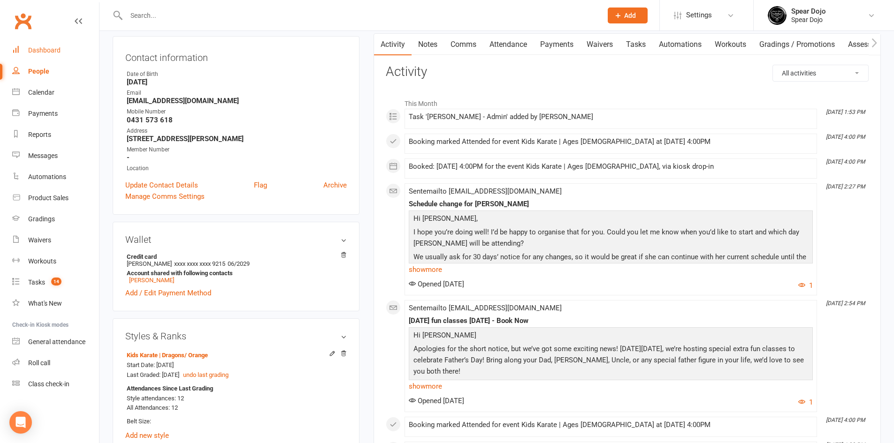
click at [52, 49] on div "Dashboard" at bounding box center [44, 50] width 32 height 8
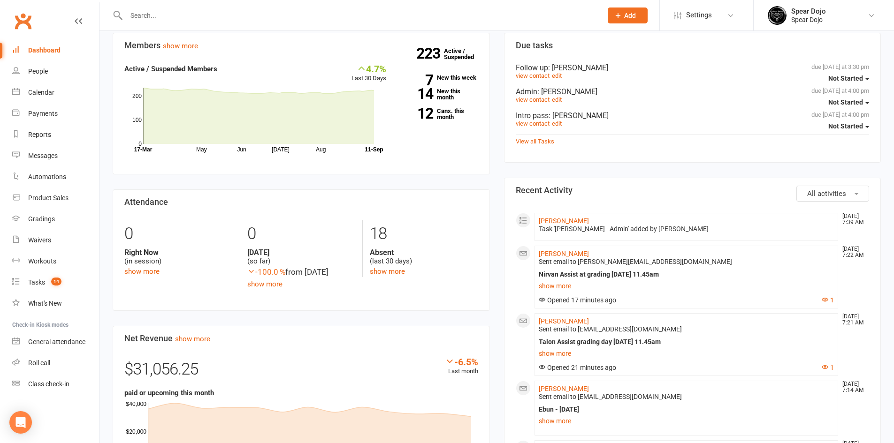
scroll to position [328, 0]
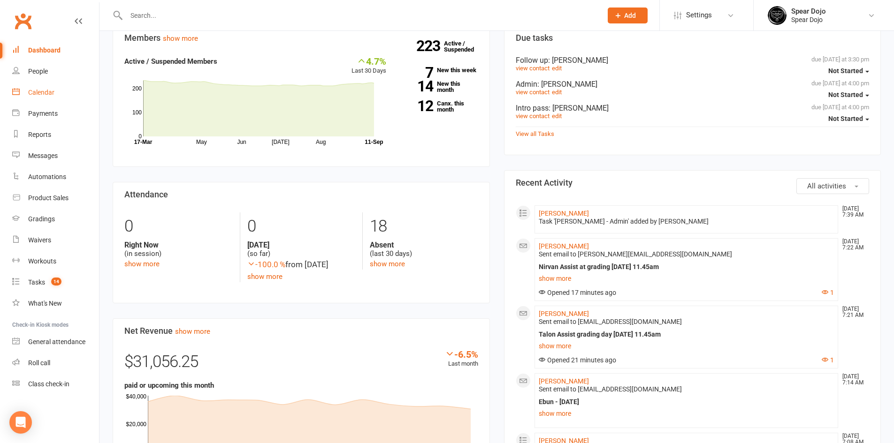
click at [46, 91] on div "Calendar" at bounding box center [41, 93] width 26 height 8
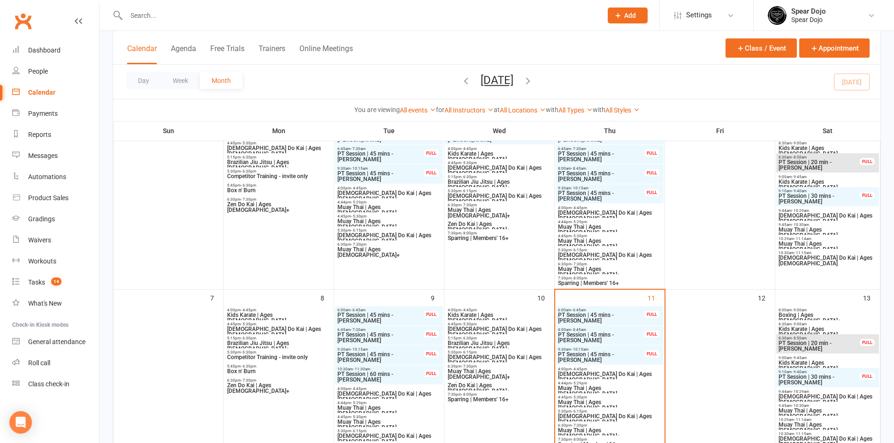
scroll to position [188, 0]
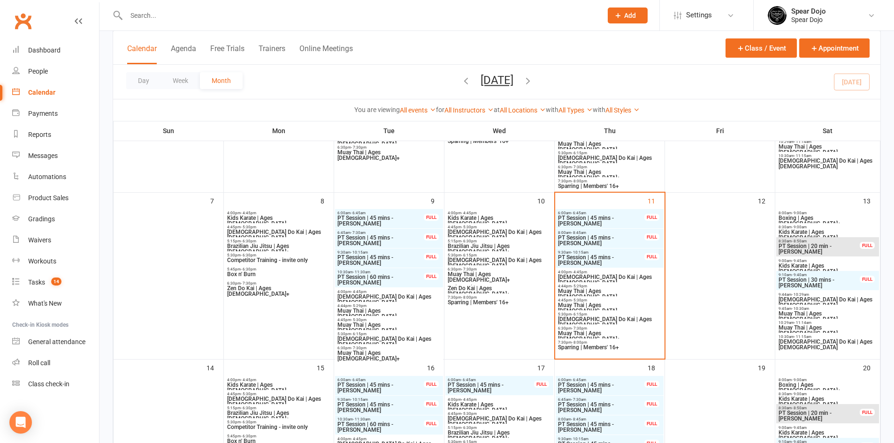
click at [600, 219] on span "PT Session | 45 mins - [PERSON_NAME]" at bounding box center [600, 220] width 87 height 11
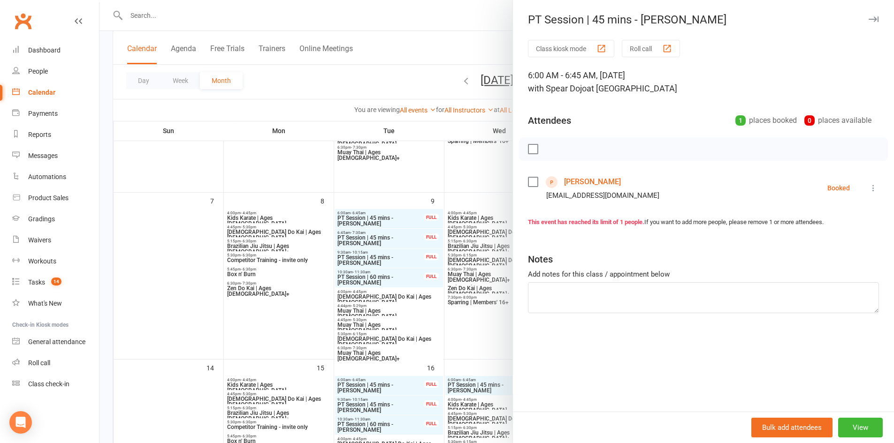
click at [868, 189] on icon at bounding box center [872, 187] width 9 height 9
click at [814, 243] on link "Check in" at bounding box center [831, 244] width 93 height 19
click at [477, 182] on div at bounding box center [496, 221] width 794 height 443
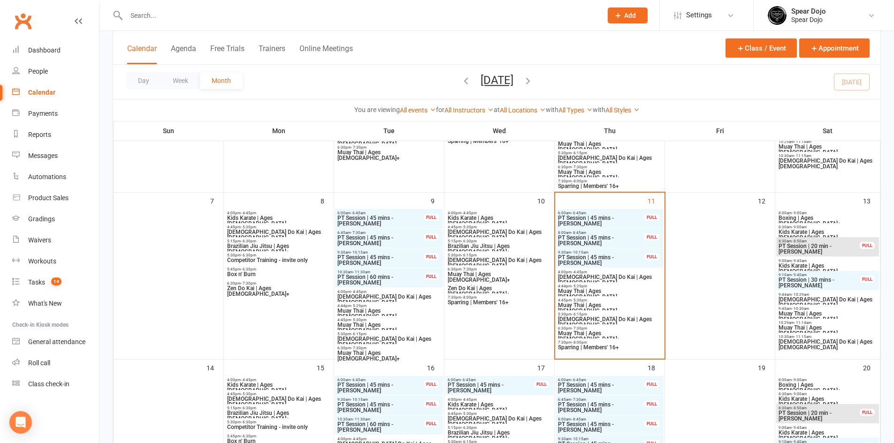
click at [615, 238] on span "PT Session | 45 mins - [PERSON_NAME]" at bounding box center [600, 240] width 87 height 11
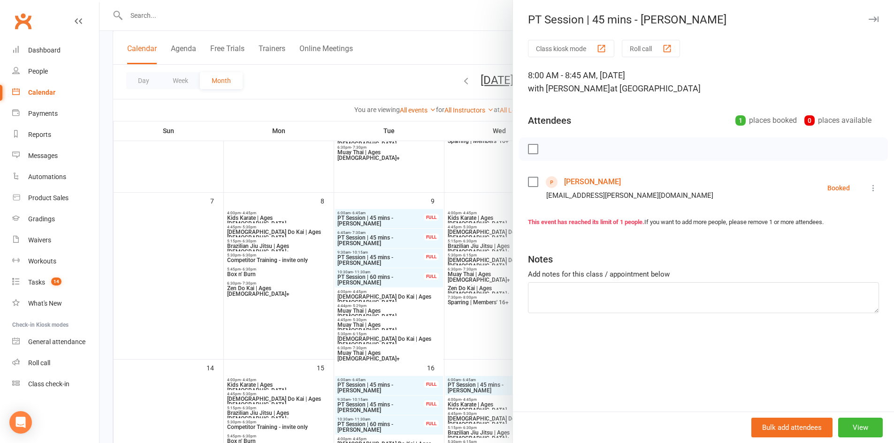
click at [868, 186] on icon at bounding box center [872, 187] width 9 height 9
click at [815, 248] on link "Check in" at bounding box center [831, 244] width 93 height 19
click at [466, 179] on div at bounding box center [496, 221] width 794 height 443
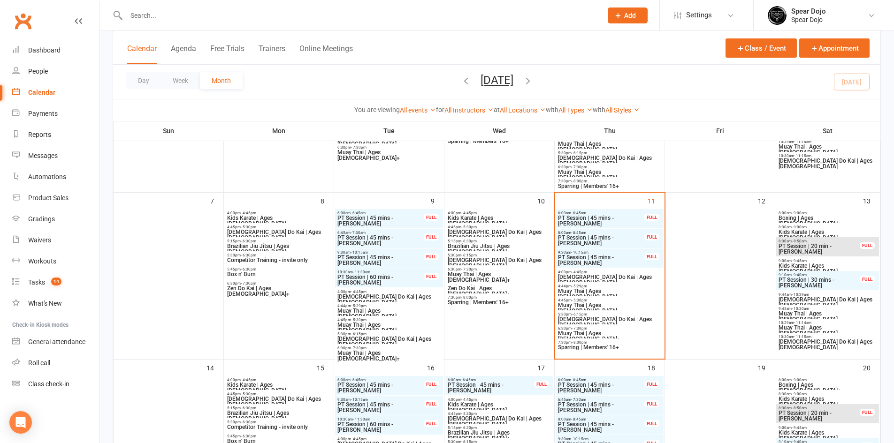
click at [625, 257] on span "PT Session | 45 mins - [PERSON_NAME]" at bounding box center [600, 260] width 87 height 11
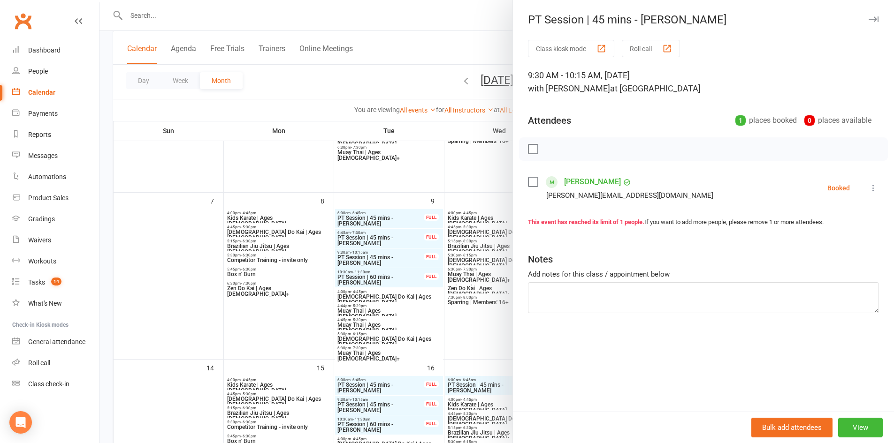
click at [868, 185] on icon at bounding box center [872, 187] width 9 height 9
click at [824, 245] on link "Check in" at bounding box center [827, 244] width 101 height 19
click at [471, 173] on div at bounding box center [496, 221] width 794 height 443
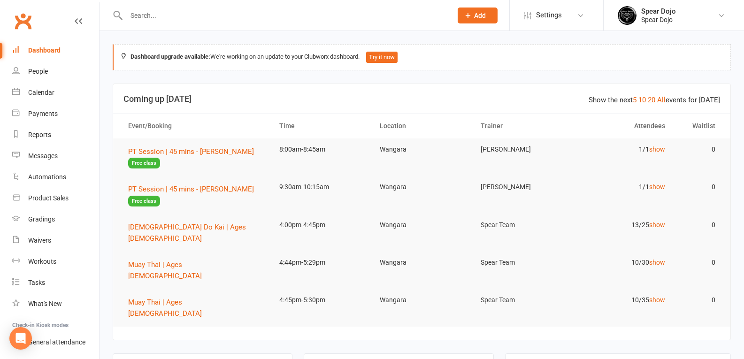
click at [150, 13] on input "text" at bounding box center [284, 15] width 322 height 13
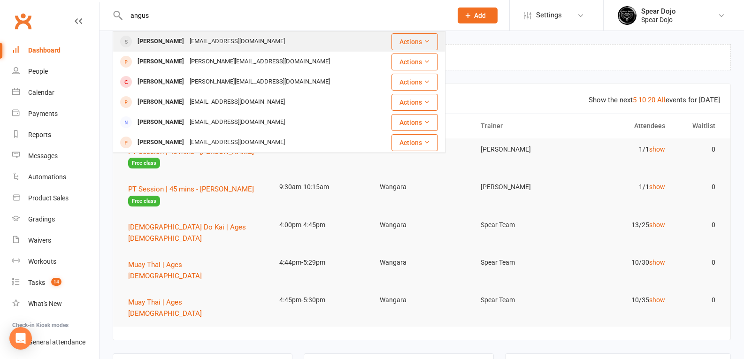
type input "angus"
click at [167, 42] on div "[PERSON_NAME]" at bounding box center [161, 42] width 52 height 14
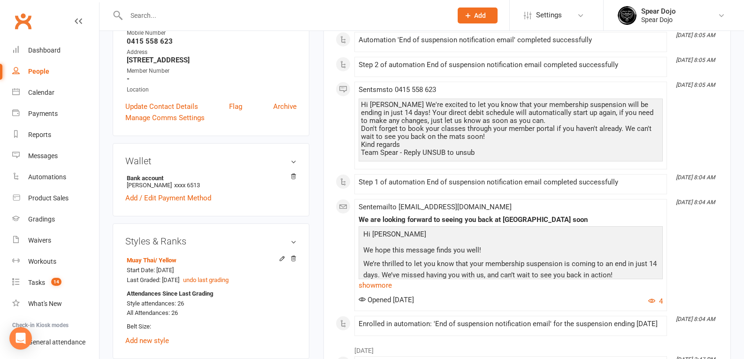
scroll to position [188, 0]
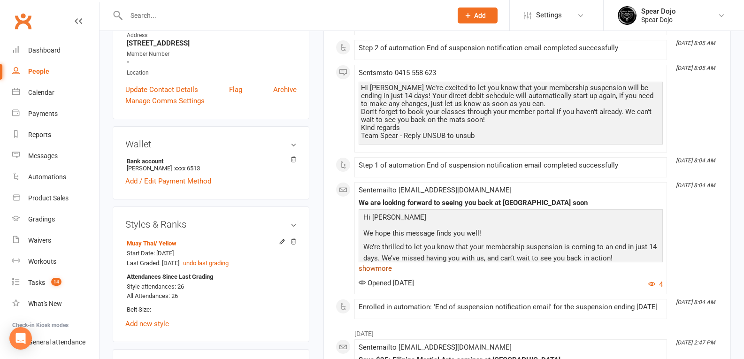
click at [384, 268] on link "show more" at bounding box center [510, 268] width 304 height 13
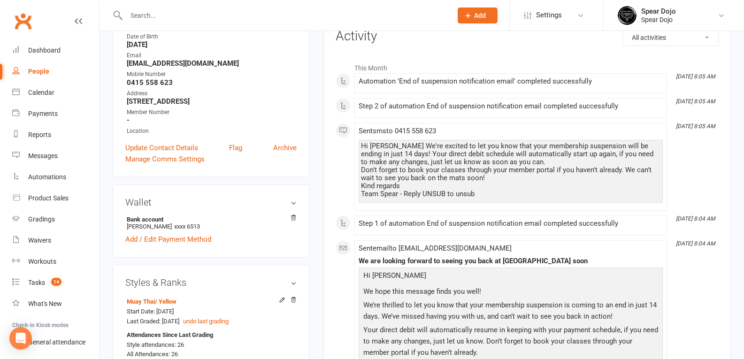
scroll to position [0, 0]
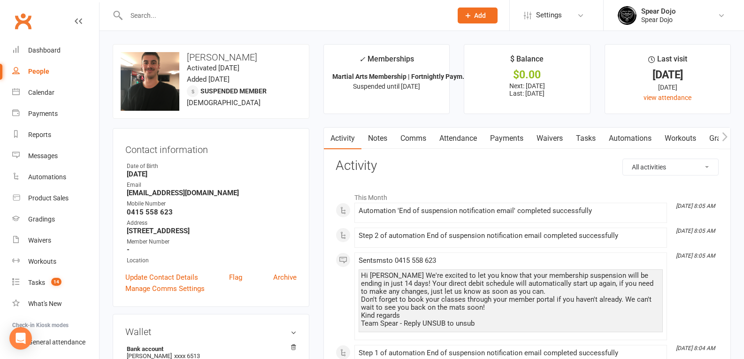
click at [502, 141] on link "Payments" at bounding box center [506, 139] width 46 height 22
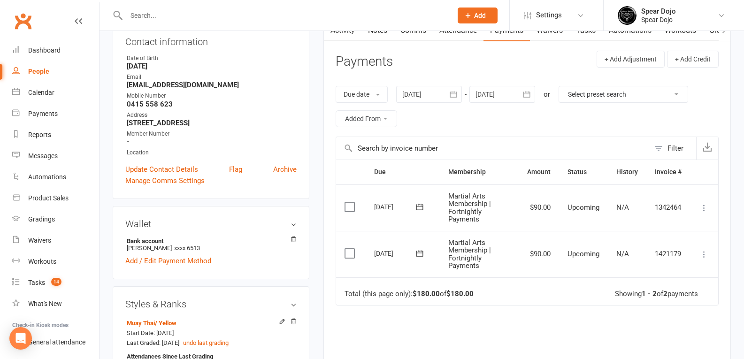
scroll to position [141, 0]
